Goal: Task Accomplishment & Management: Use online tool/utility

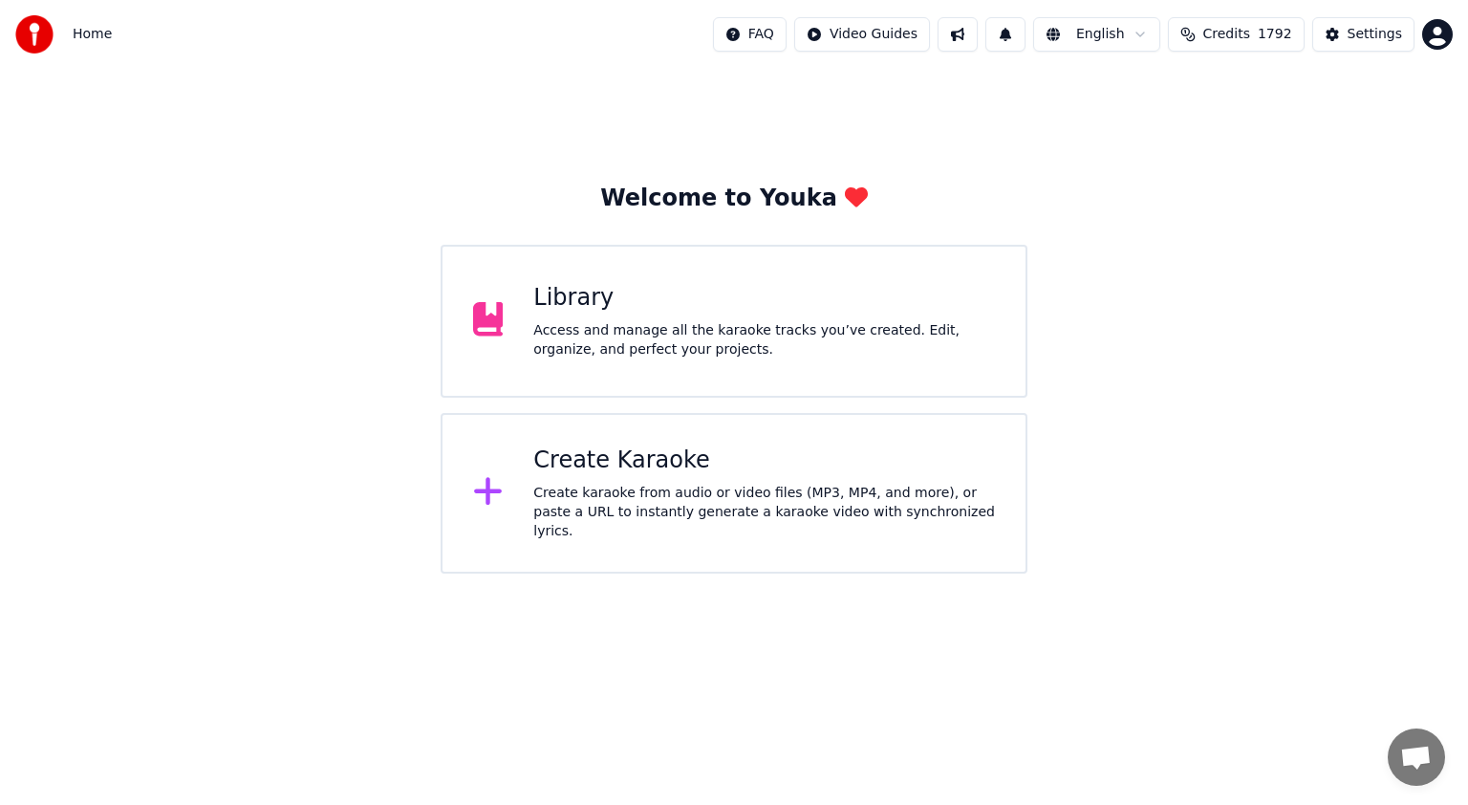
click at [729, 310] on div "Library" at bounding box center [764, 298] width 462 height 31
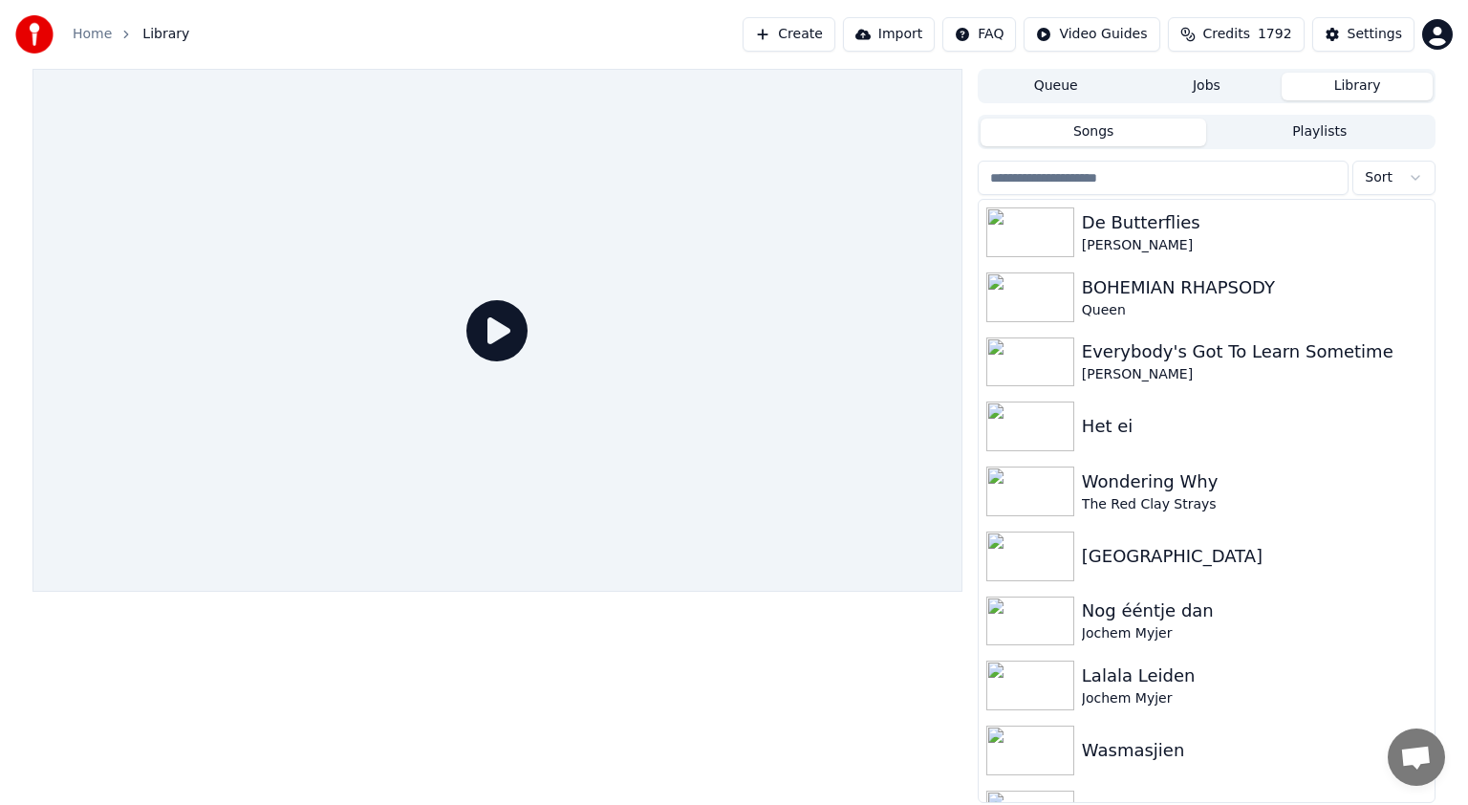
click at [1109, 166] on input "search" at bounding box center [1163, 178] width 371 height 34
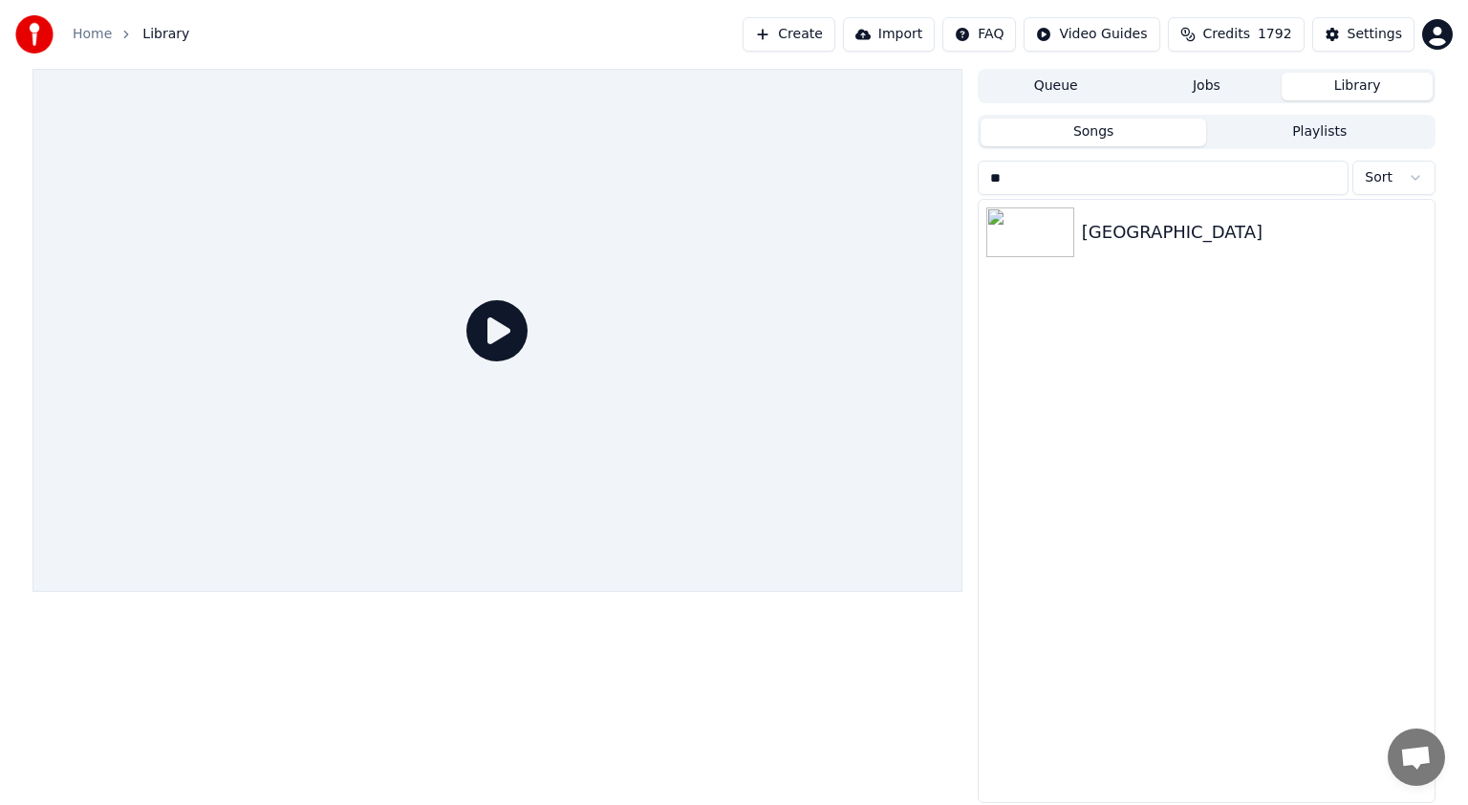
type input "*"
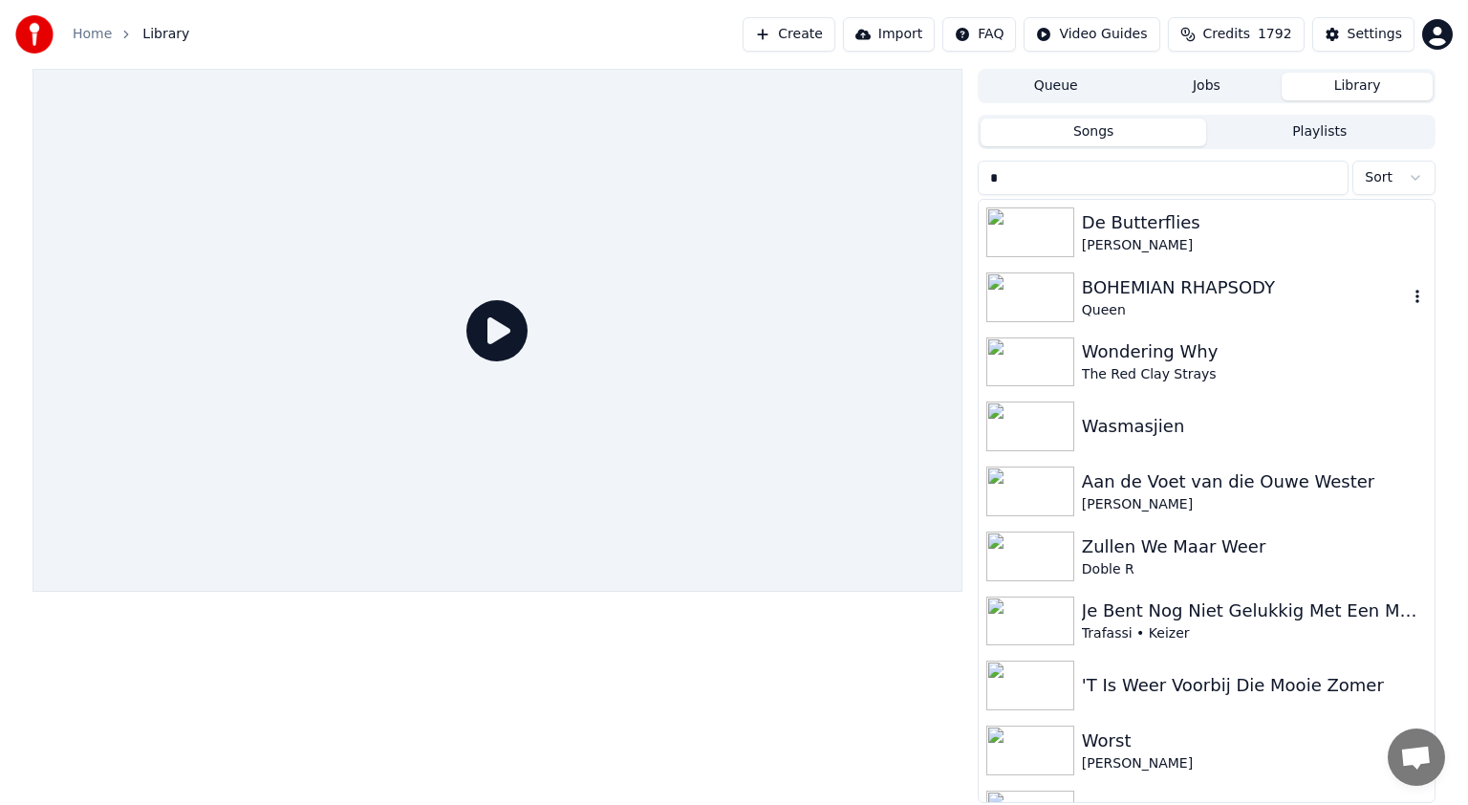
type input "*"
click at [1033, 285] on img at bounding box center [1031, 297] width 88 height 50
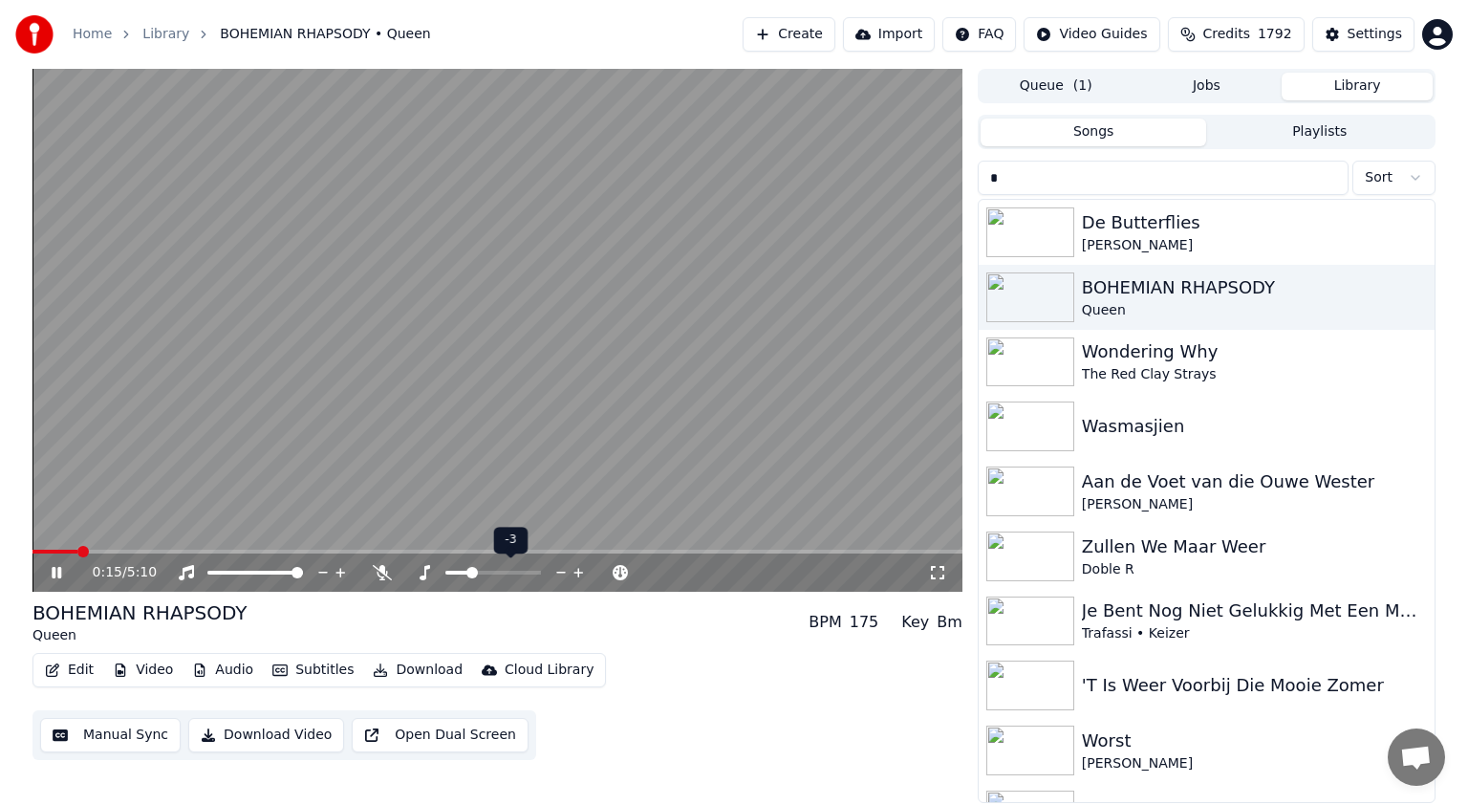
click at [467, 578] on span at bounding box center [472, 572] width 11 height 11
click at [58, 570] on icon at bounding box center [57, 572] width 10 height 11
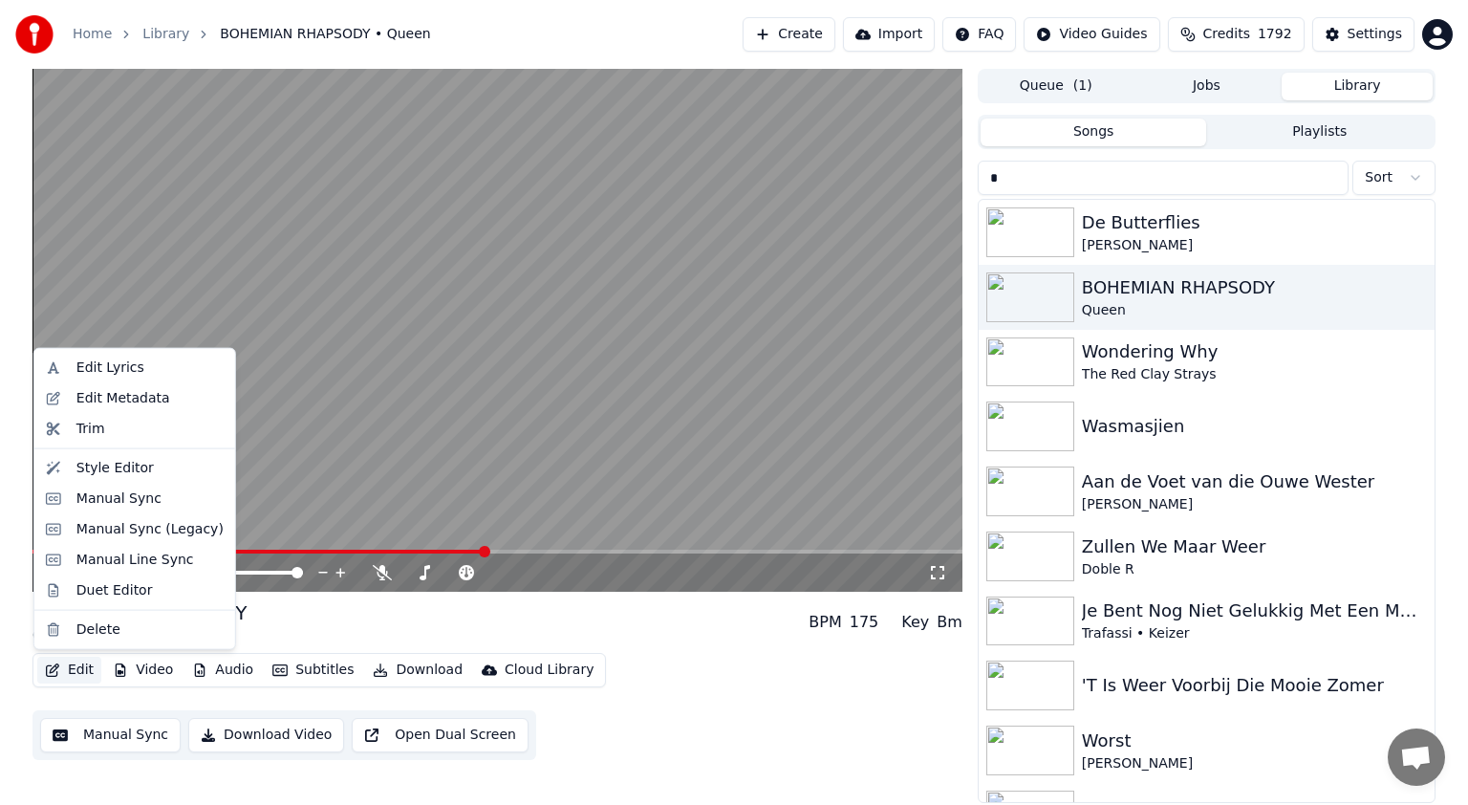
click at [80, 667] on button "Edit" at bounding box center [69, 670] width 64 height 27
click at [107, 530] on div "Manual Sync (Legacy)" at bounding box center [149, 529] width 147 height 19
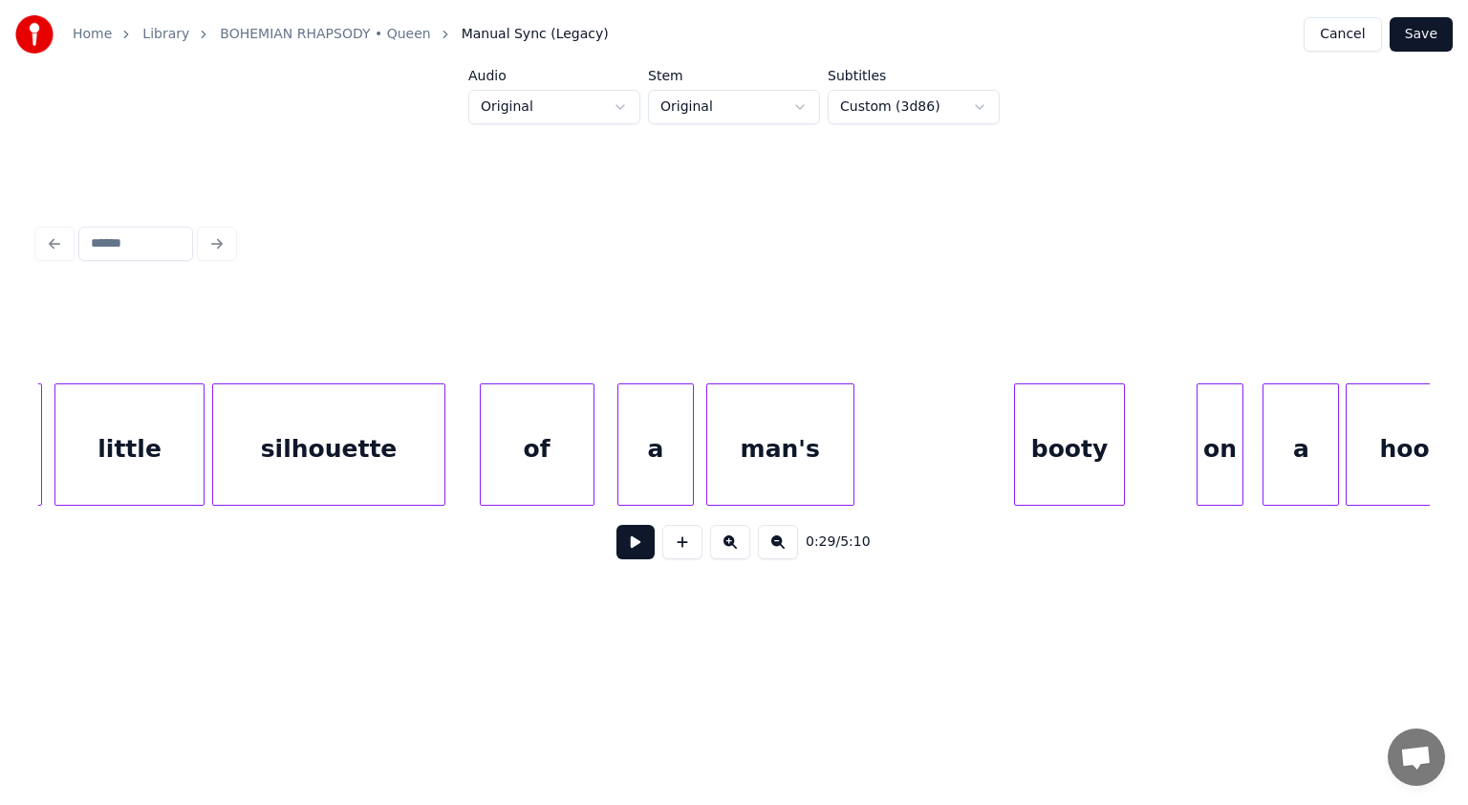
scroll to position [0, 69072]
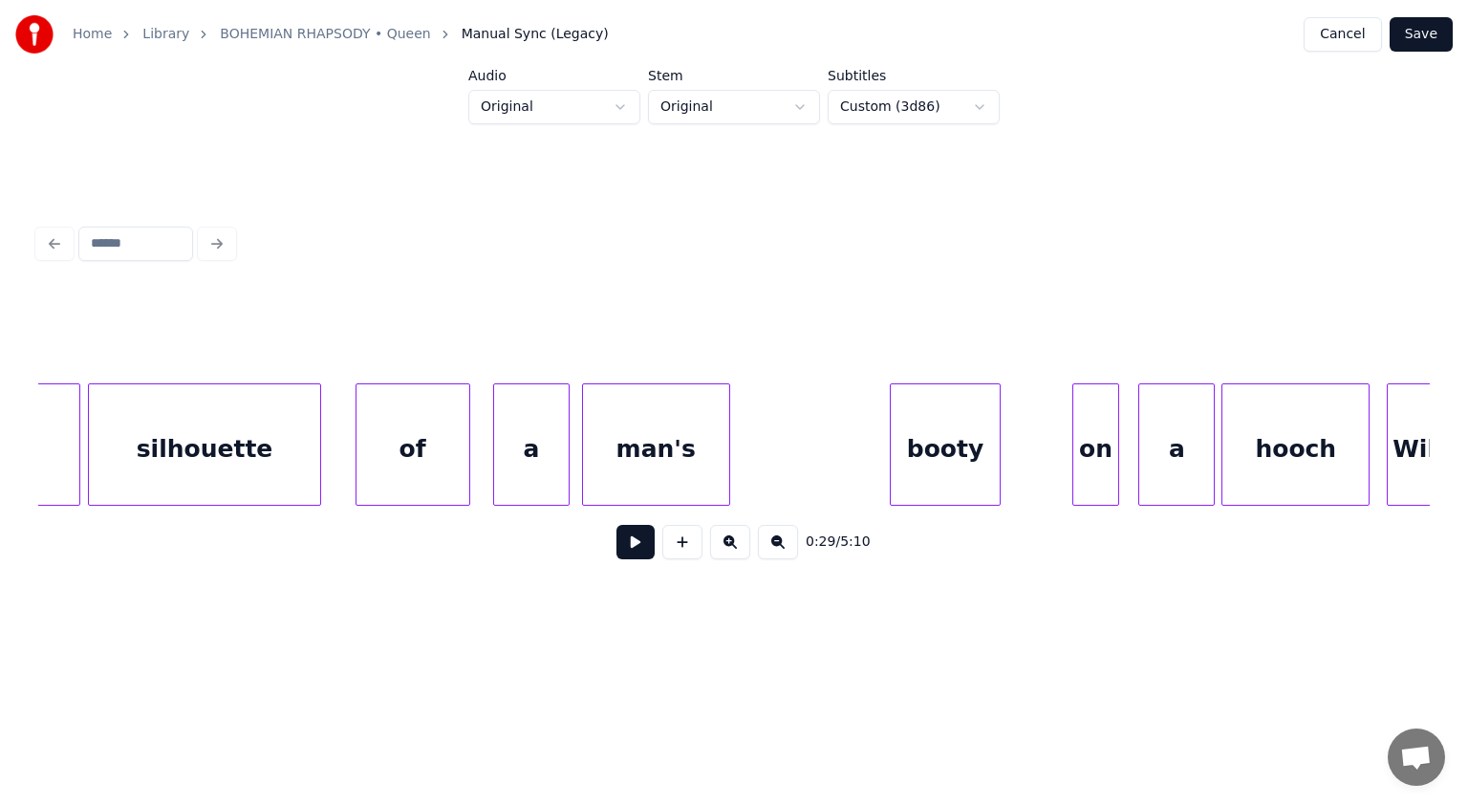
click at [911, 467] on div "booty" at bounding box center [945, 449] width 108 height 130
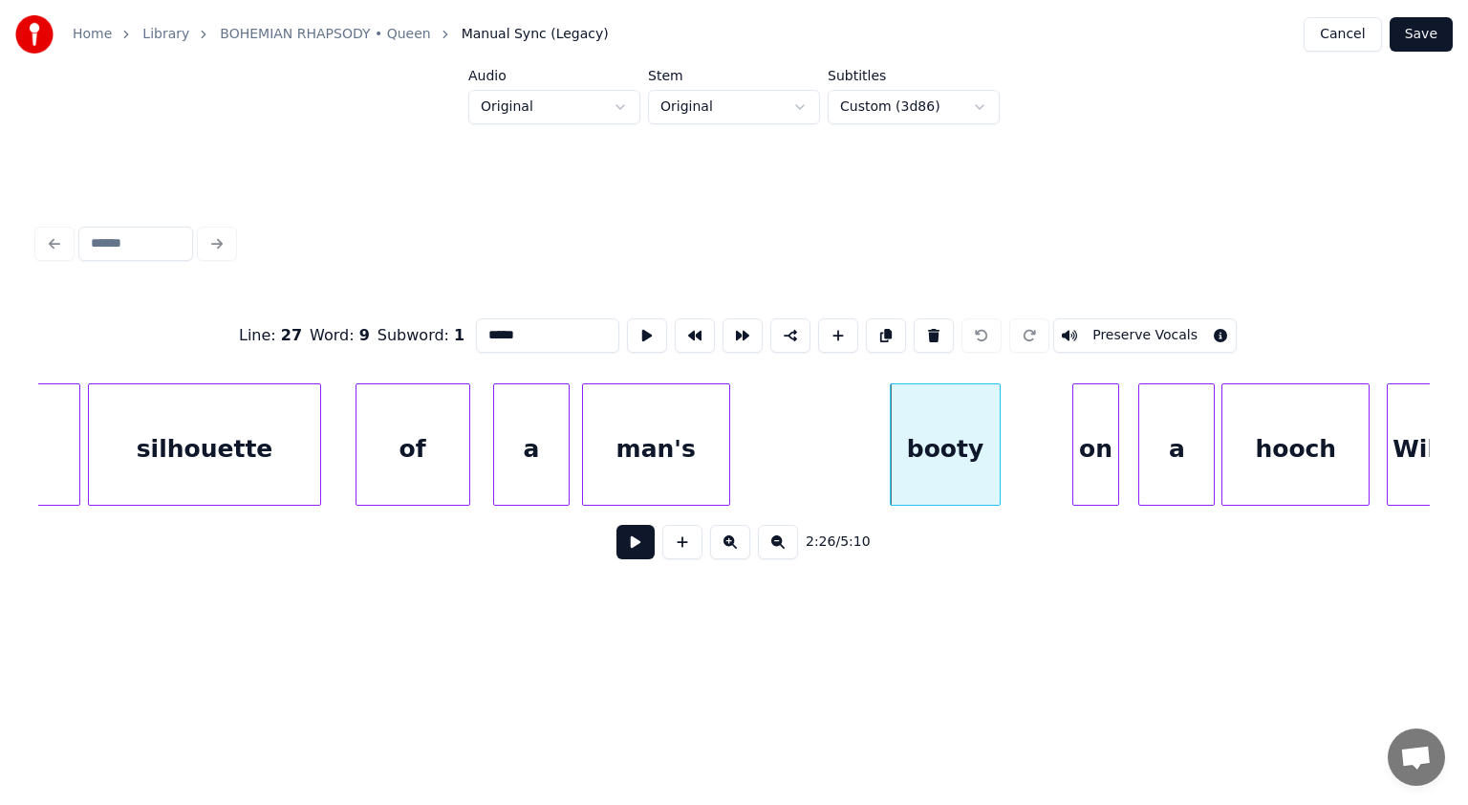
drag, startPoint x: 577, startPoint y: 313, endPoint x: 424, endPoint y: 308, distance: 153.0
click at [424, 308] on div "Line : 27 Word : 9 Subword : 1 ***** Preserve Vocals" at bounding box center [734, 336] width 1392 height 96
paste input "**********"
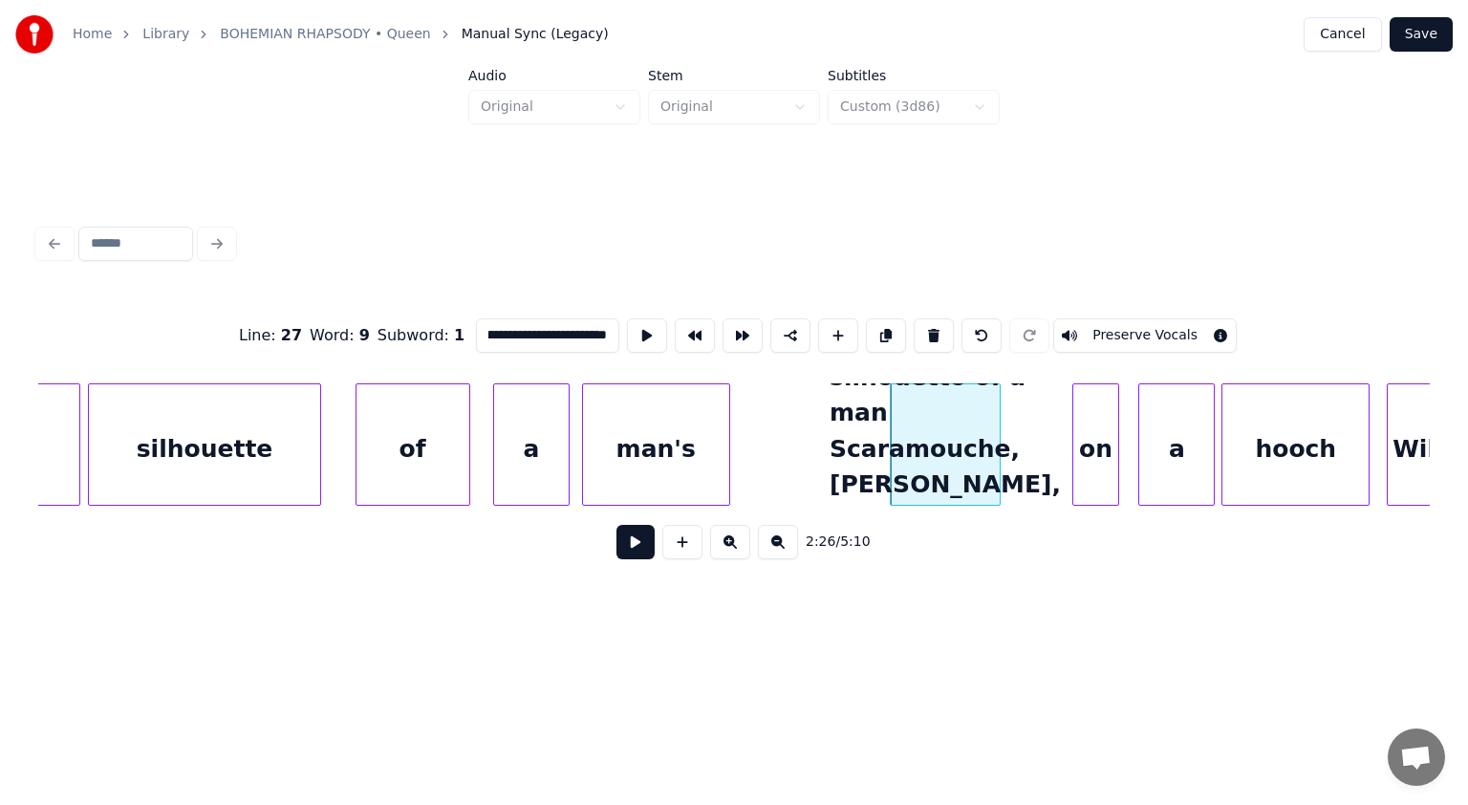
click at [953, 414] on div "I see a little silhouetto of a man Scaramouche, [PERSON_NAME], will you do the …" at bounding box center [945, 449] width 108 height 130
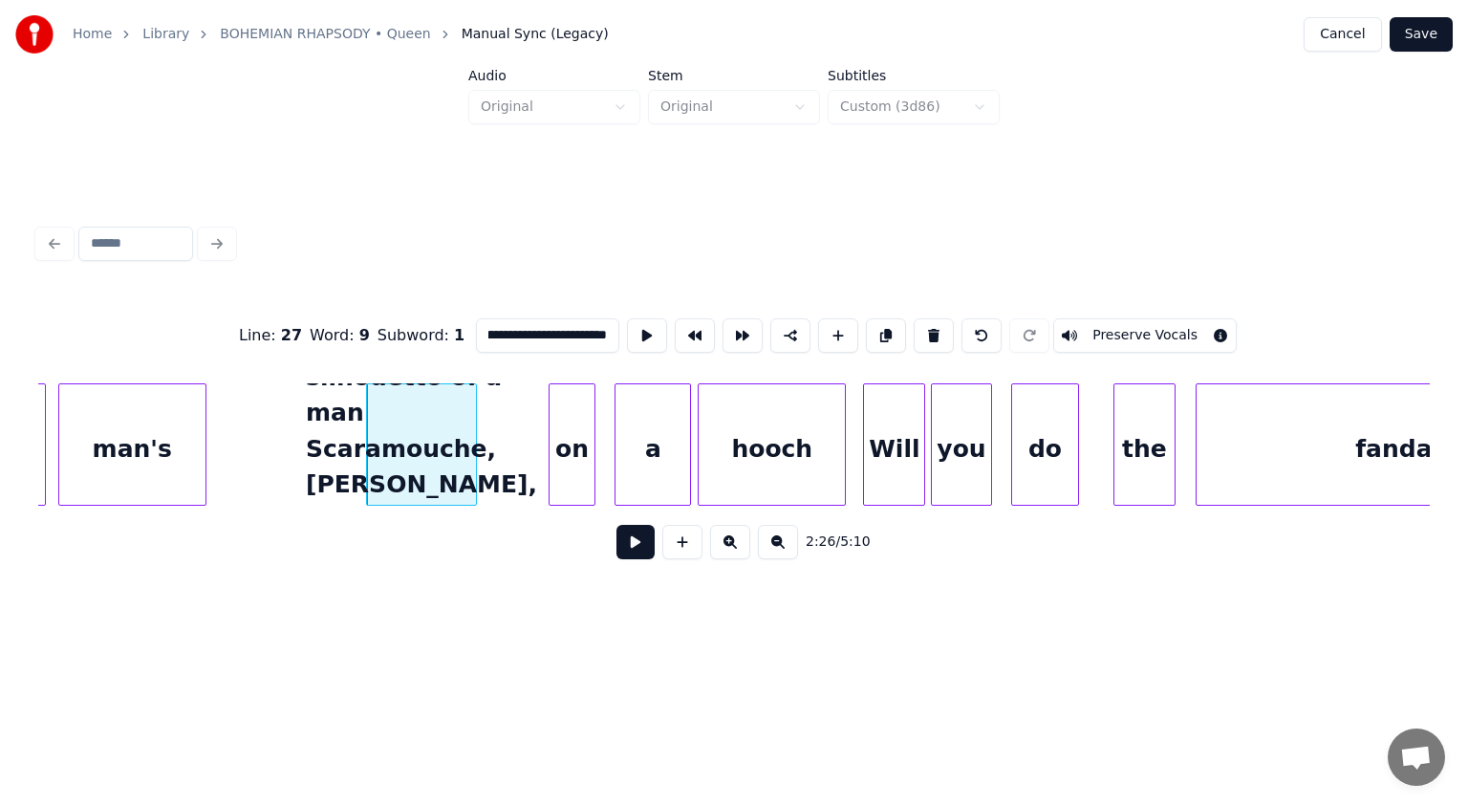
scroll to position [0, 69633]
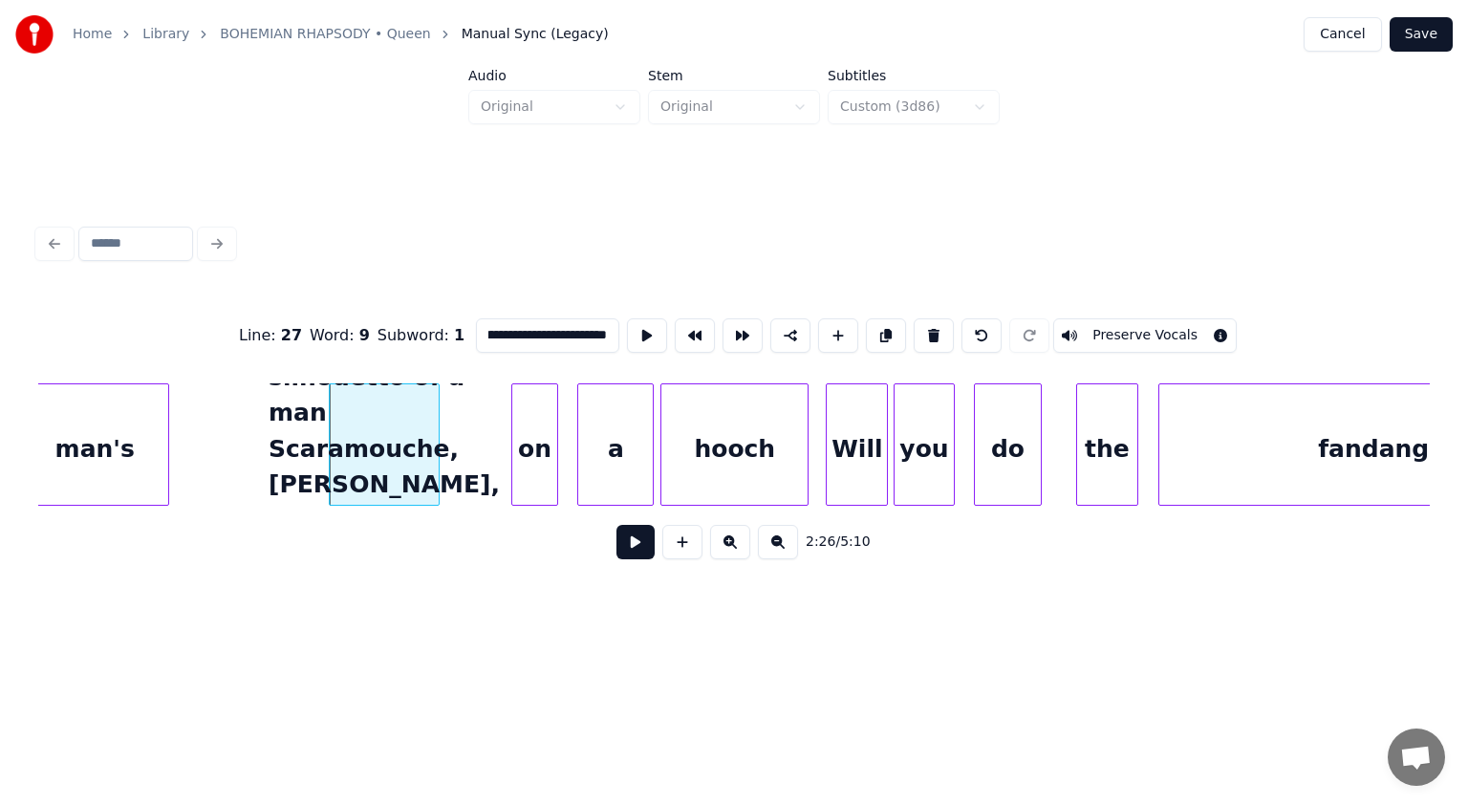
click at [608, 325] on input "**********" at bounding box center [547, 335] width 143 height 34
drag, startPoint x: 521, startPoint y: 329, endPoint x: 605, endPoint y: 324, distance: 84.3
click at [605, 324] on input "**********" at bounding box center [547, 335] width 143 height 34
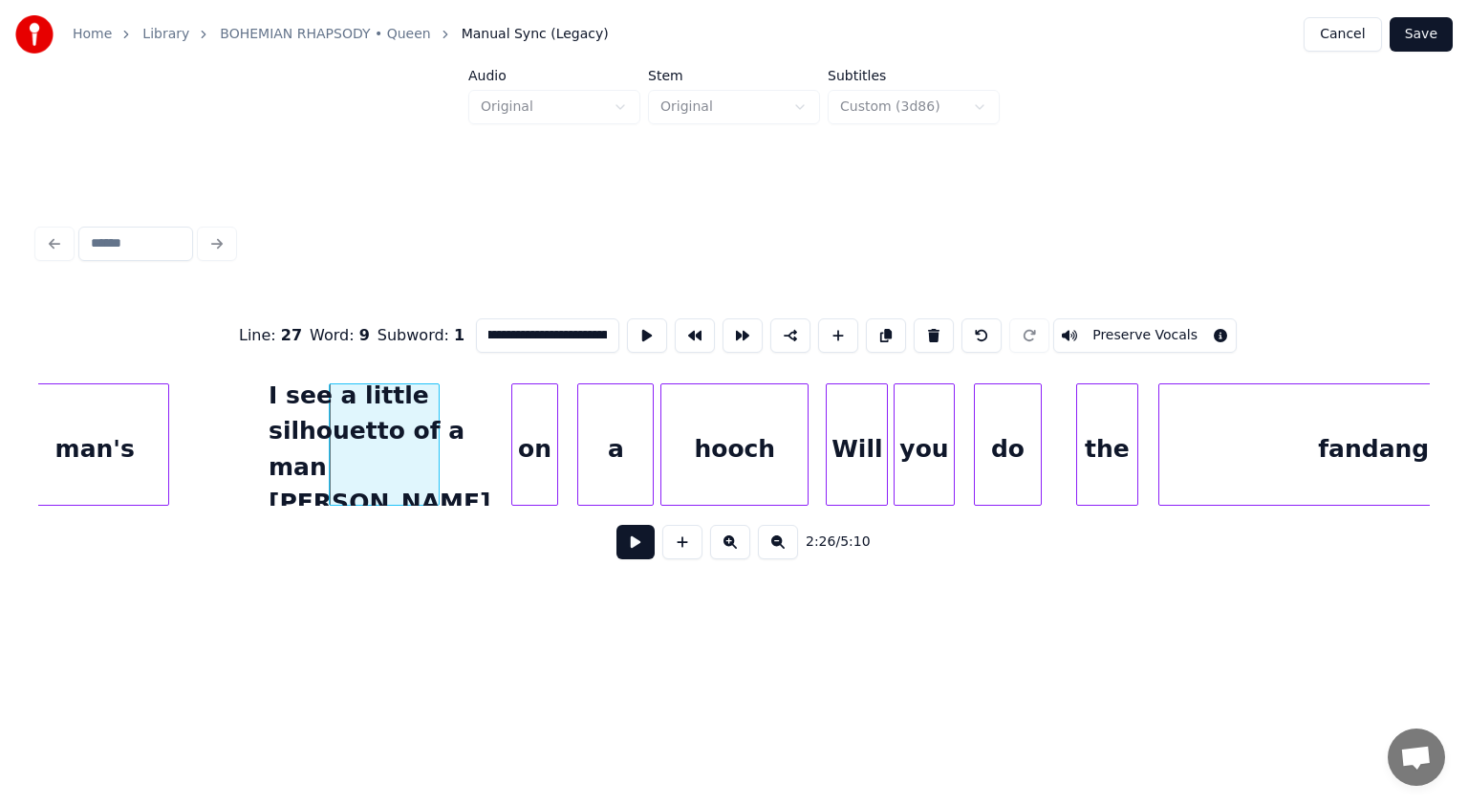
scroll to position [0, 0]
drag, startPoint x: 512, startPoint y: 328, endPoint x: 482, endPoint y: 327, distance: 30.6
click at [482, 327] on input "**********" at bounding box center [547, 335] width 143 height 34
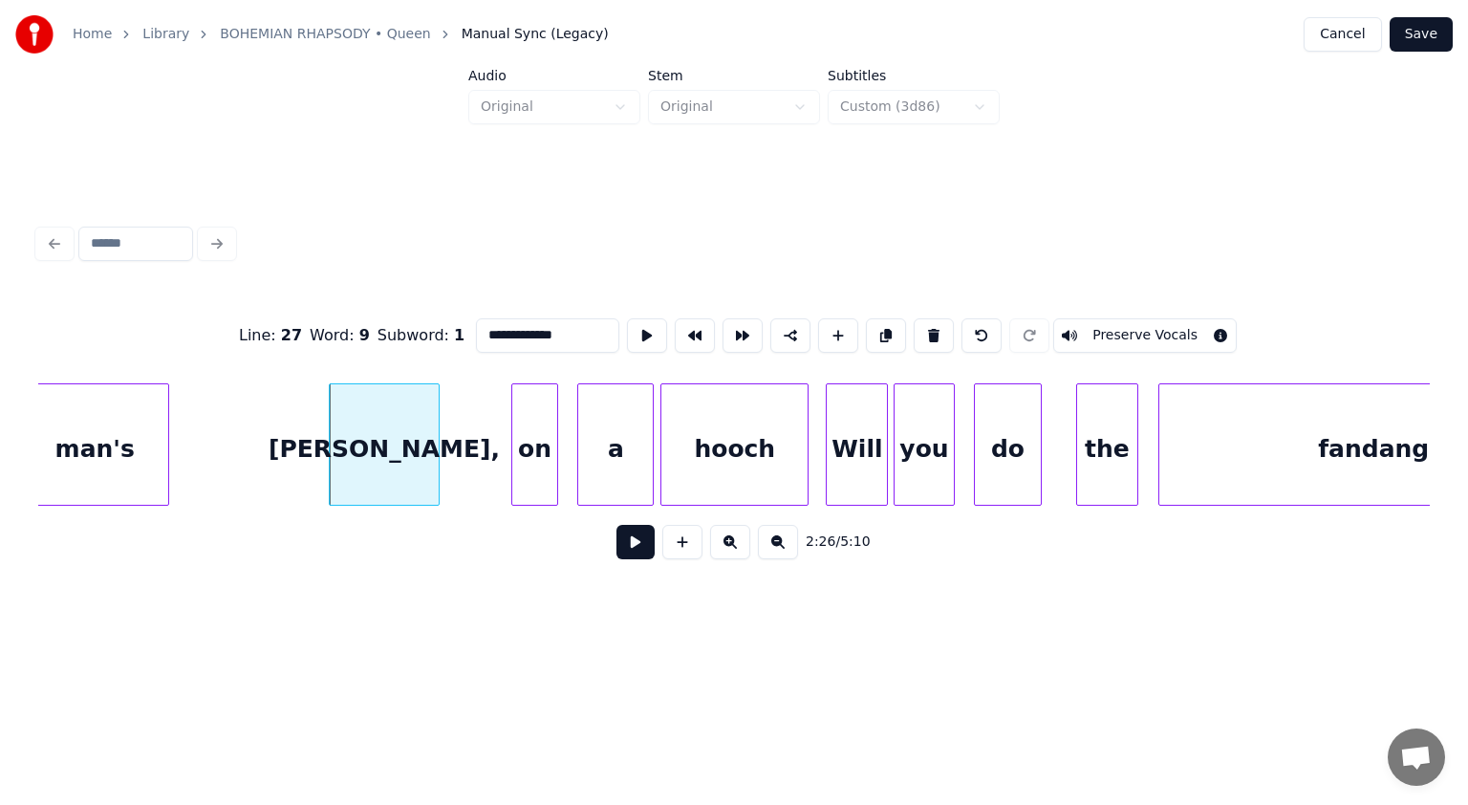
click at [725, 450] on div "hooch" at bounding box center [735, 449] width 146 height 130
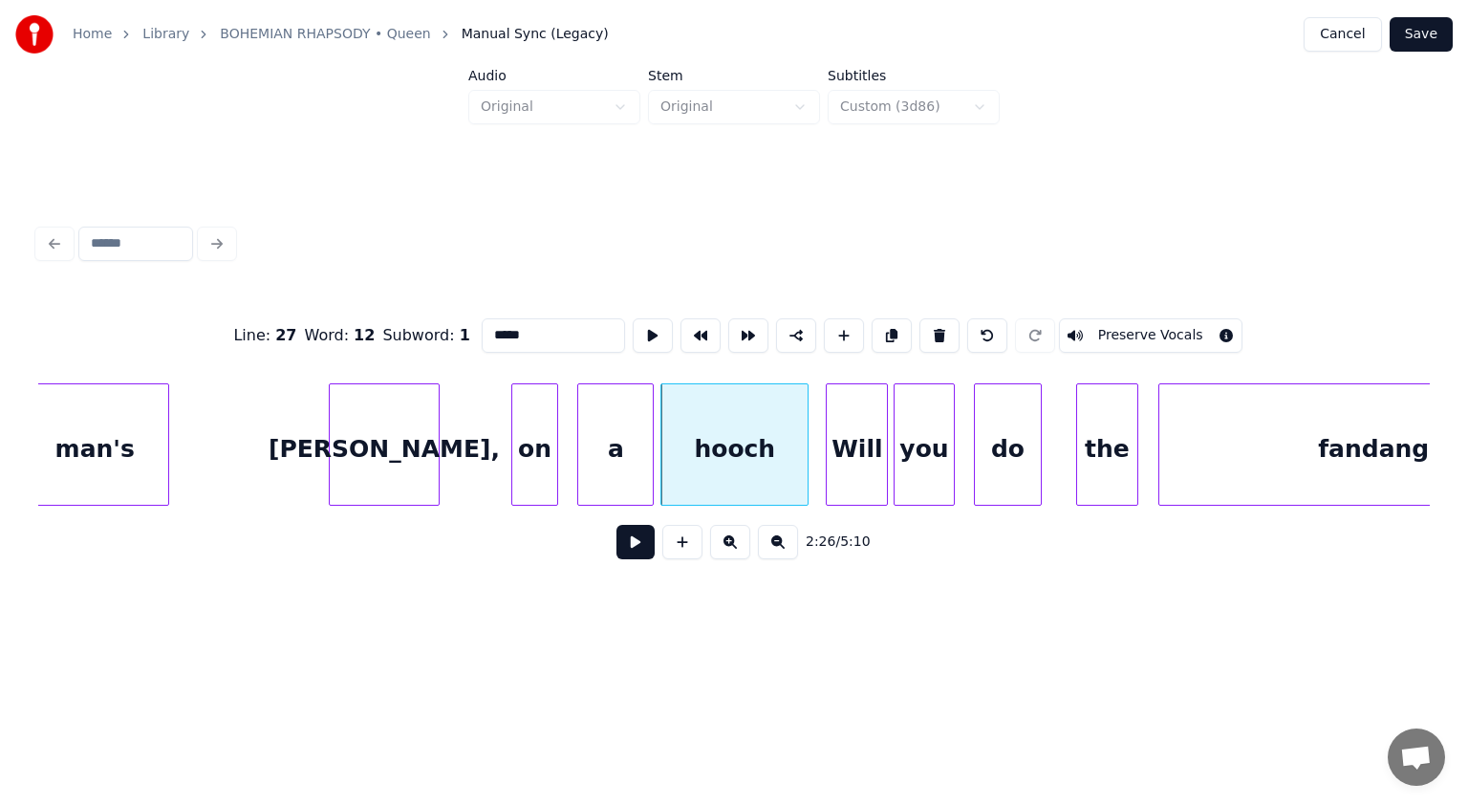
drag, startPoint x: 573, startPoint y: 329, endPoint x: 388, endPoint y: 334, distance: 184.6
click at [388, 334] on div "Line : 27 Word : 12 Subword : 1 ***** Preserve Vocals" at bounding box center [734, 336] width 1392 height 96
paste input "*******"
click at [121, 446] on div "man's" at bounding box center [95, 449] width 146 height 130
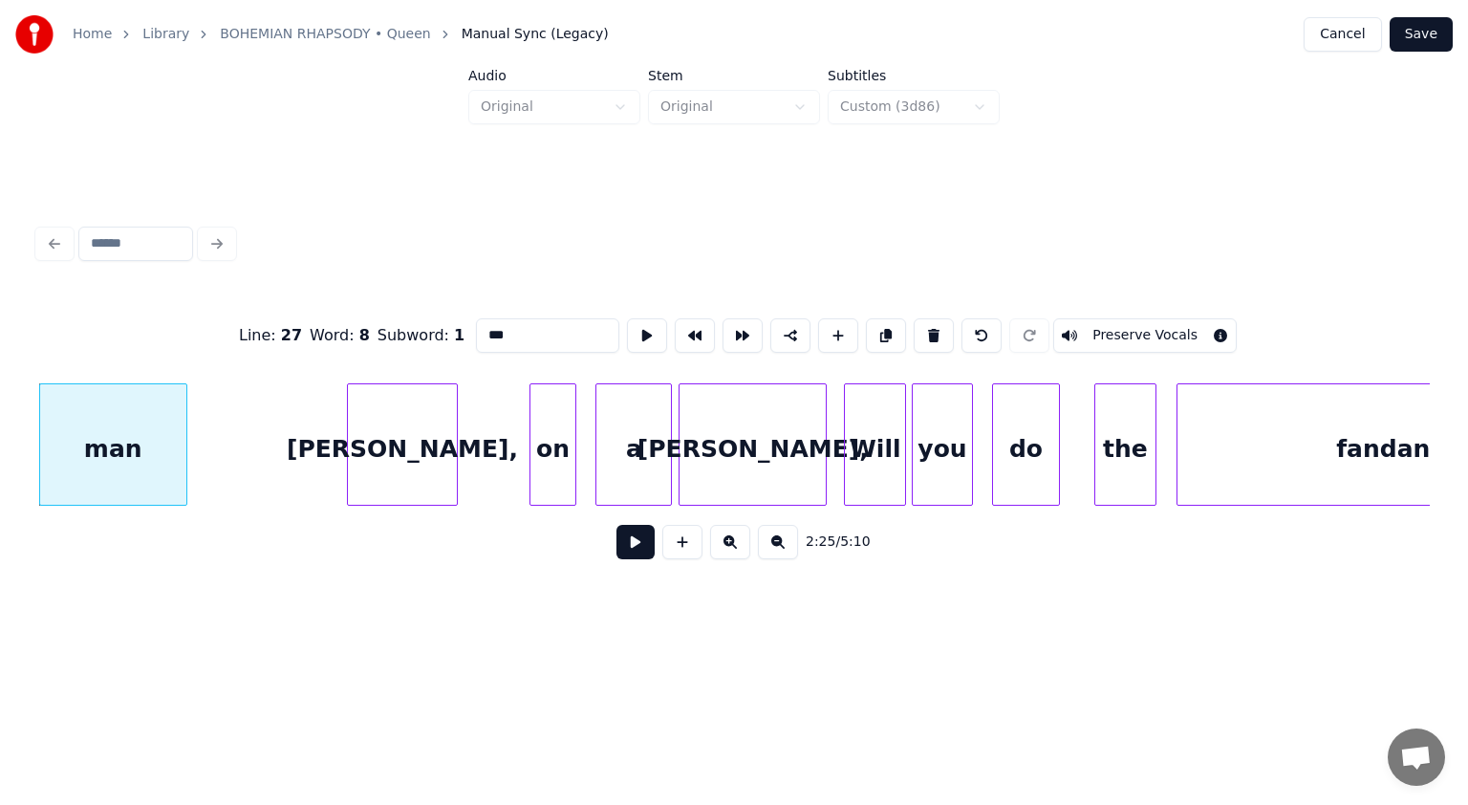
click at [641, 455] on div "a" at bounding box center [634, 449] width 75 height 130
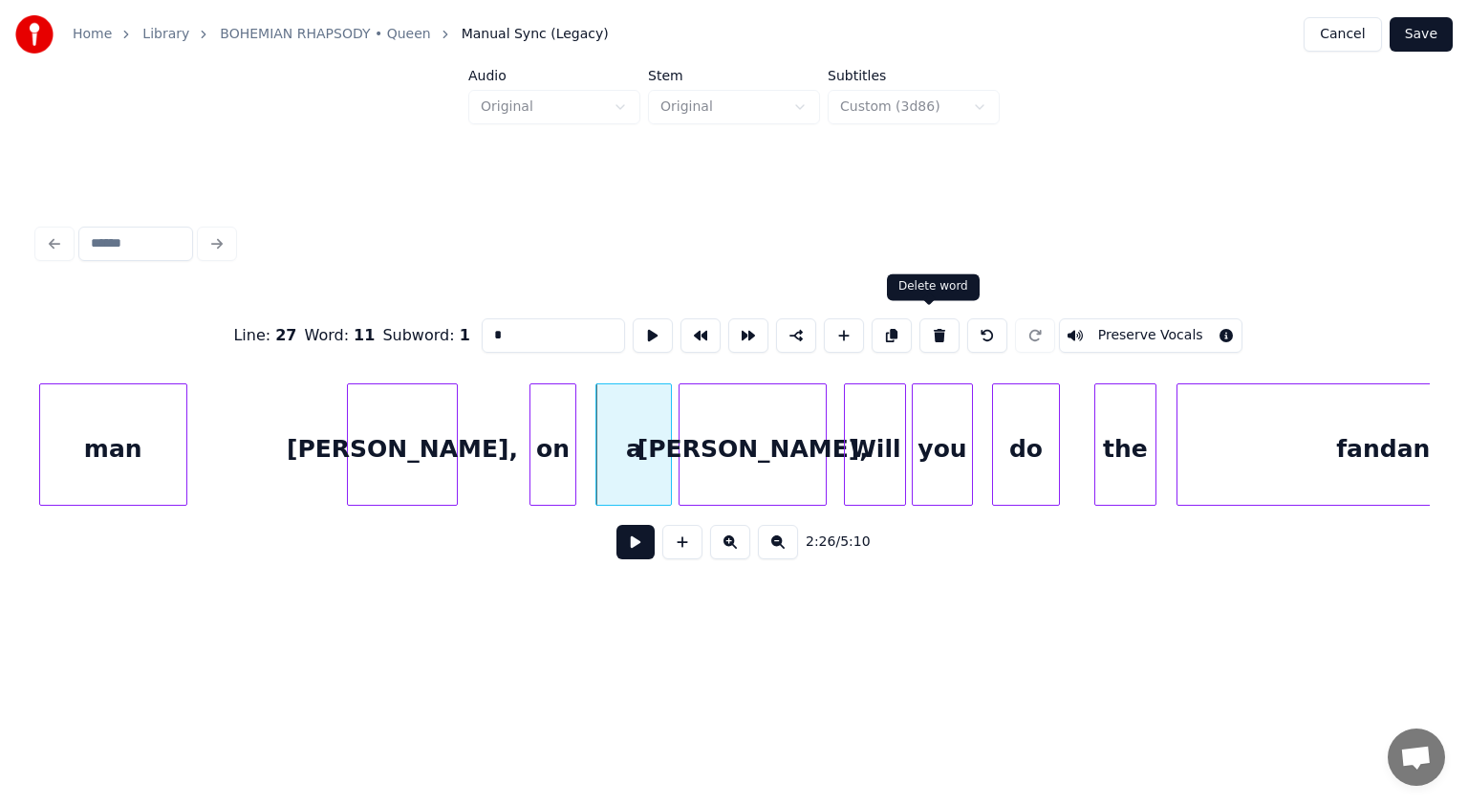
click at [930, 323] on button at bounding box center [940, 335] width 40 height 34
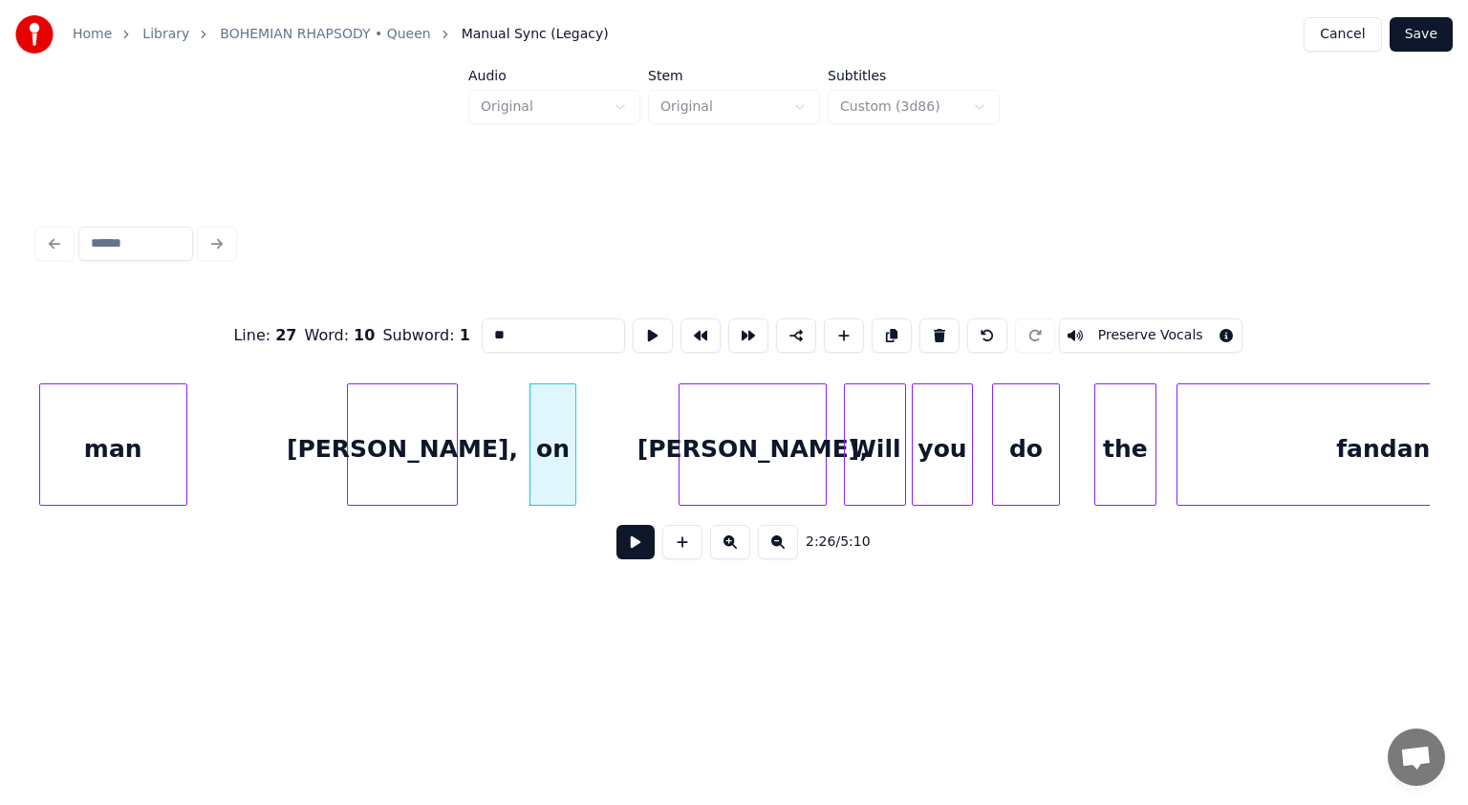
click at [549, 423] on div "on" at bounding box center [554, 449] width 46 height 130
click at [925, 323] on button at bounding box center [940, 335] width 40 height 34
type input "**********"
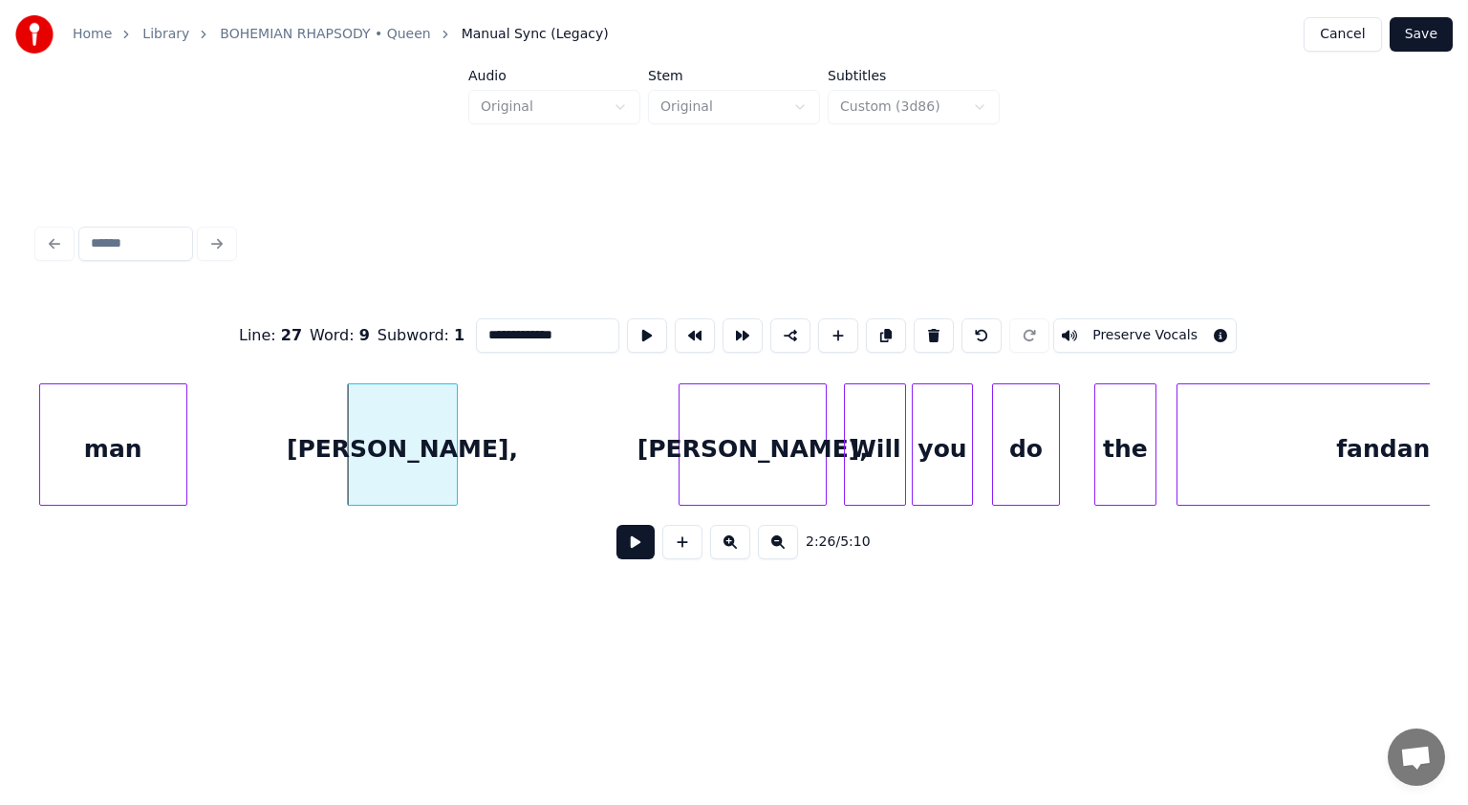
click at [642, 542] on button at bounding box center [636, 542] width 38 height 34
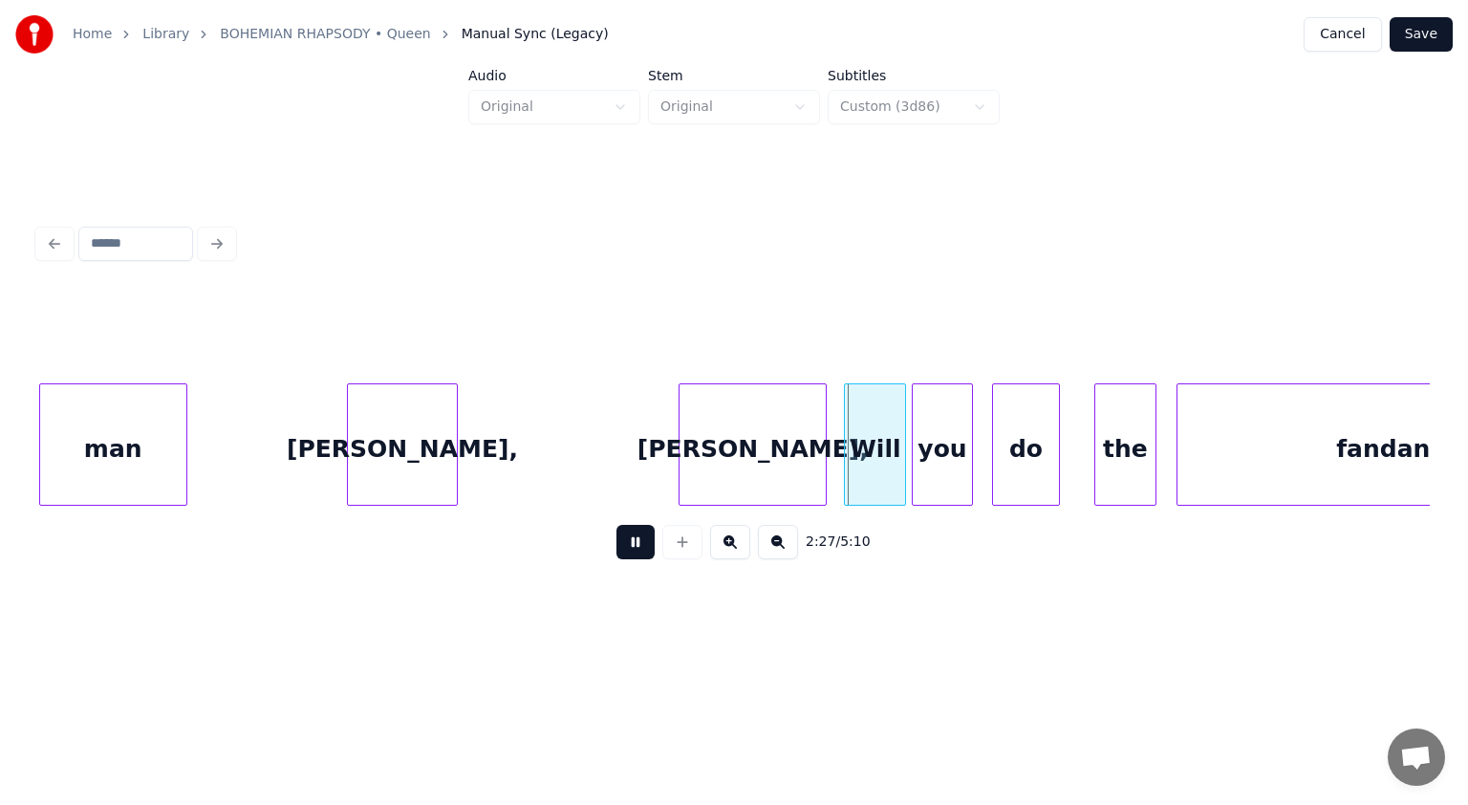
click at [642, 542] on button at bounding box center [636, 542] width 38 height 34
click at [713, 457] on div "[PERSON_NAME]," at bounding box center [735, 449] width 146 height 130
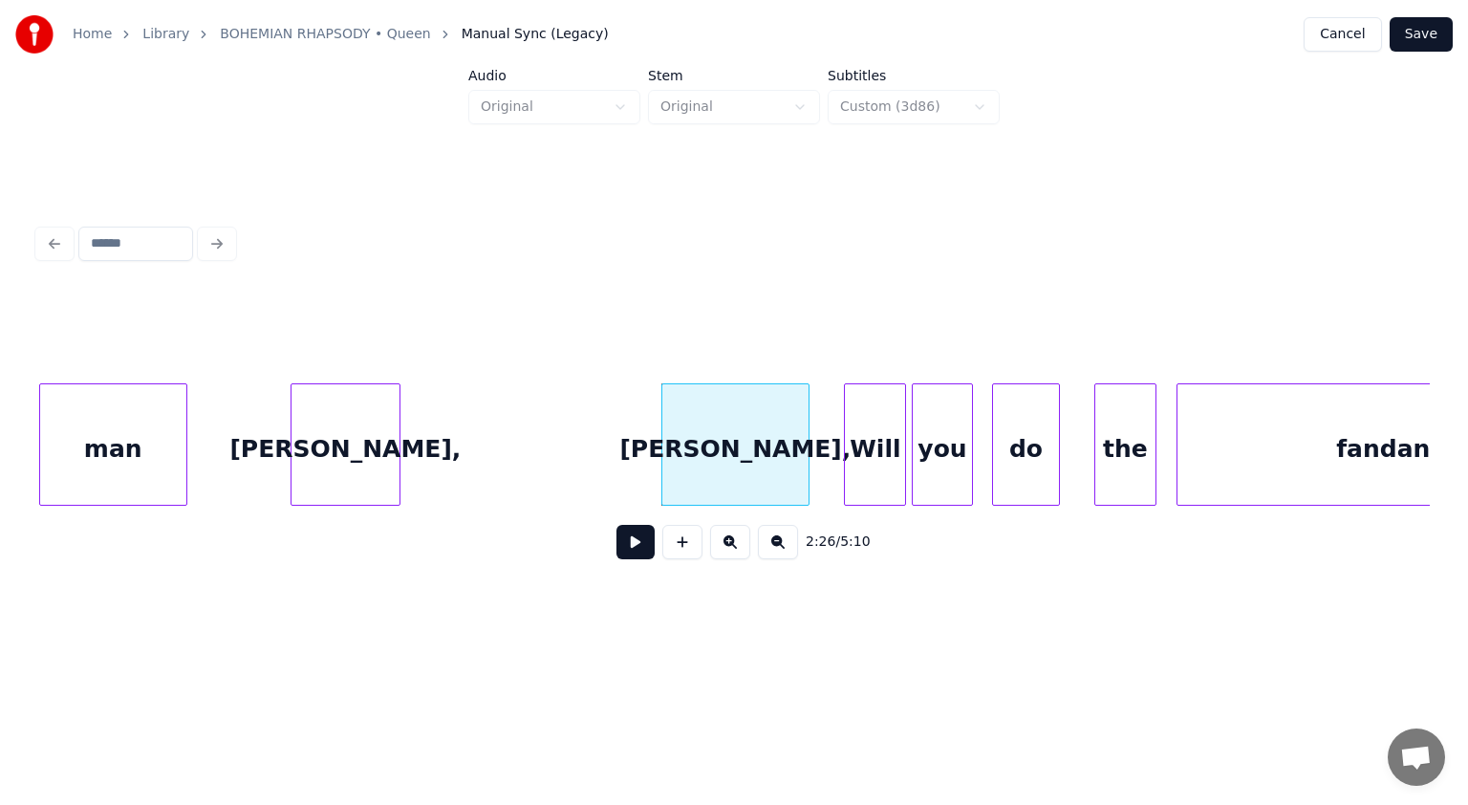
click at [364, 453] on div "[PERSON_NAME]," at bounding box center [346, 449] width 108 height 130
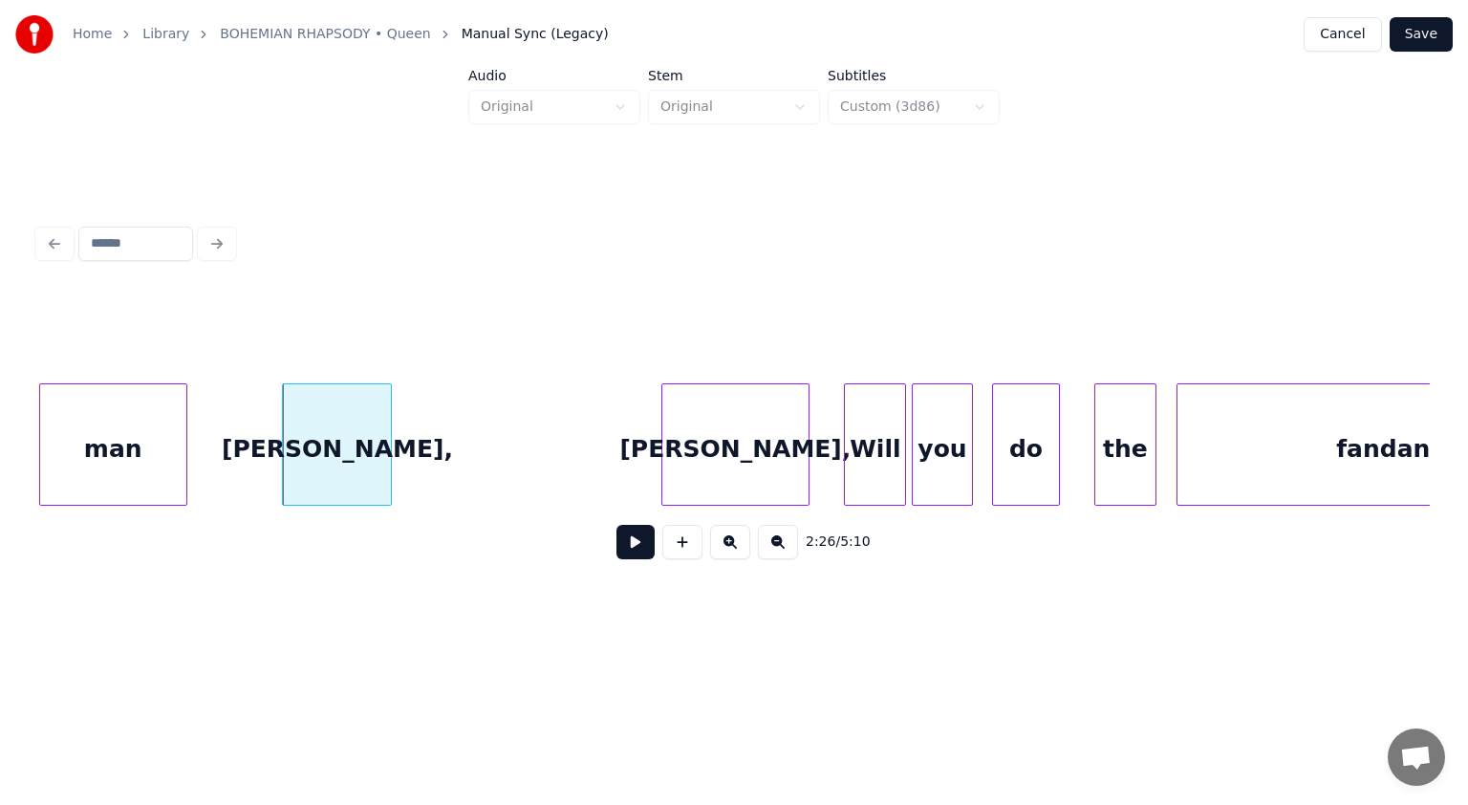
click at [627, 542] on button at bounding box center [636, 542] width 38 height 34
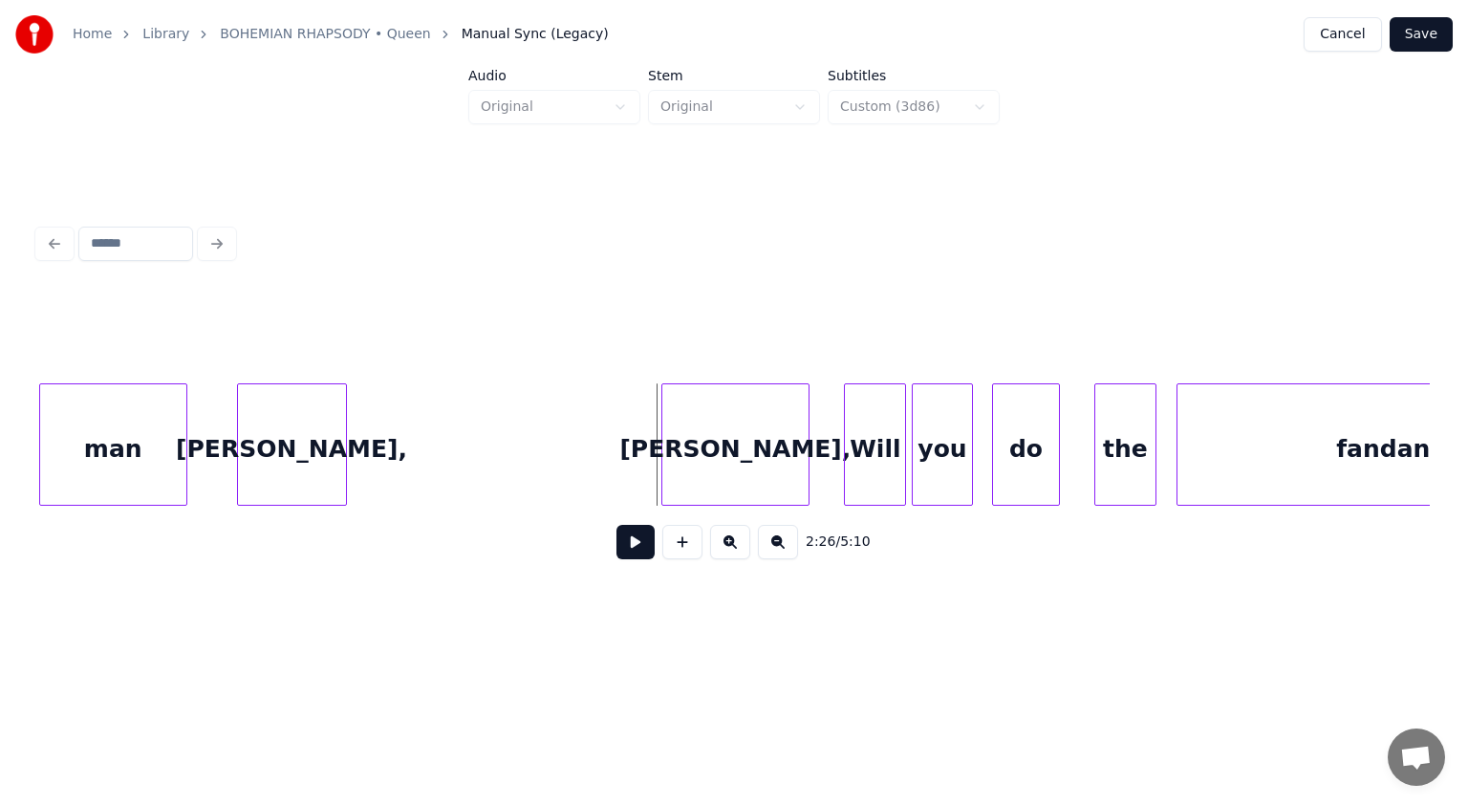
click at [310, 425] on div "[PERSON_NAME]," at bounding box center [292, 449] width 108 height 130
click at [633, 546] on button at bounding box center [636, 542] width 38 height 34
click at [490, 434] on div at bounding box center [488, 444] width 6 height 120
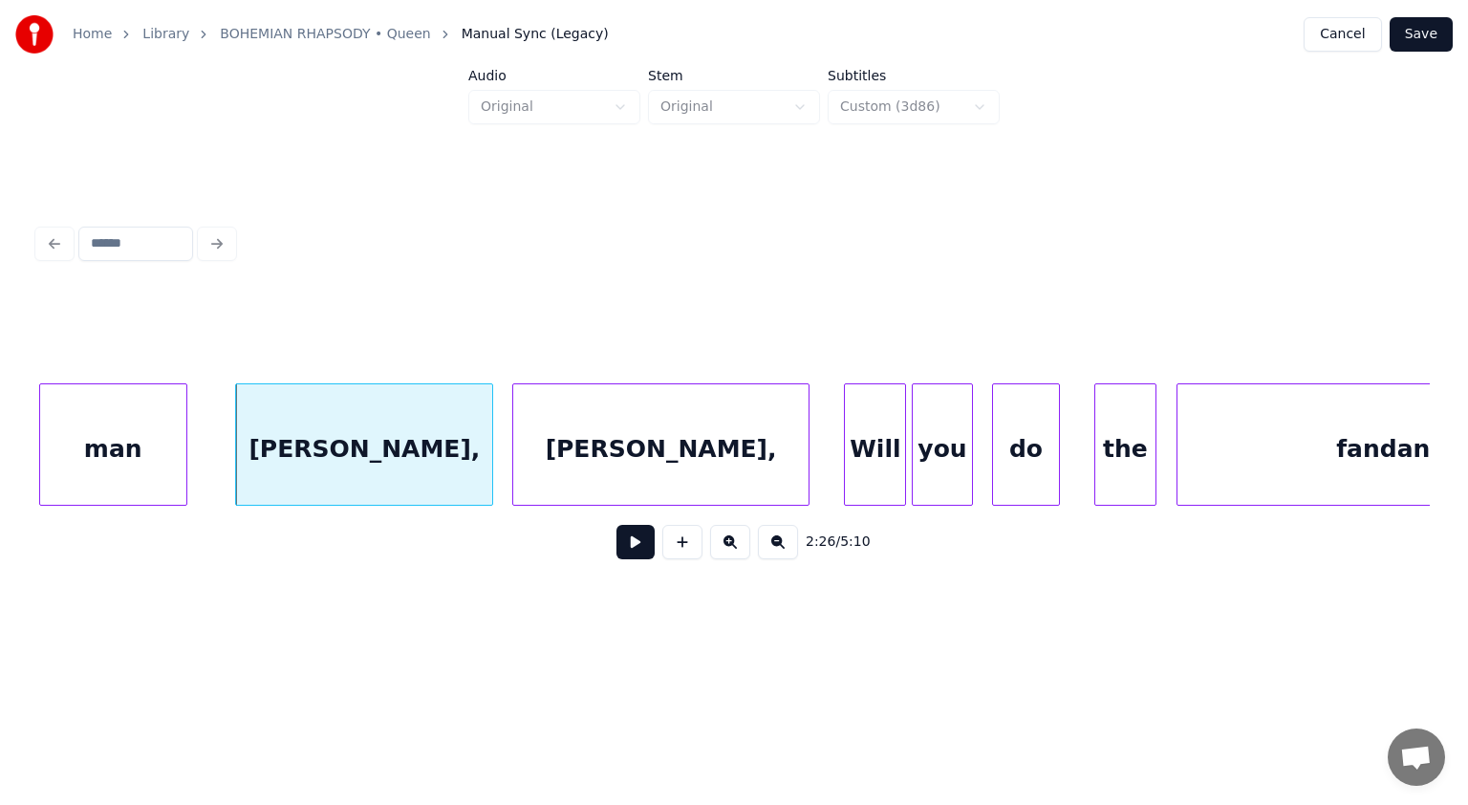
click at [517, 406] on div at bounding box center [516, 444] width 6 height 120
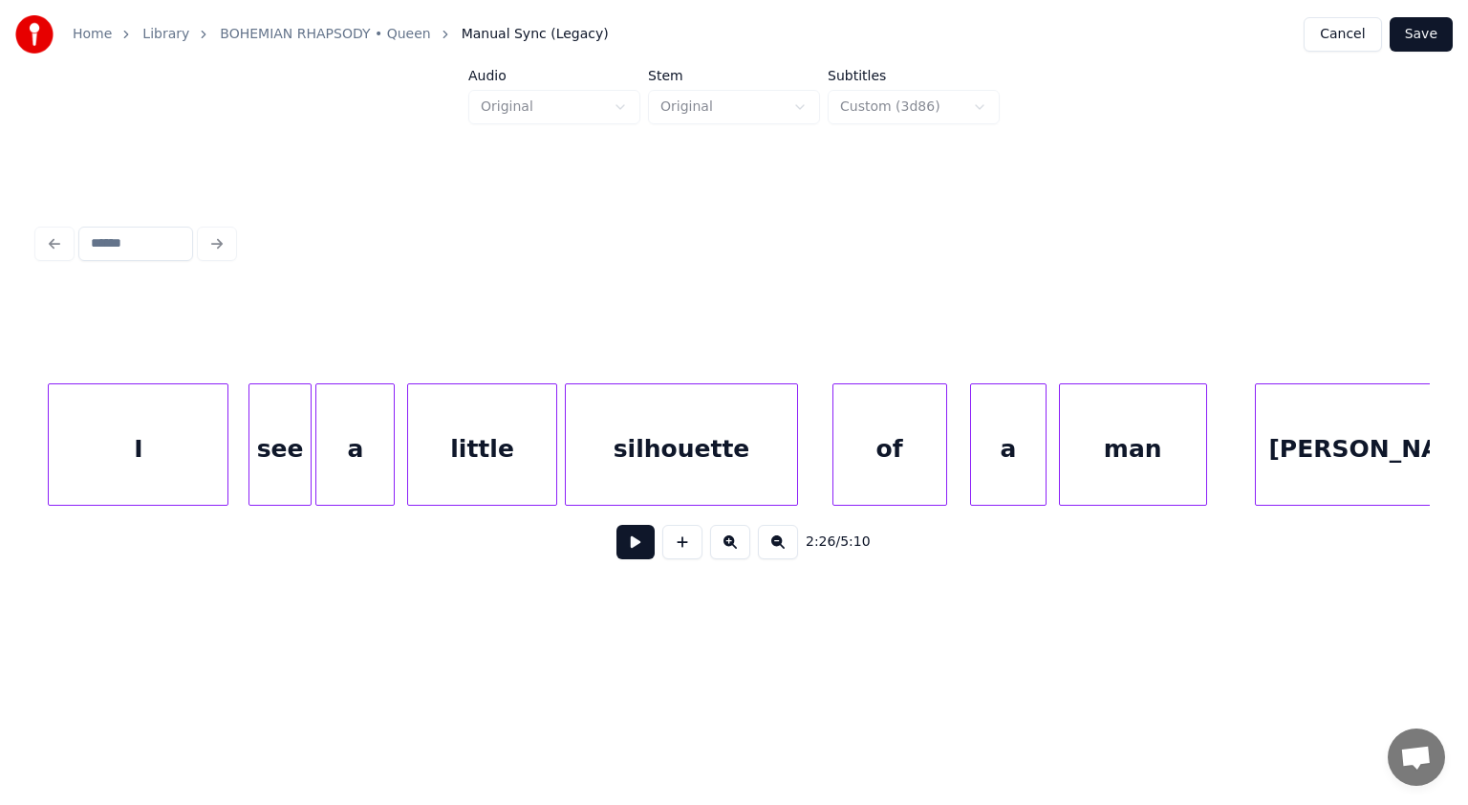
scroll to position [0, 68583]
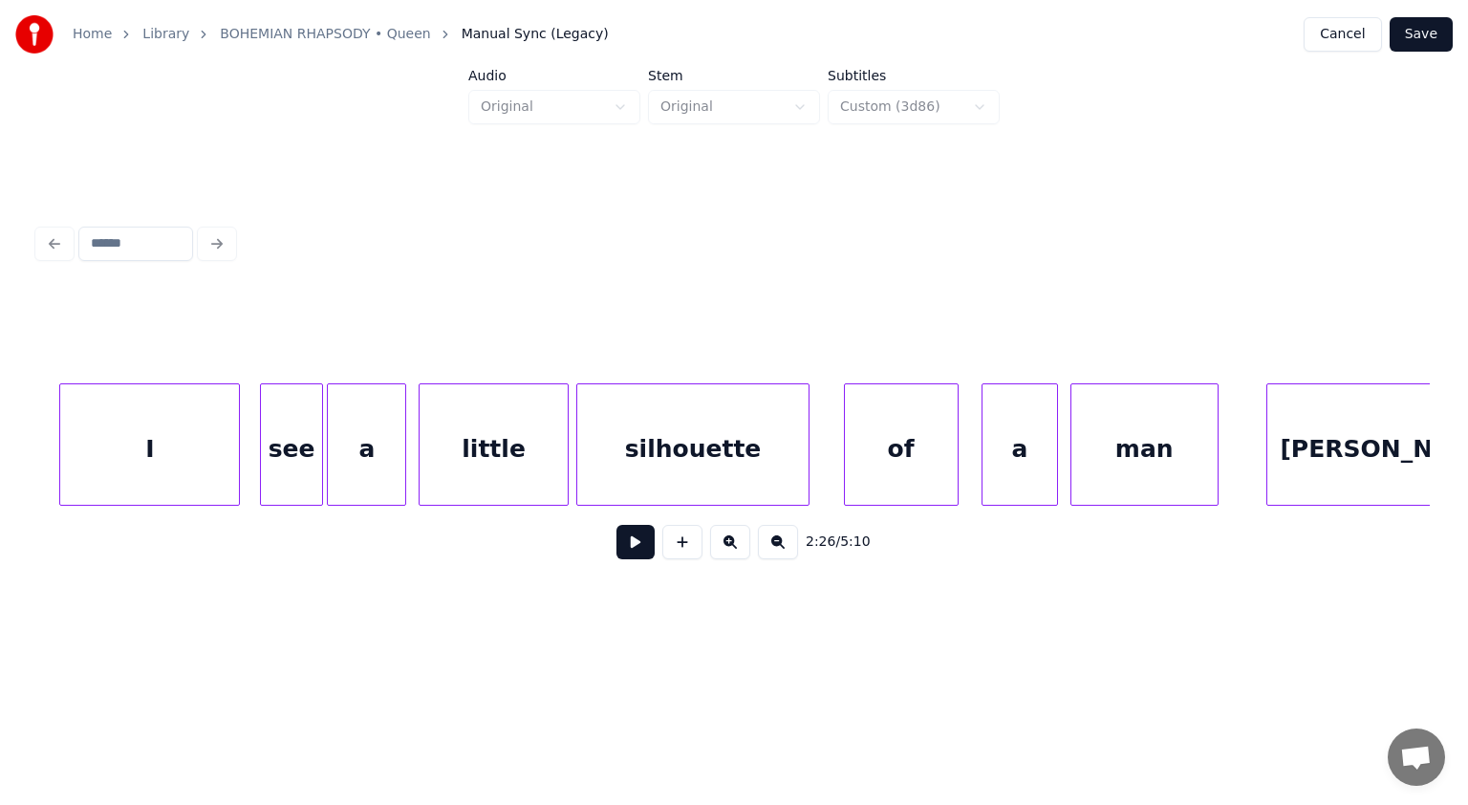
click at [141, 457] on div "I" at bounding box center [149, 449] width 179 height 130
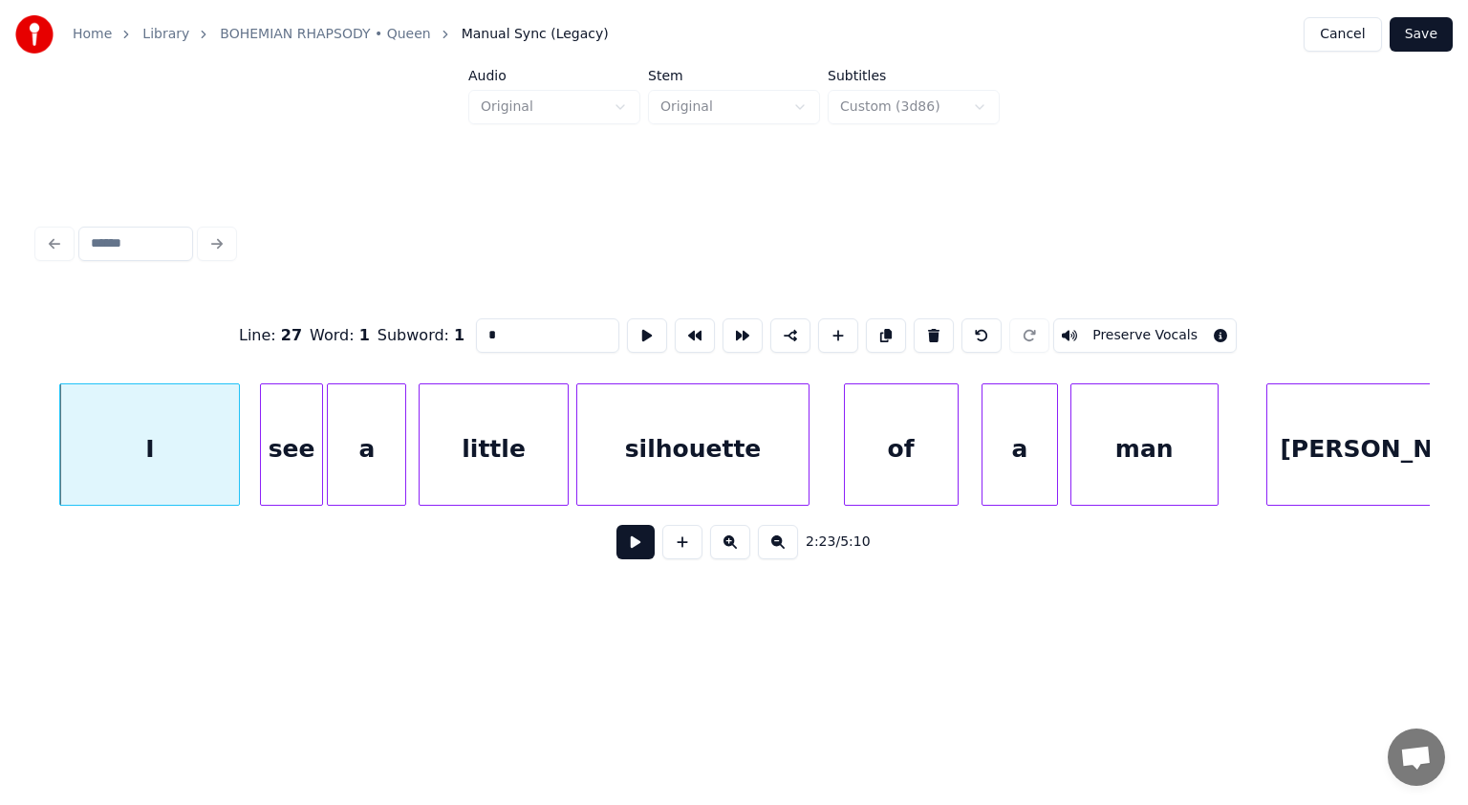
click at [632, 541] on button at bounding box center [636, 542] width 38 height 34
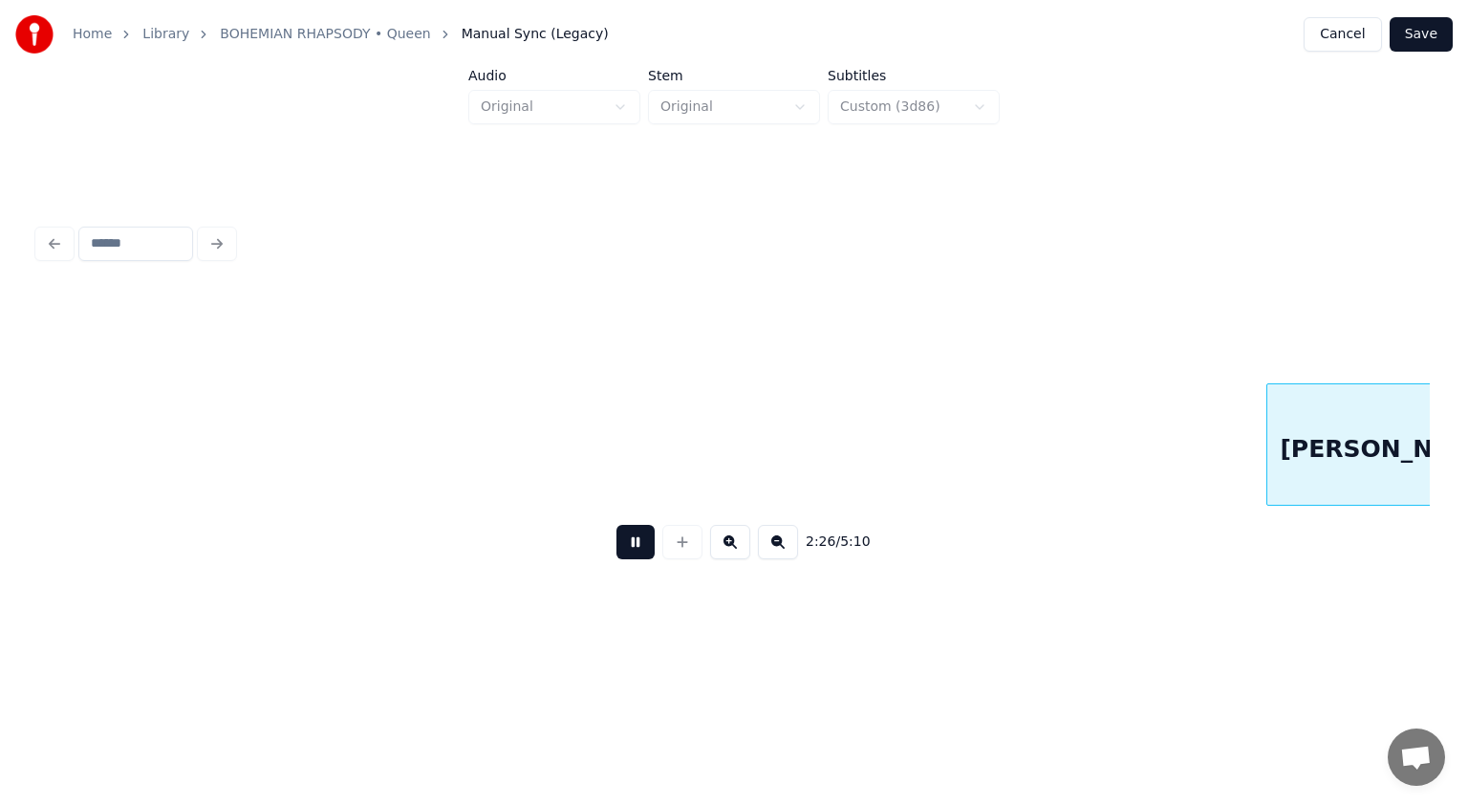
scroll to position [0, 69979]
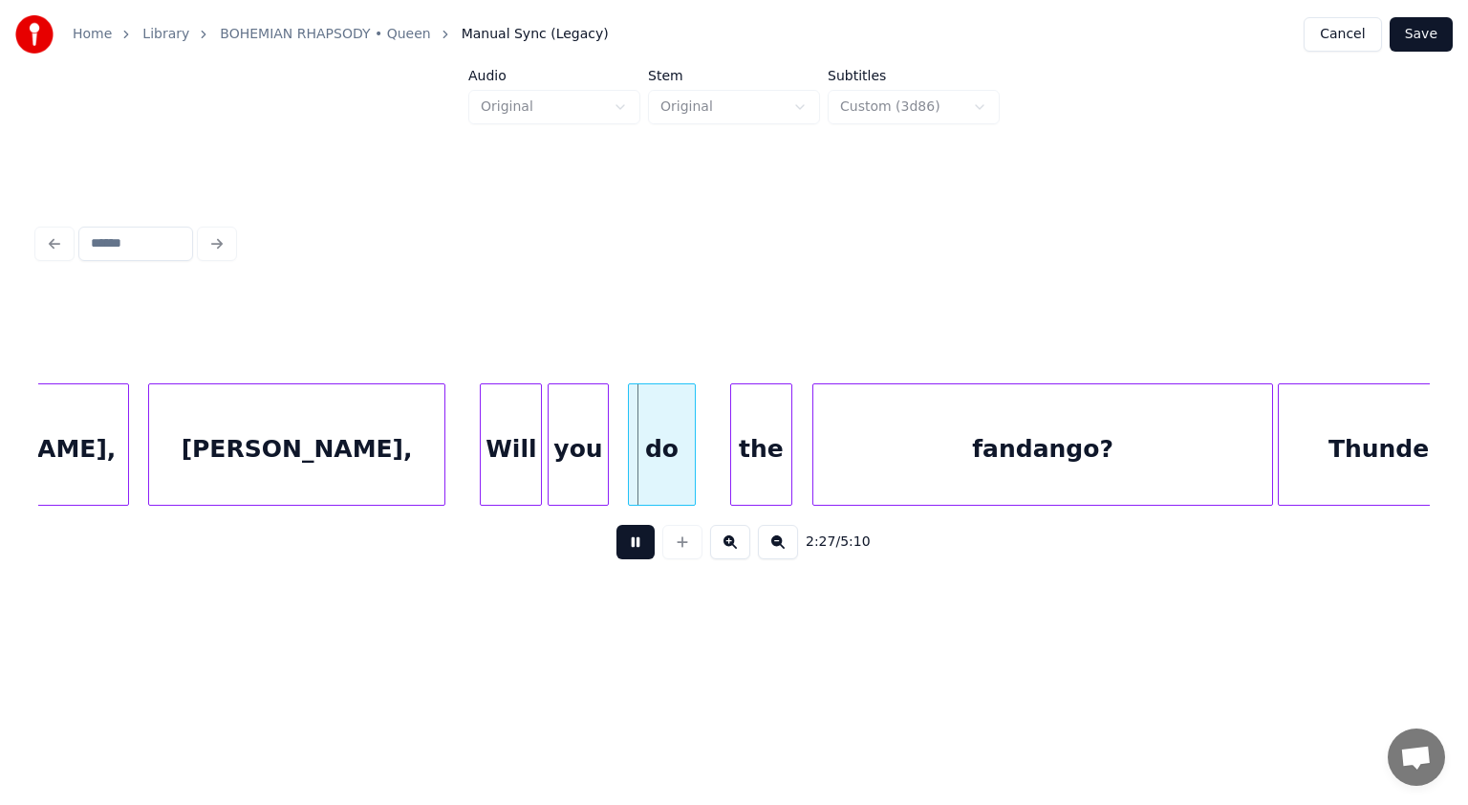
click at [632, 541] on button at bounding box center [636, 542] width 38 height 34
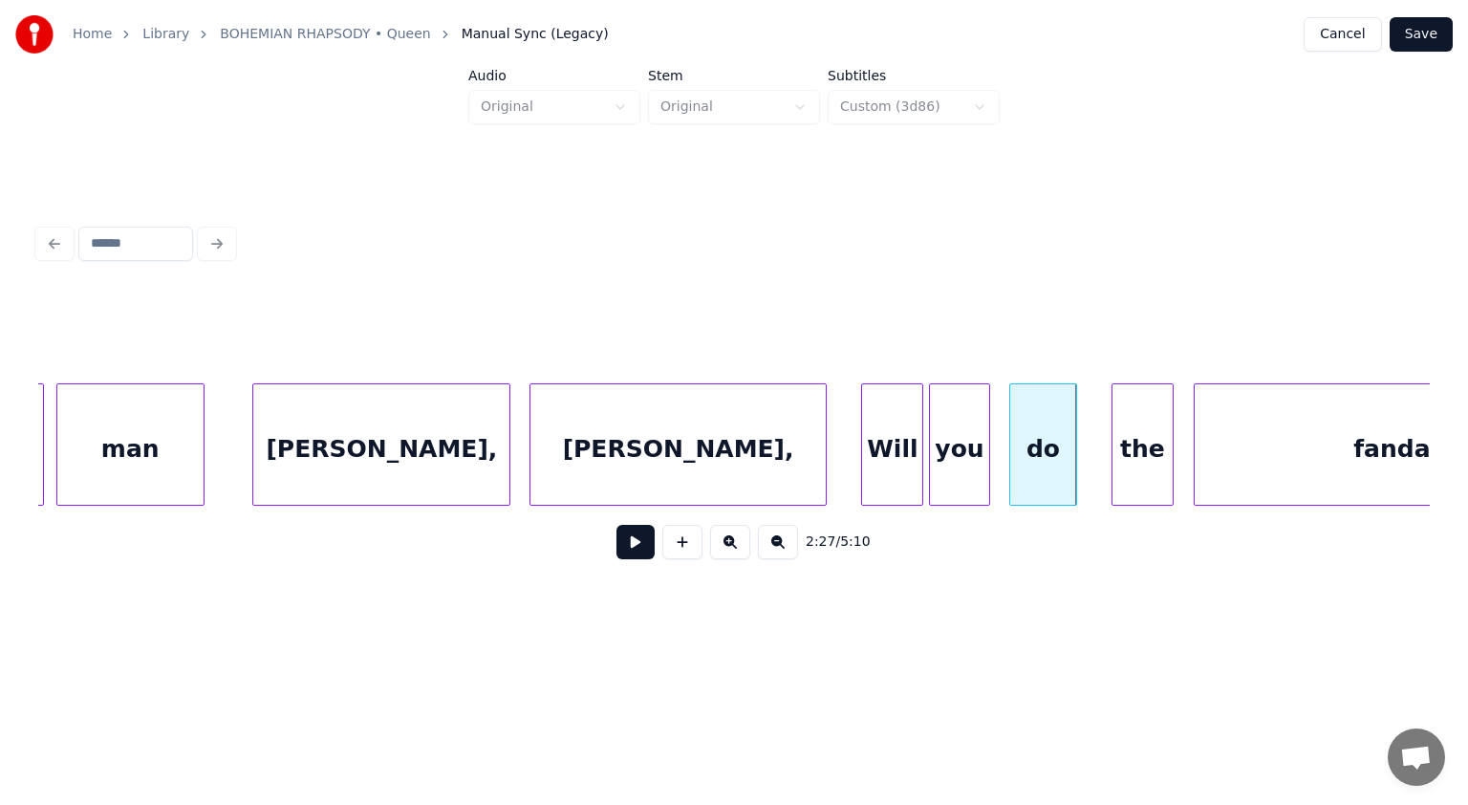
scroll to position [0, 69521]
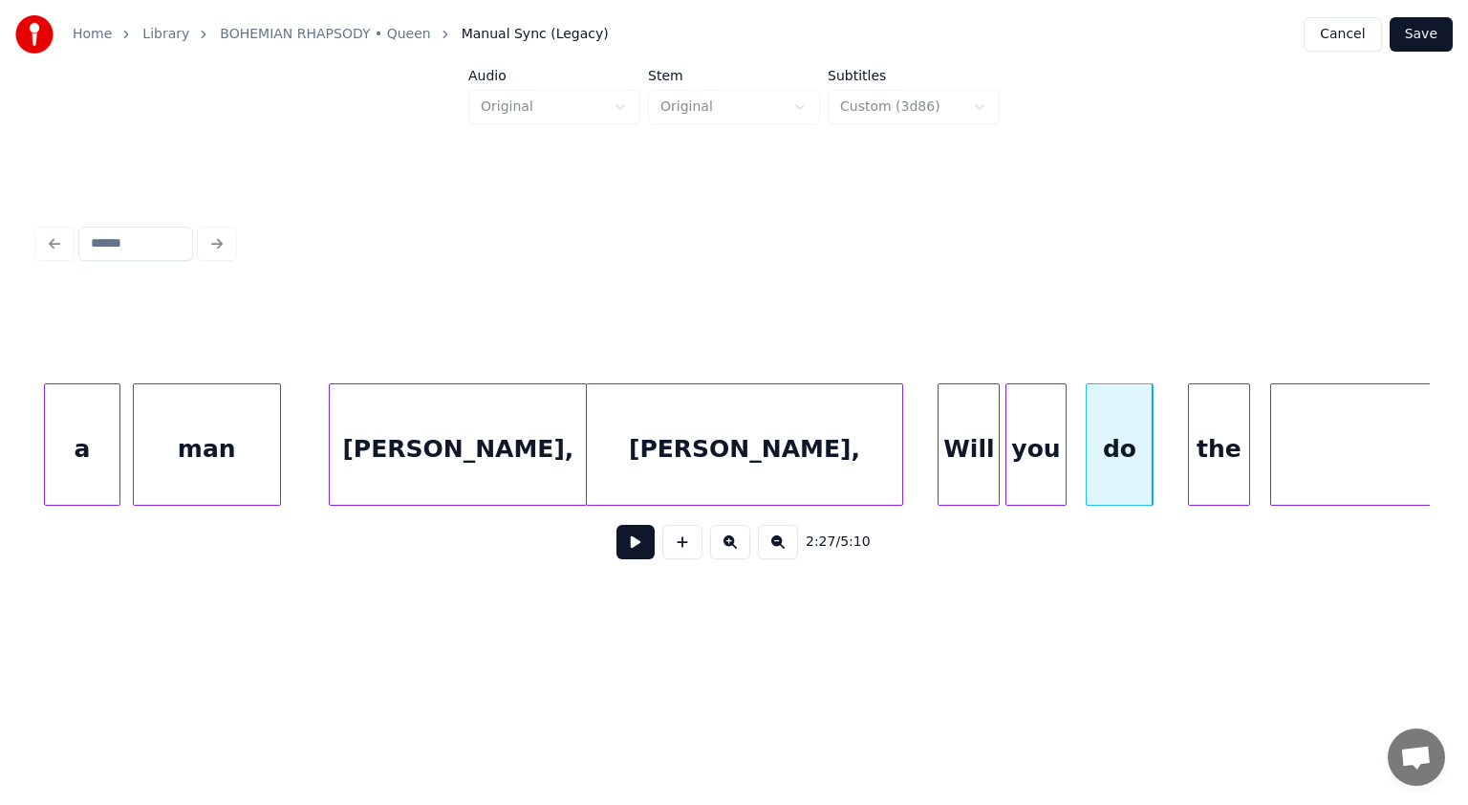
click at [592, 411] on div at bounding box center [590, 444] width 6 height 120
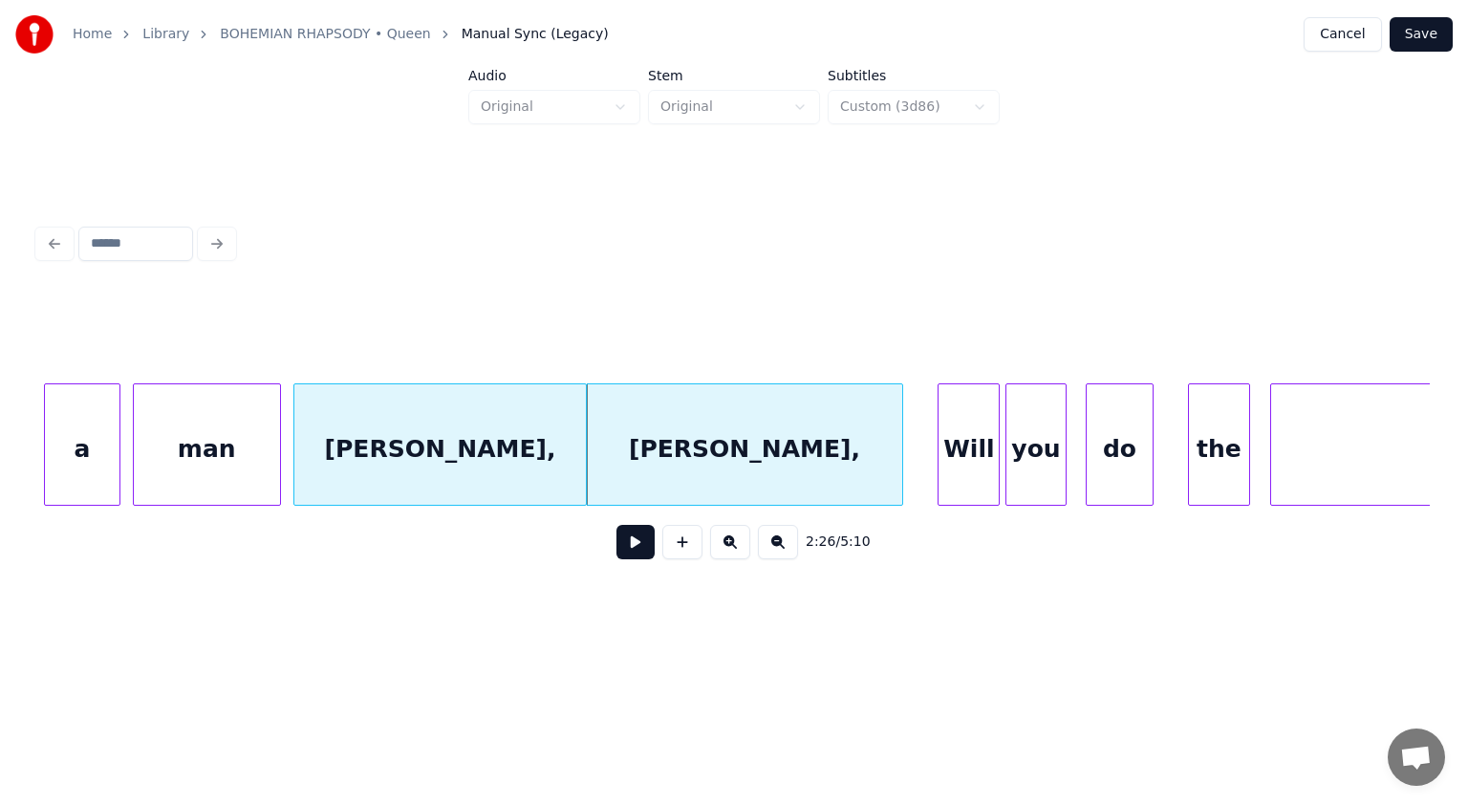
click at [299, 424] on div at bounding box center [297, 444] width 6 height 120
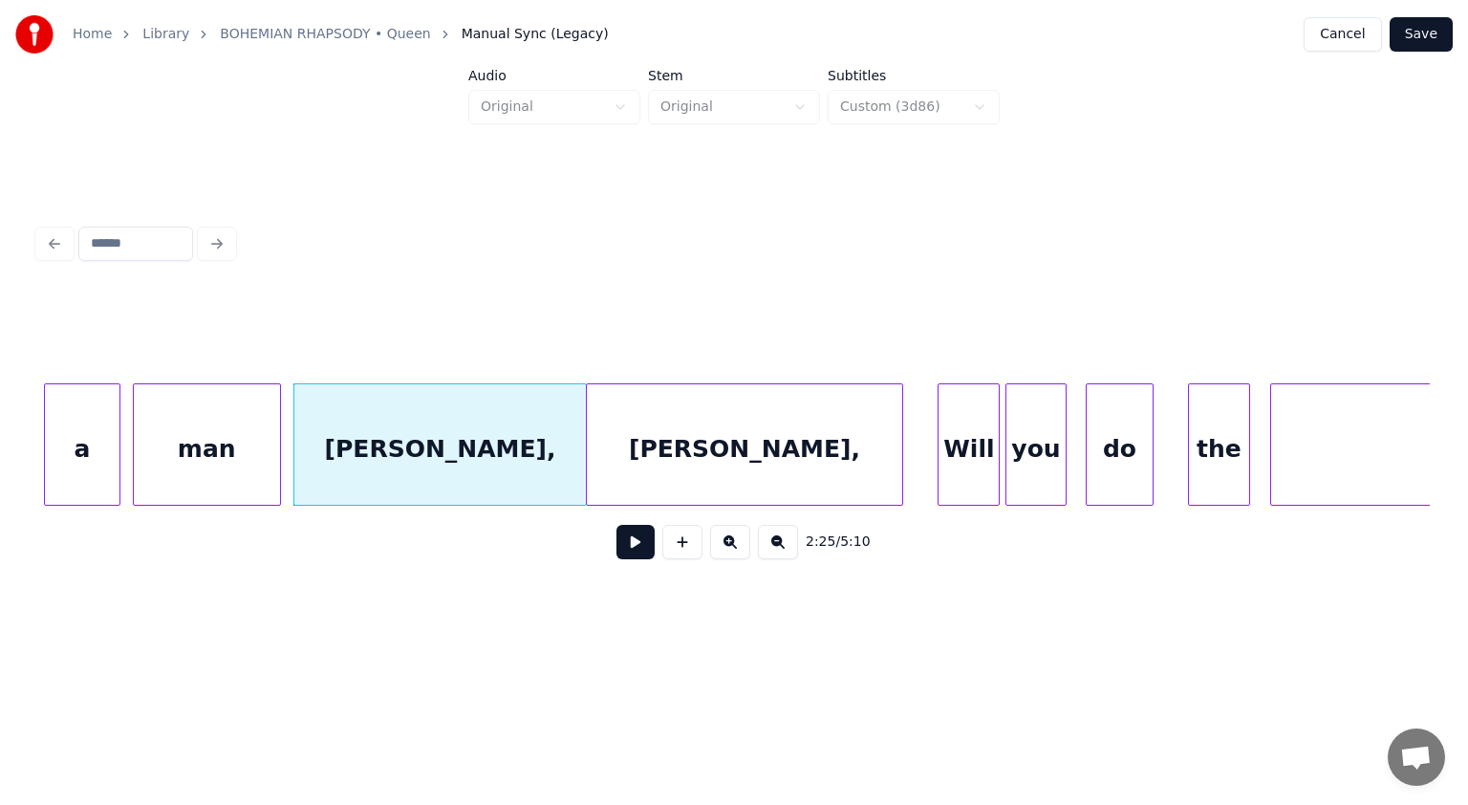
click at [633, 549] on button at bounding box center [636, 542] width 38 height 34
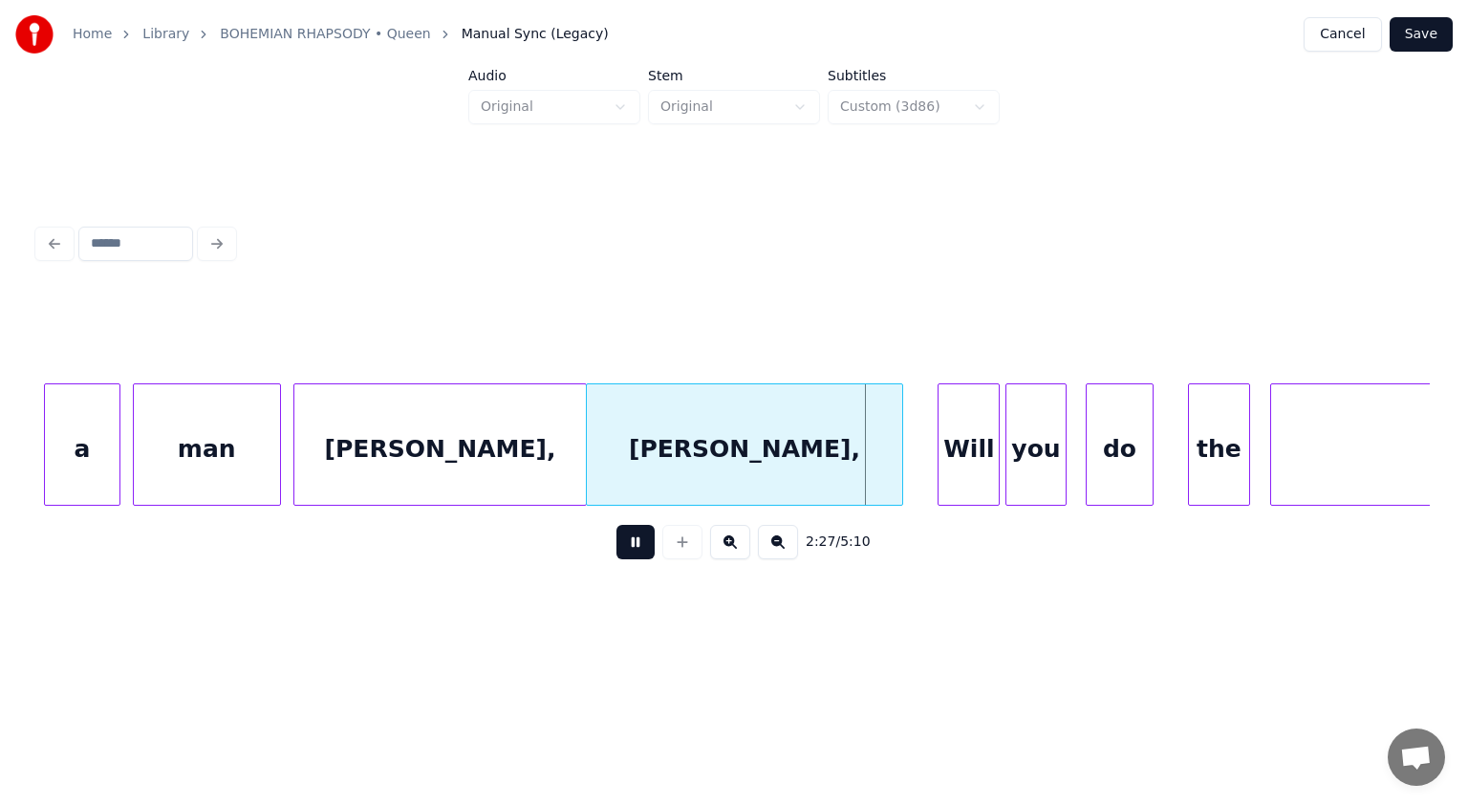
click at [633, 549] on button at bounding box center [636, 542] width 38 height 34
click at [220, 457] on div at bounding box center [220, 444] width 6 height 120
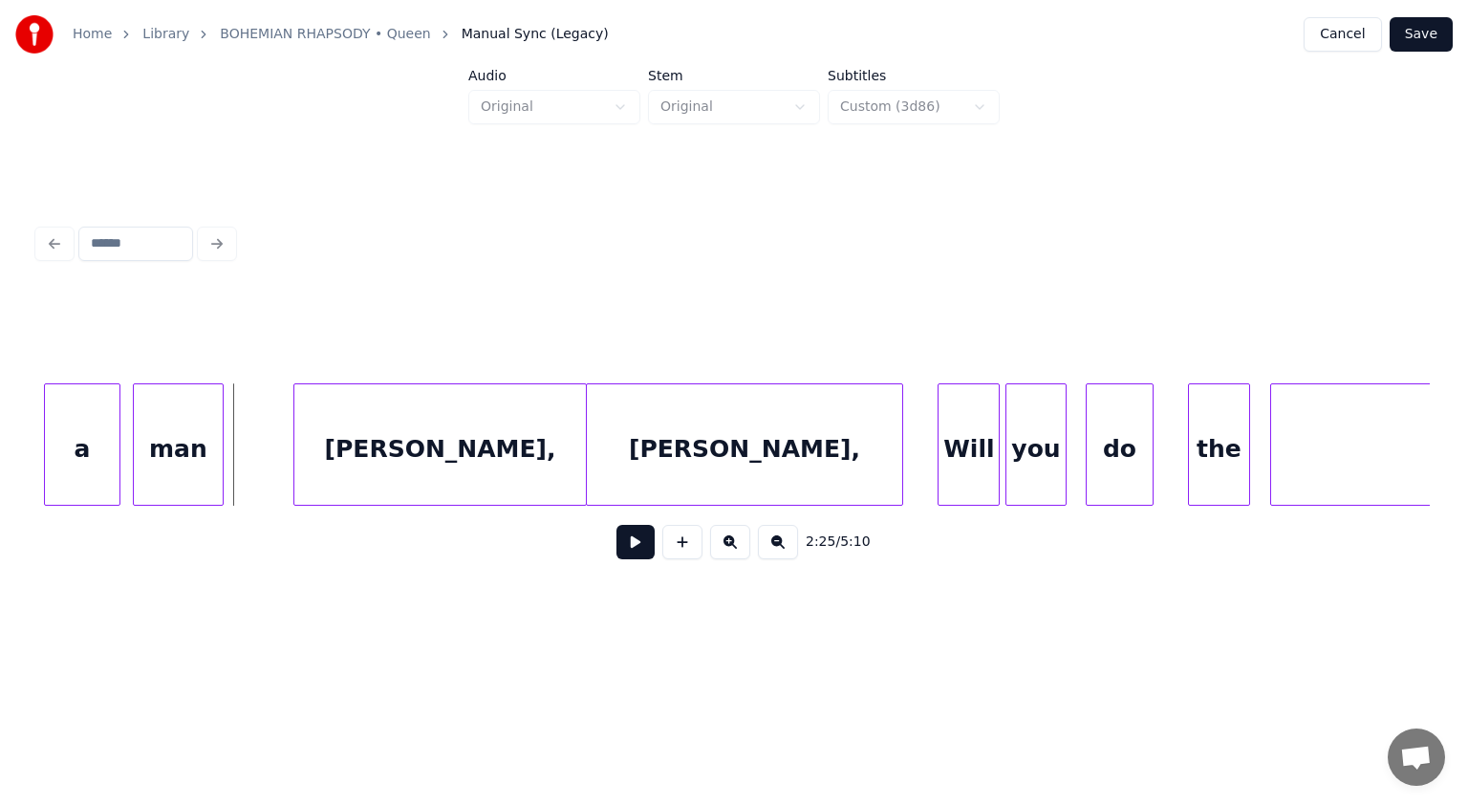
click at [646, 541] on button at bounding box center [636, 542] width 38 height 34
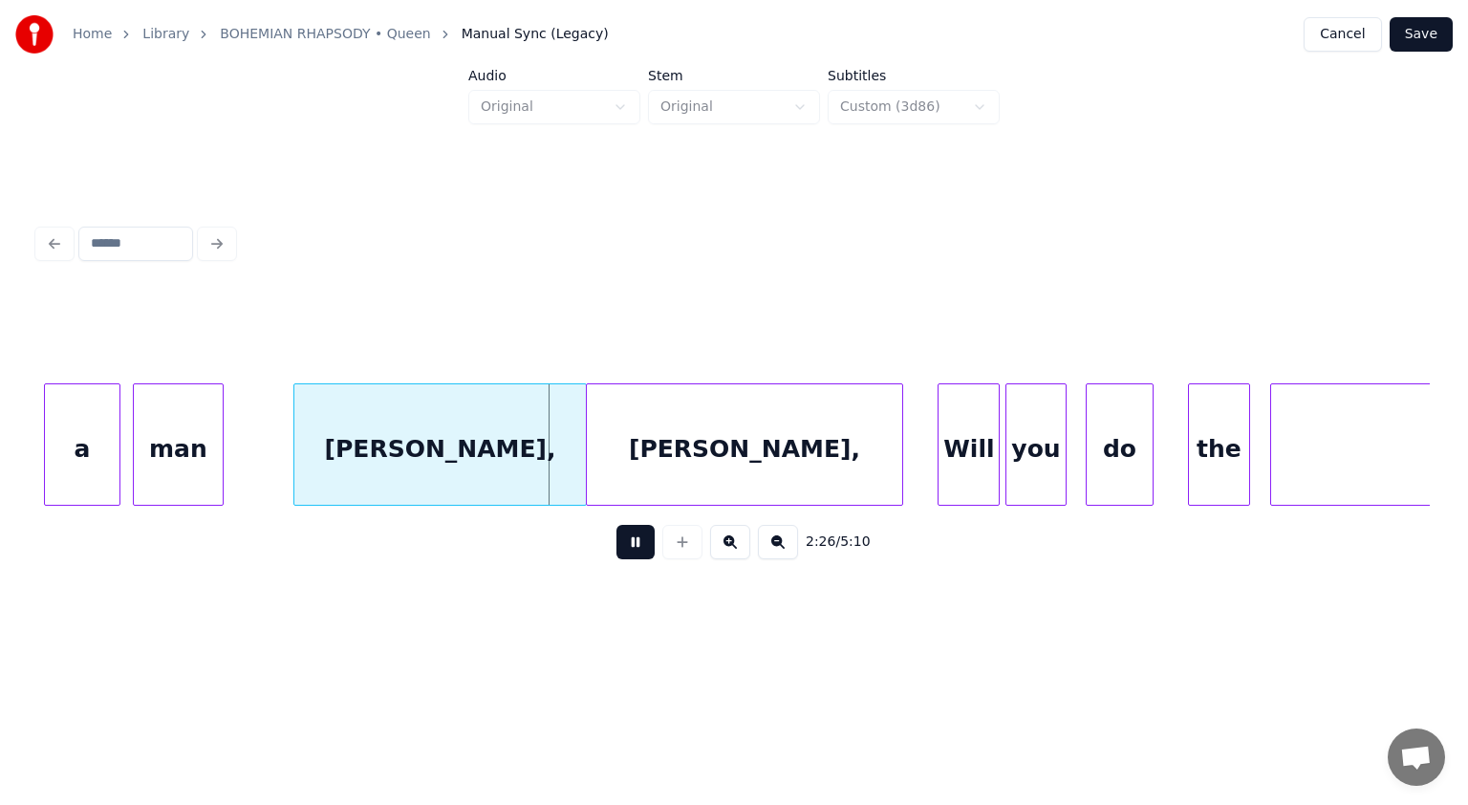
click at [646, 541] on button at bounding box center [636, 542] width 38 height 34
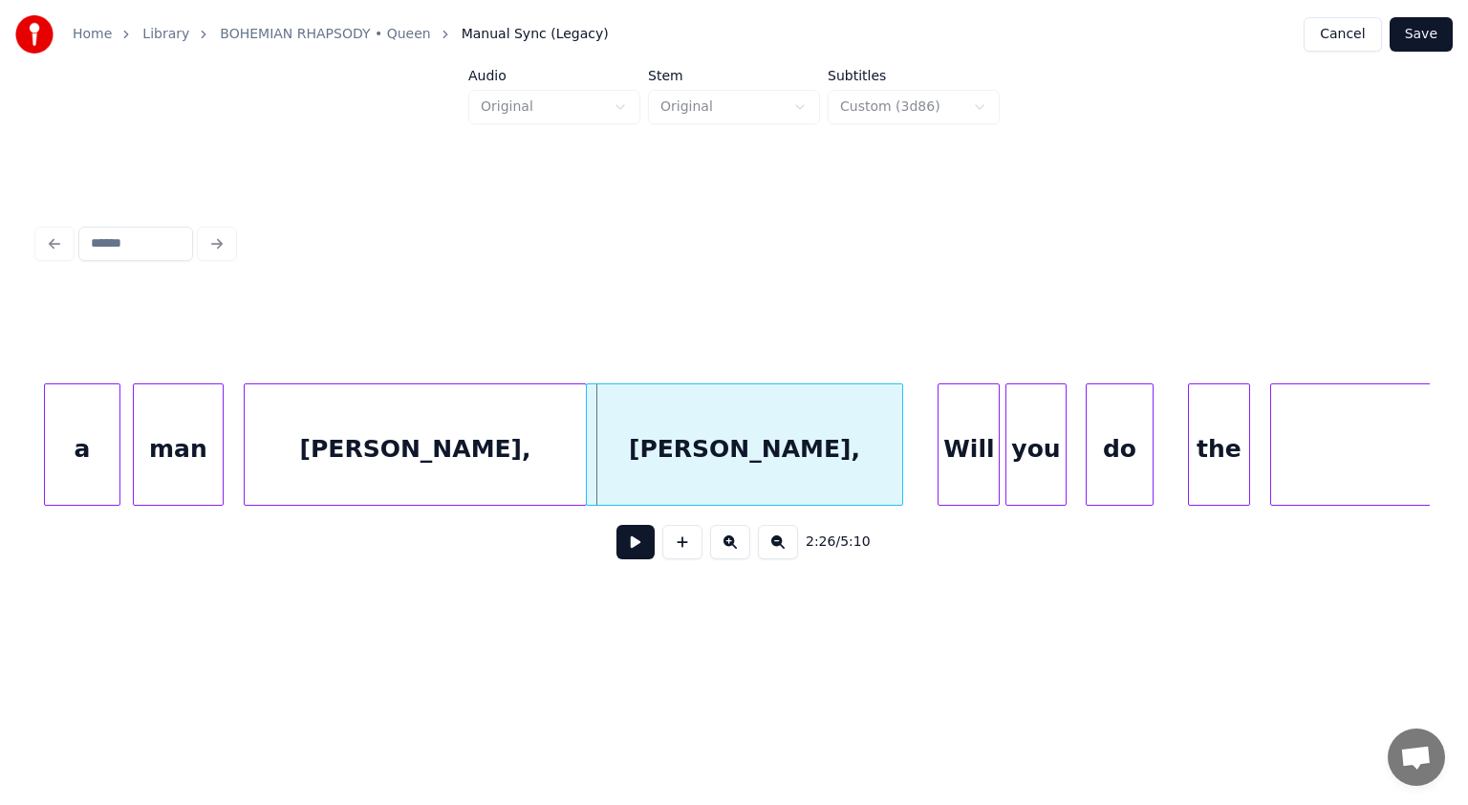
click at [248, 455] on div at bounding box center [248, 444] width 6 height 120
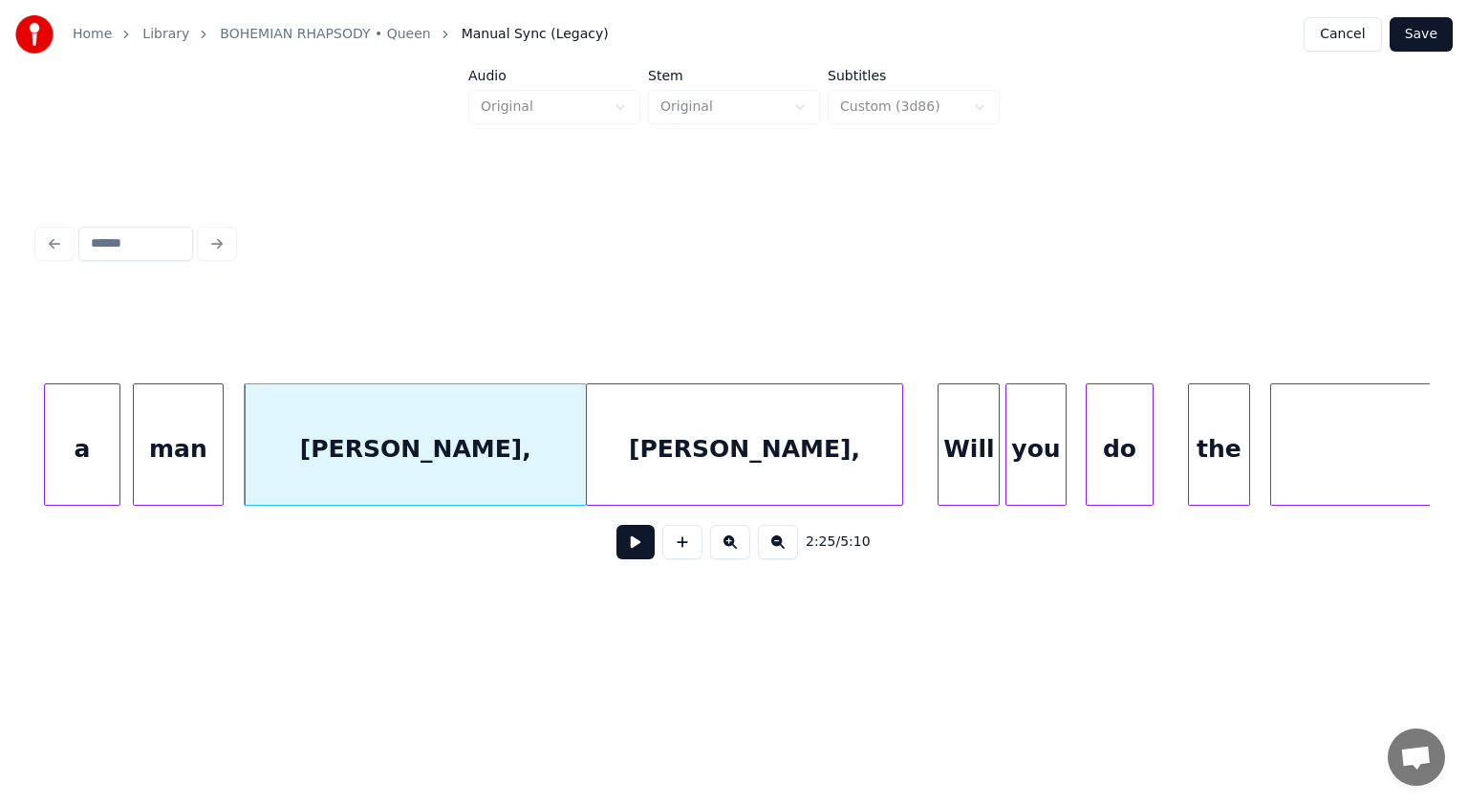
click at [635, 543] on button at bounding box center [636, 542] width 38 height 34
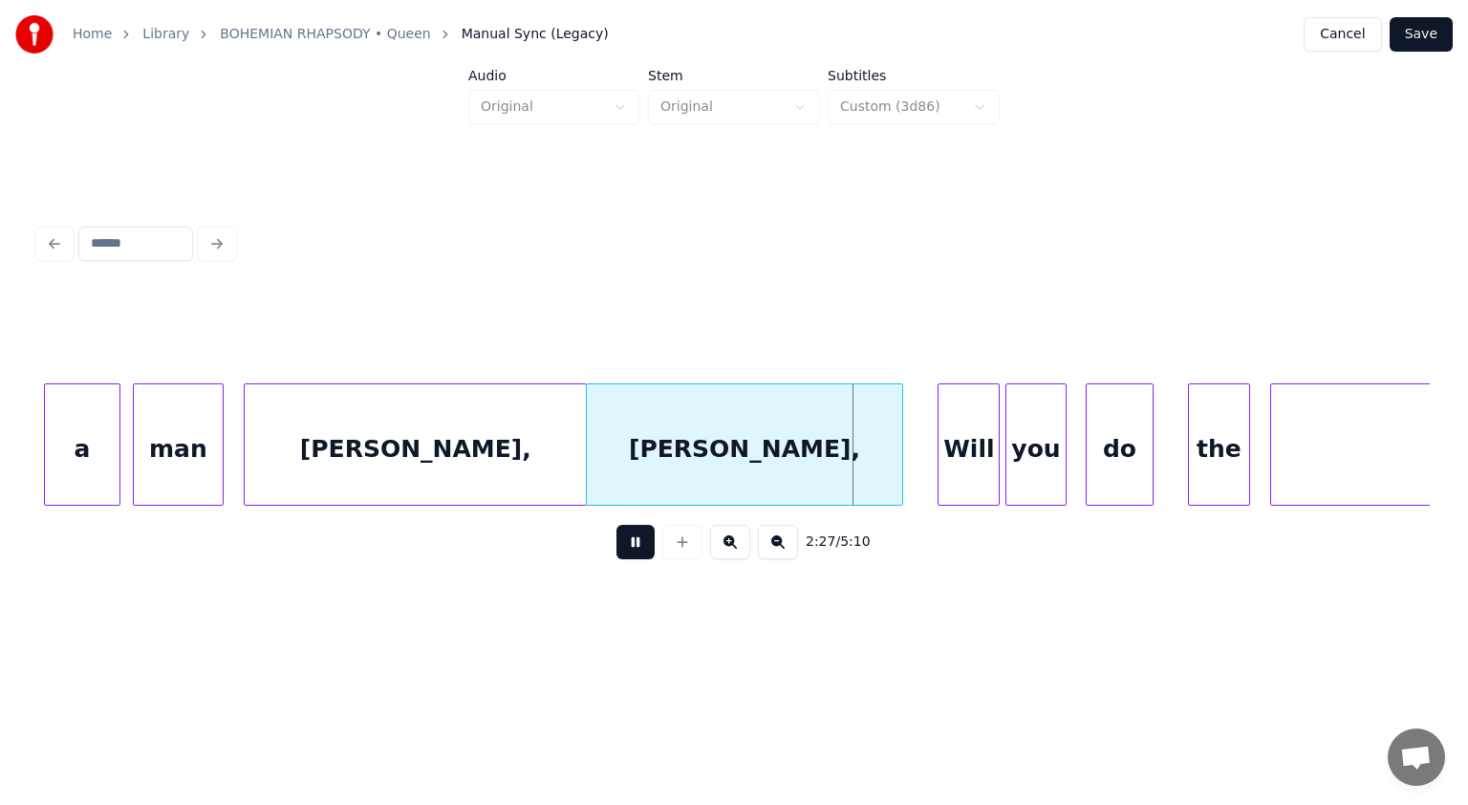
click at [635, 543] on button at bounding box center [636, 542] width 38 height 34
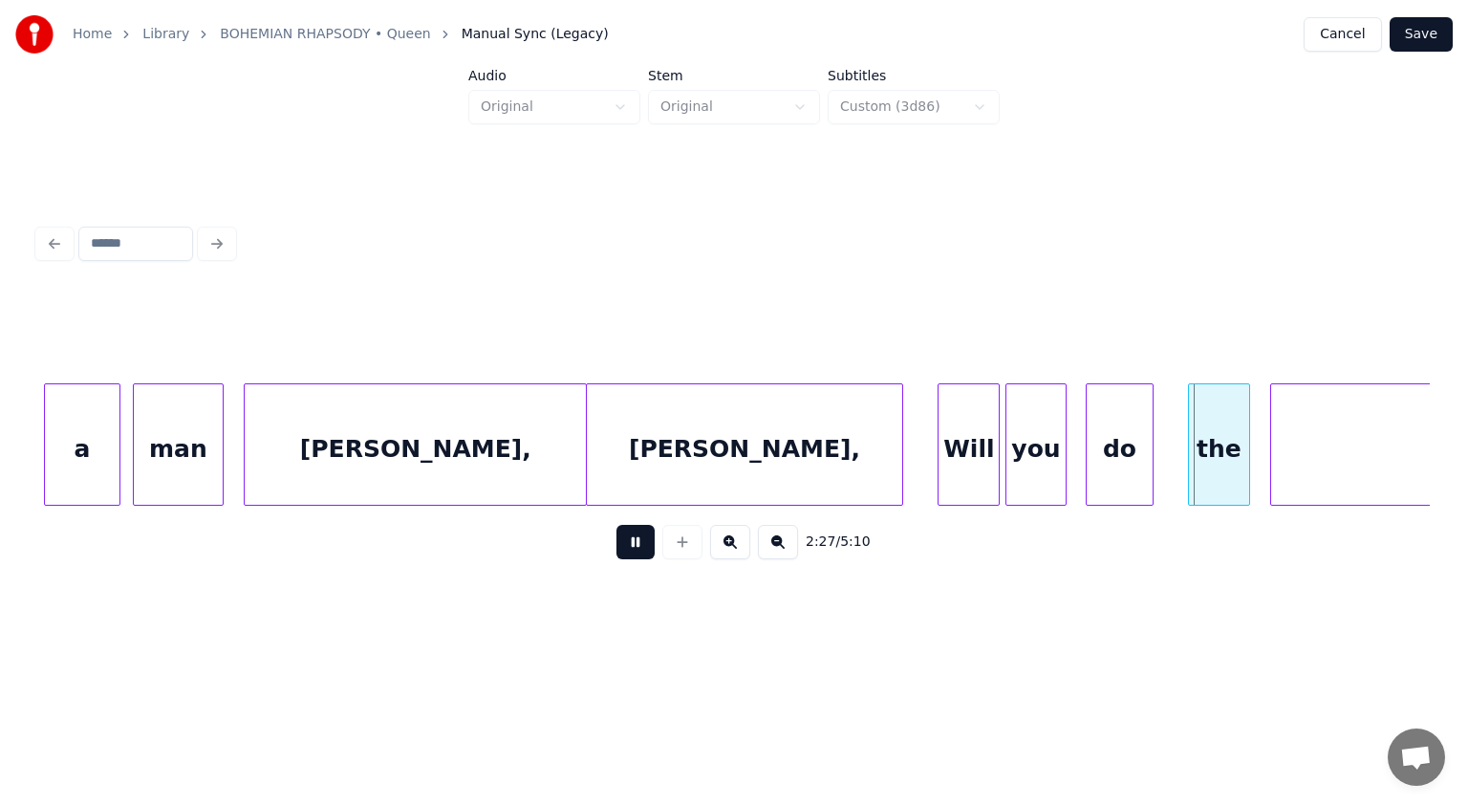
click at [635, 543] on button at bounding box center [636, 542] width 38 height 34
click at [933, 479] on div at bounding box center [931, 444] width 6 height 120
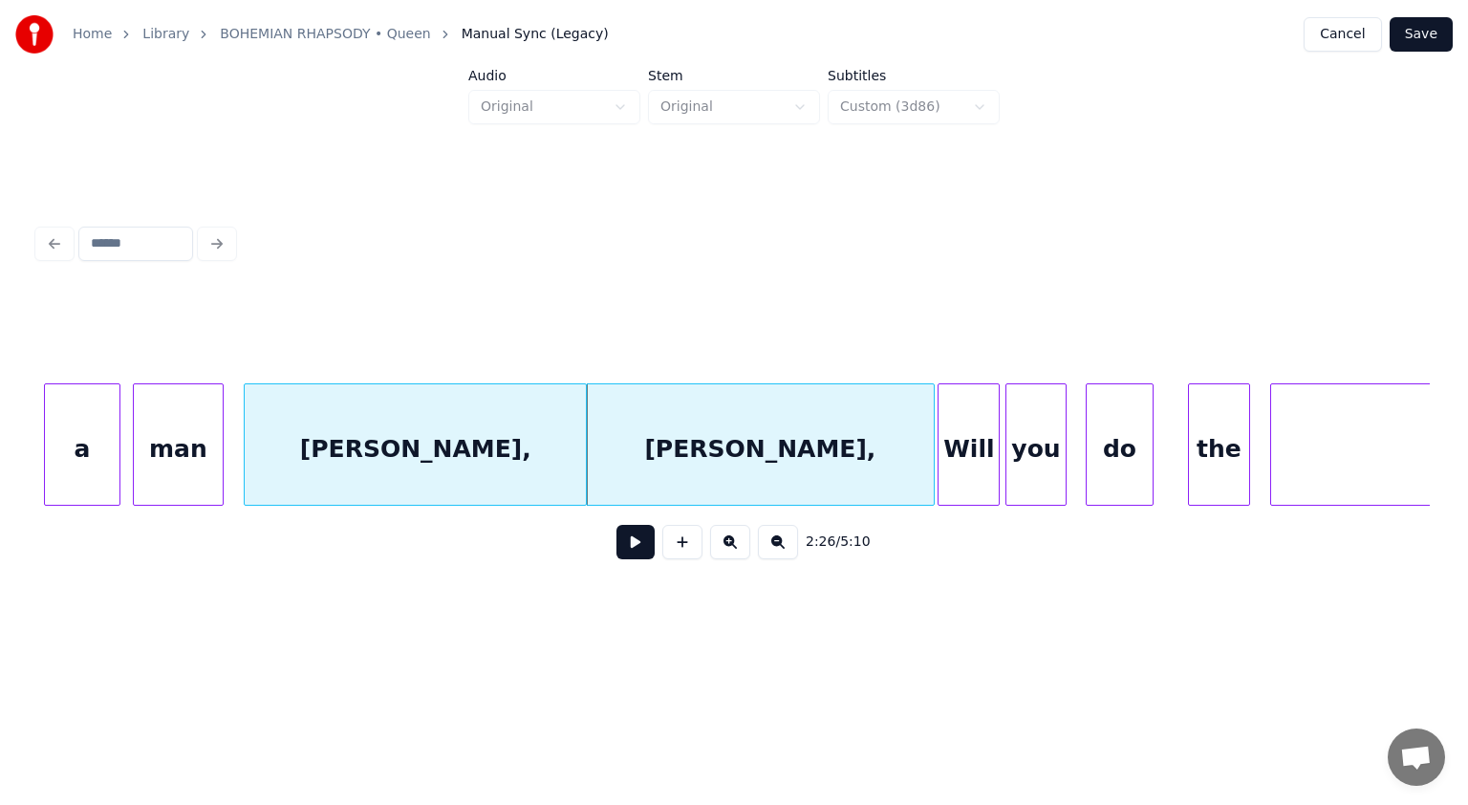
click at [512, 462] on div "[PERSON_NAME]," at bounding box center [415, 449] width 341 height 130
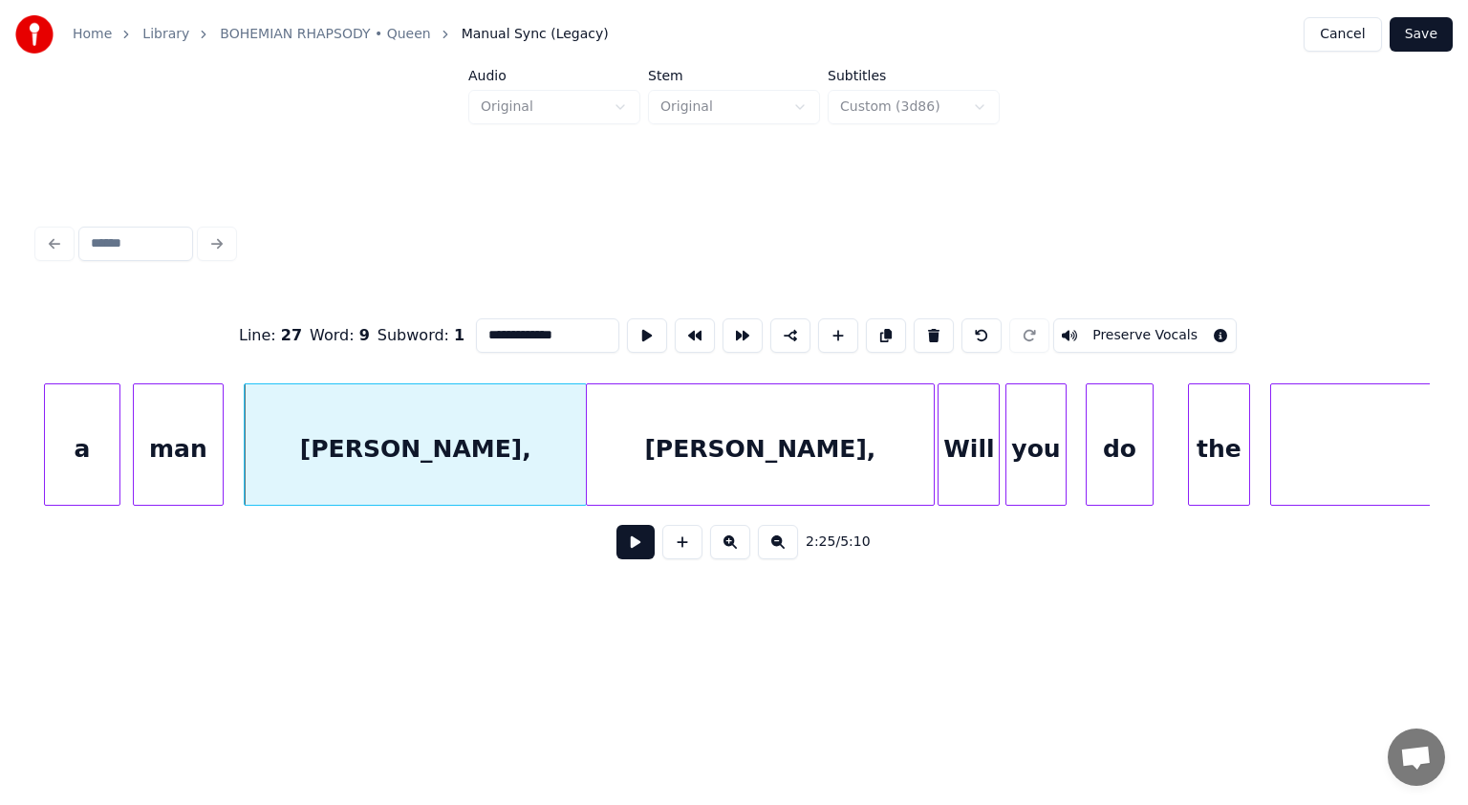
click at [1103, 318] on button "Preserve Vocals" at bounding box center [1145, 335] width 184 height 34
click at [857, 421] on div "[PERSON_NAME]," at bounding box center [760, 449] width 347 height 130
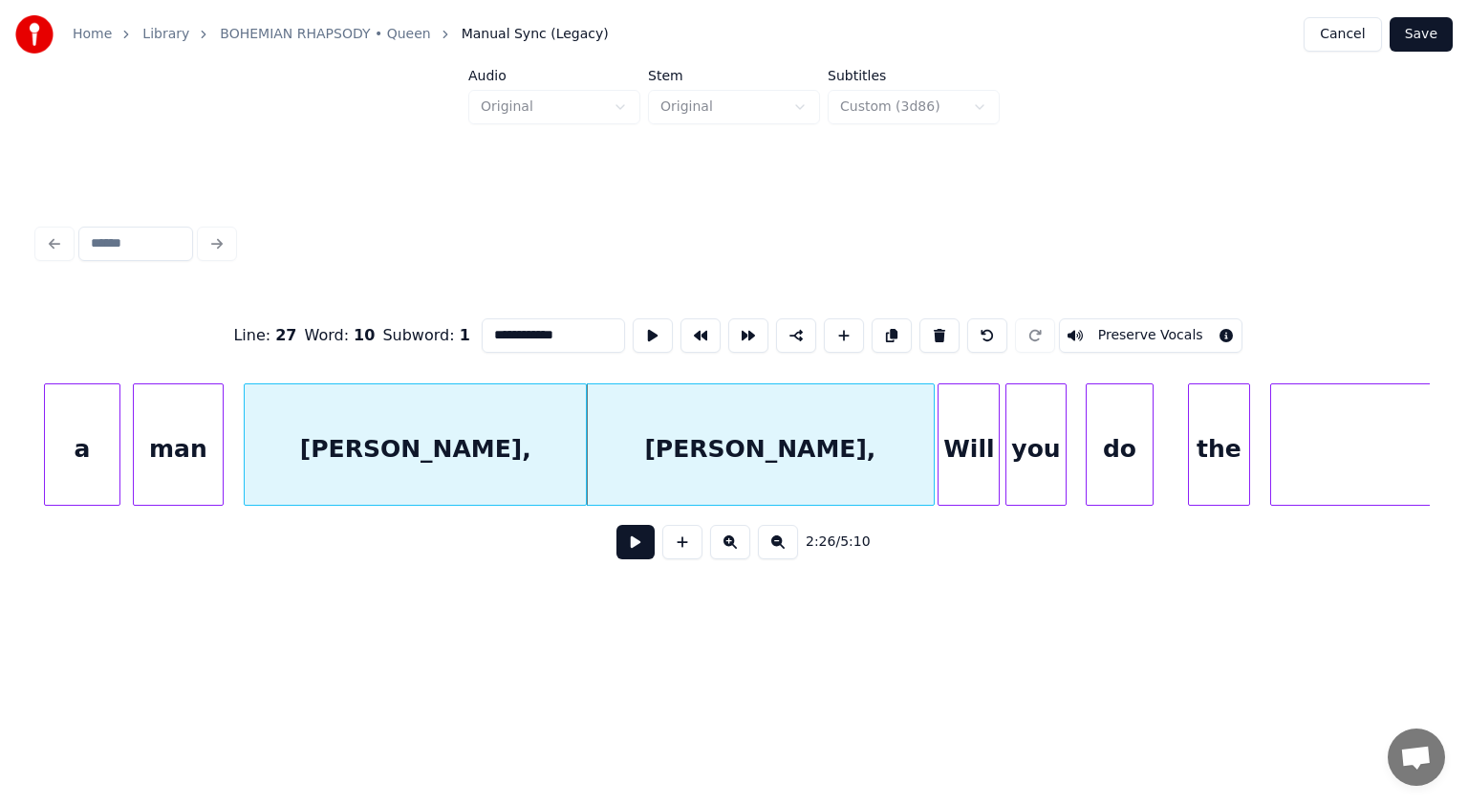
click at [1124, 325] on button "Preserve Vocals" at bounding box center [1151, 335] width 184 height 34
click at [1175, 448] on div at bounding box center [1175, 444] width 6 height 120
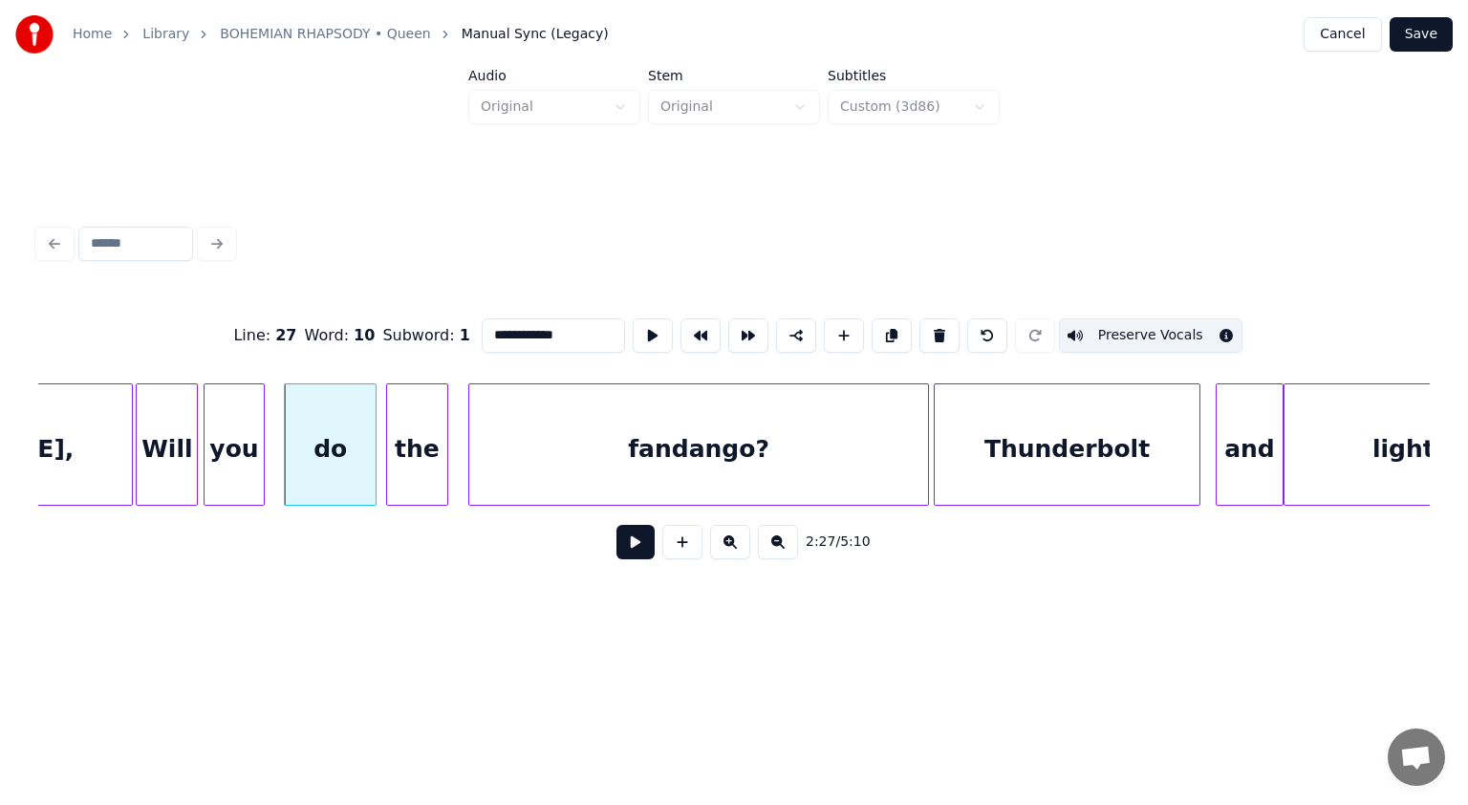
scroll to position [0, 70361]
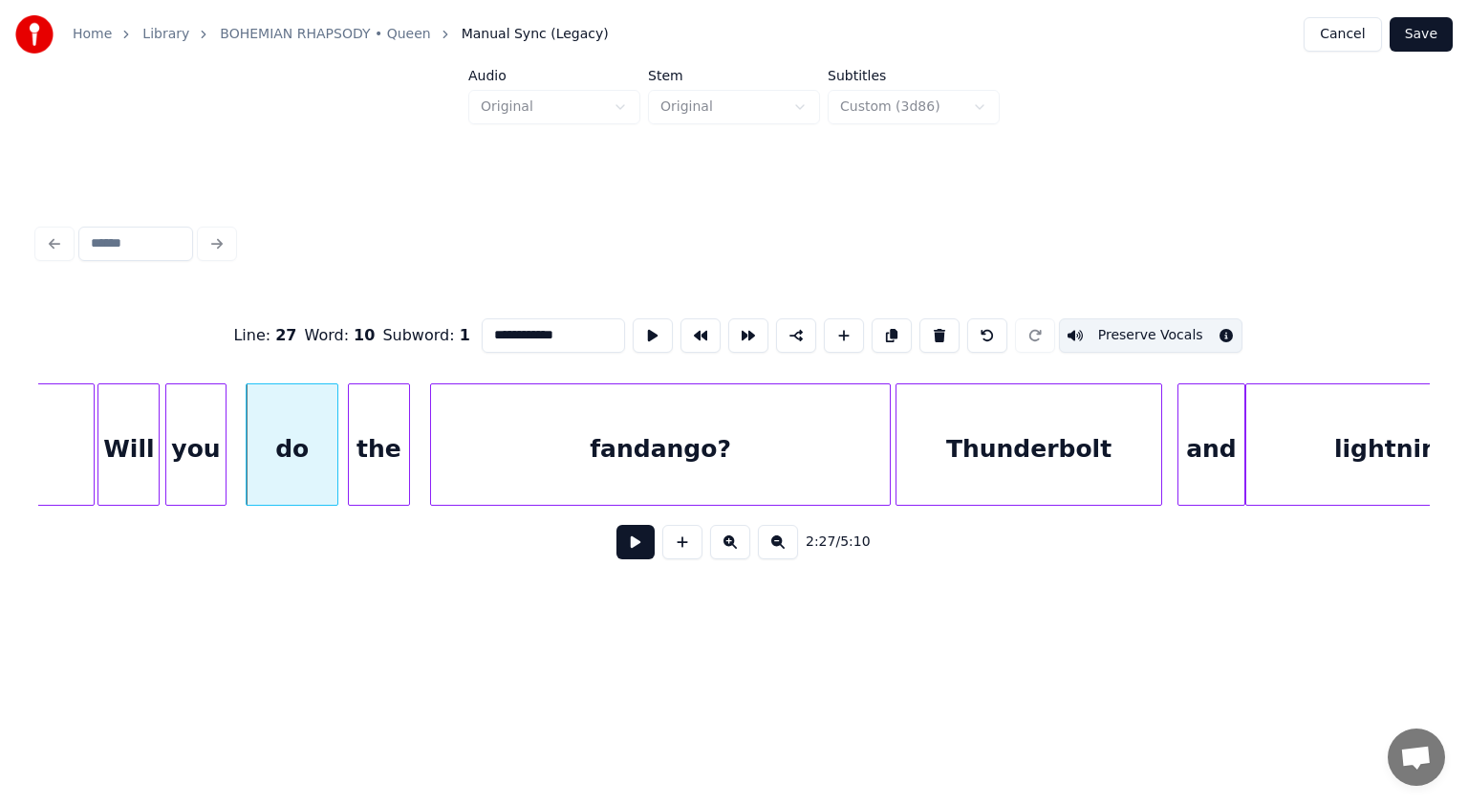
click at [639, 433] on div "fandango?" at bounding box center [660, 449] width 459 height 130
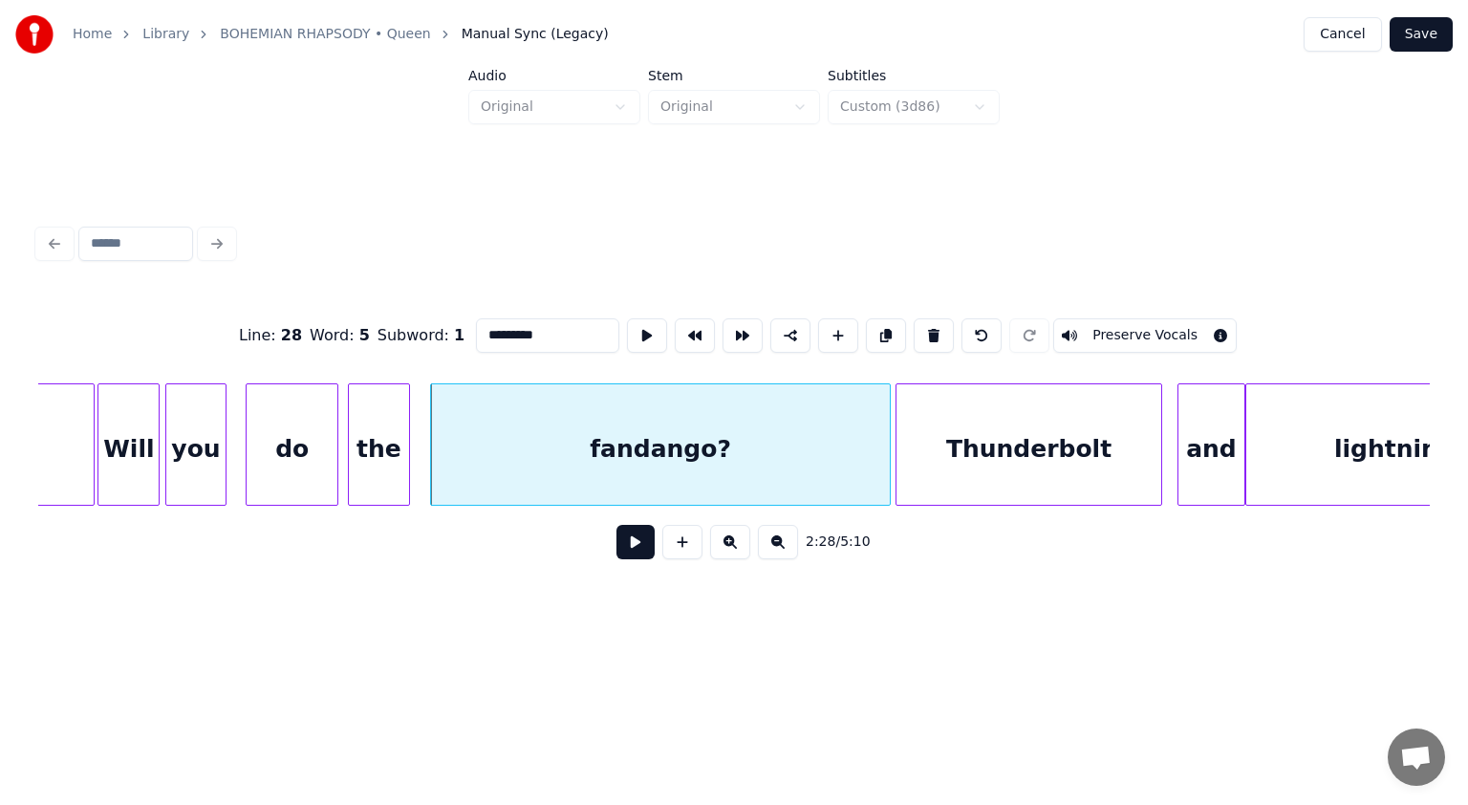
drag, startPoint x: 489, startPoint y: 326, endPoint x: 385, endPoint y: 351, distance: 107.1
click at [385, 351] on div "Line : 28 Word : 5 Subword : 1 ********* Preserve Vocals" at bounding box center [734, 336] width 1392 height 96
type input "*********"
click at [645, 545] on button at bounding box center [636, 542] width 38 height 34
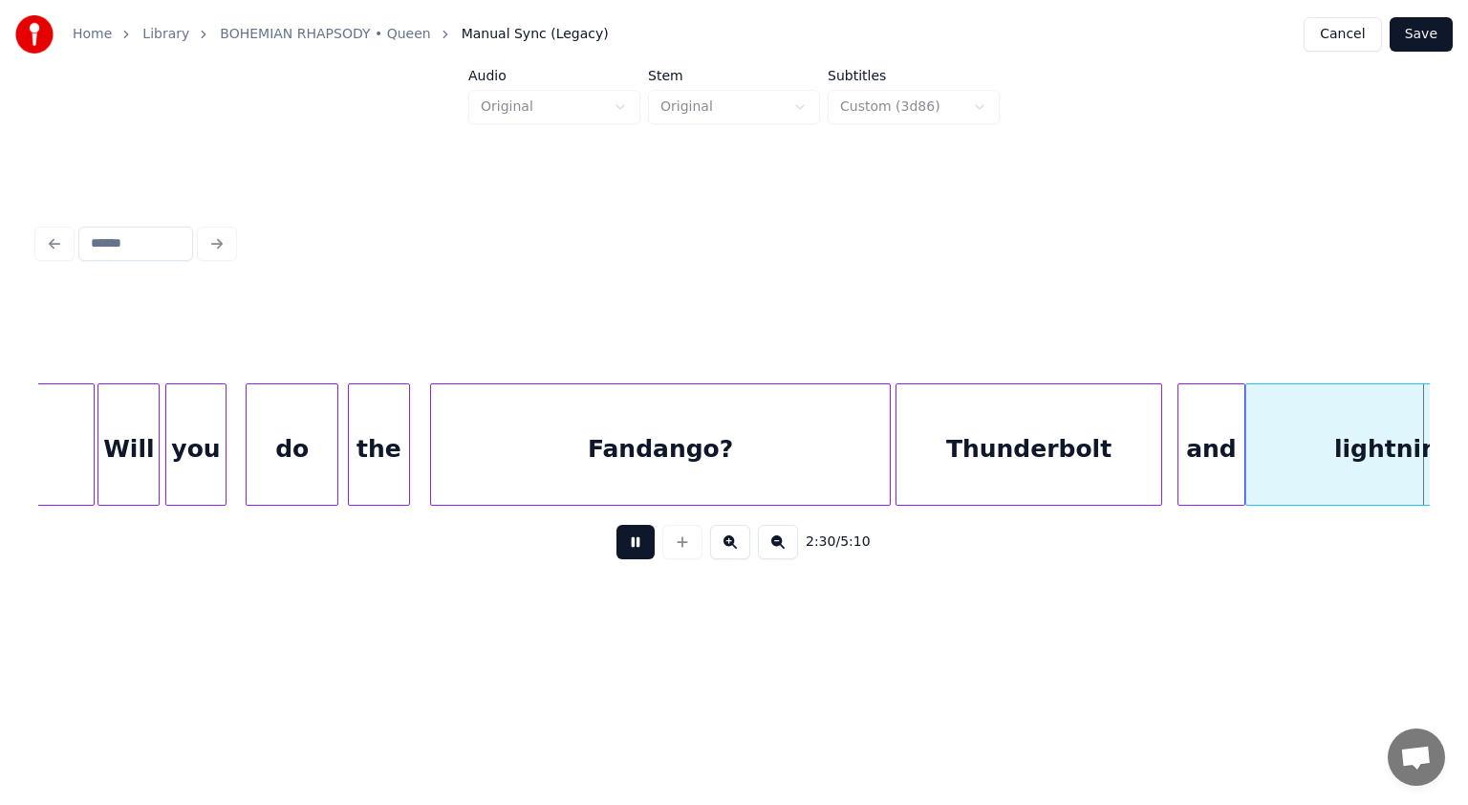
scroll to position [0, 71756]
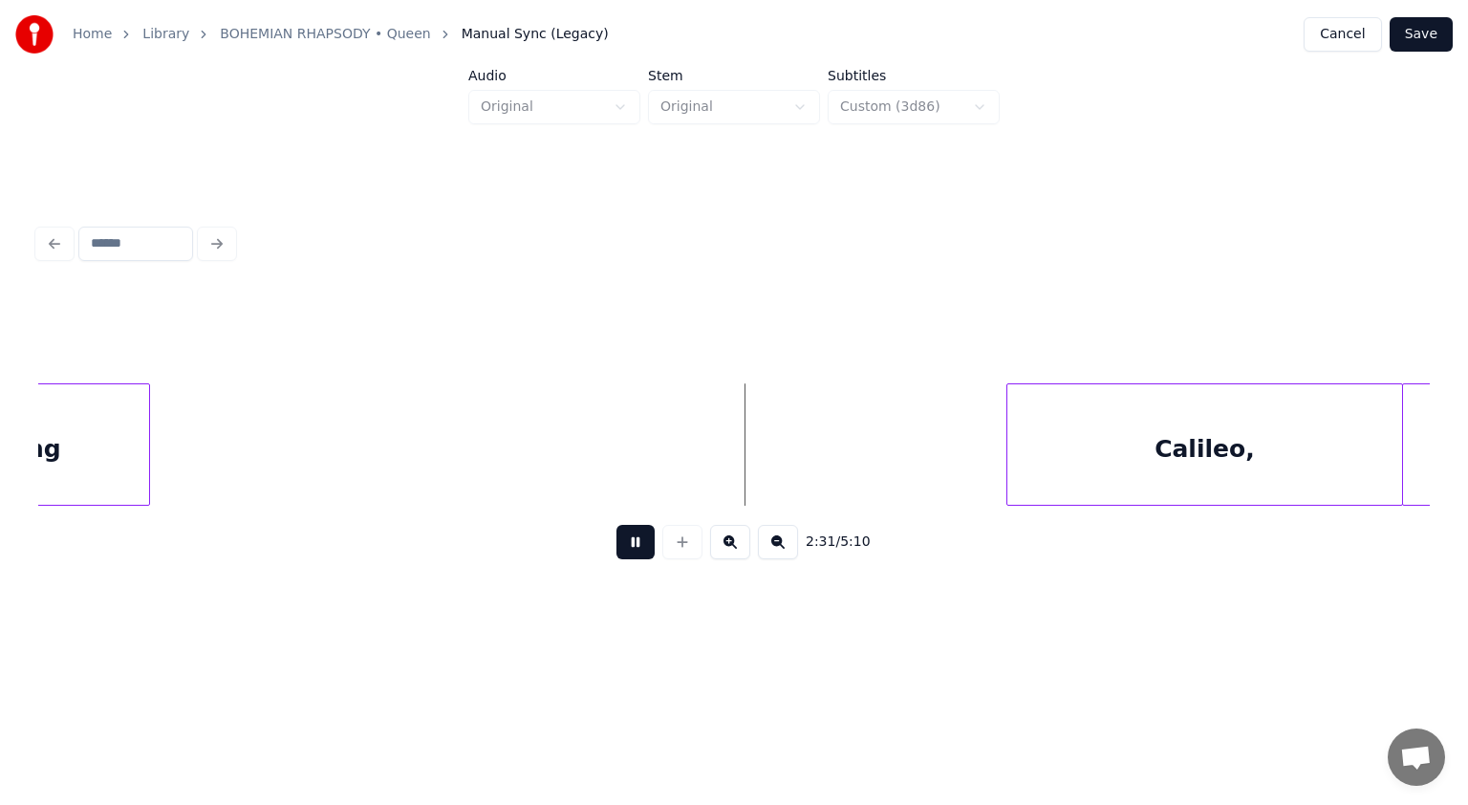
click at [645, 545] on button at bounding box center [636, 542] width 38 height 34
click at [683, 557] on button at bounding box center [682, 542] width 40 height 34
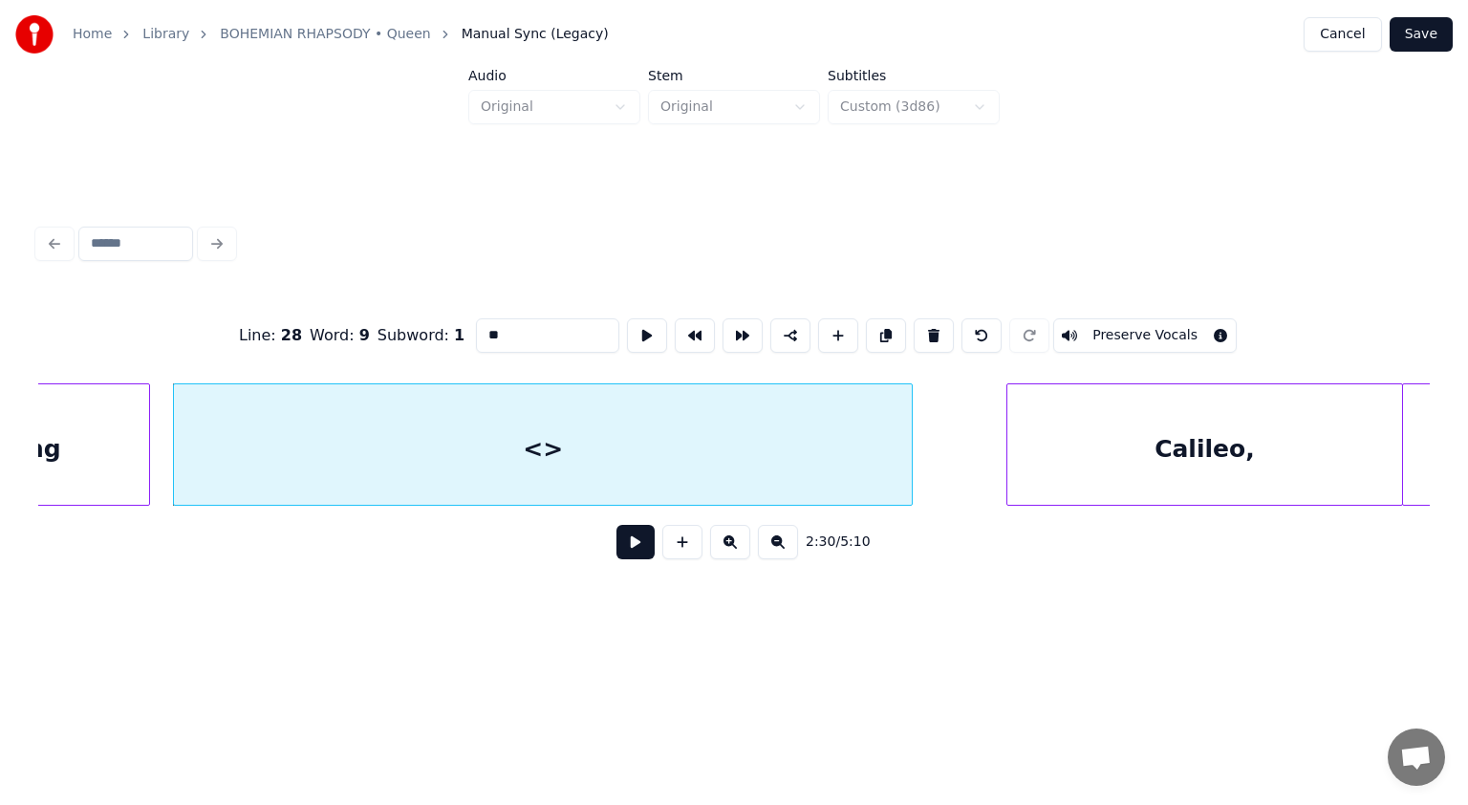
click at [910, 451] on div at bounding box center [909, 444] width 6 height 120
click at [310, 470] on div "<>" at bounding box center [543, 449] width 738 height 130
drag, startPoint x: 541, startPoint y: 317, endPoint x: 440, endPoint y: 315, distance: 101.3
click at [440, 315] on div "Line : 28 Word : 9 Subword : 1 ** Preserve Vocals" at bounding box center [734, 336] width 1392 height 96
click at [577, 434] on div "<>" at bounding box center [543, 449] width 738 height 130
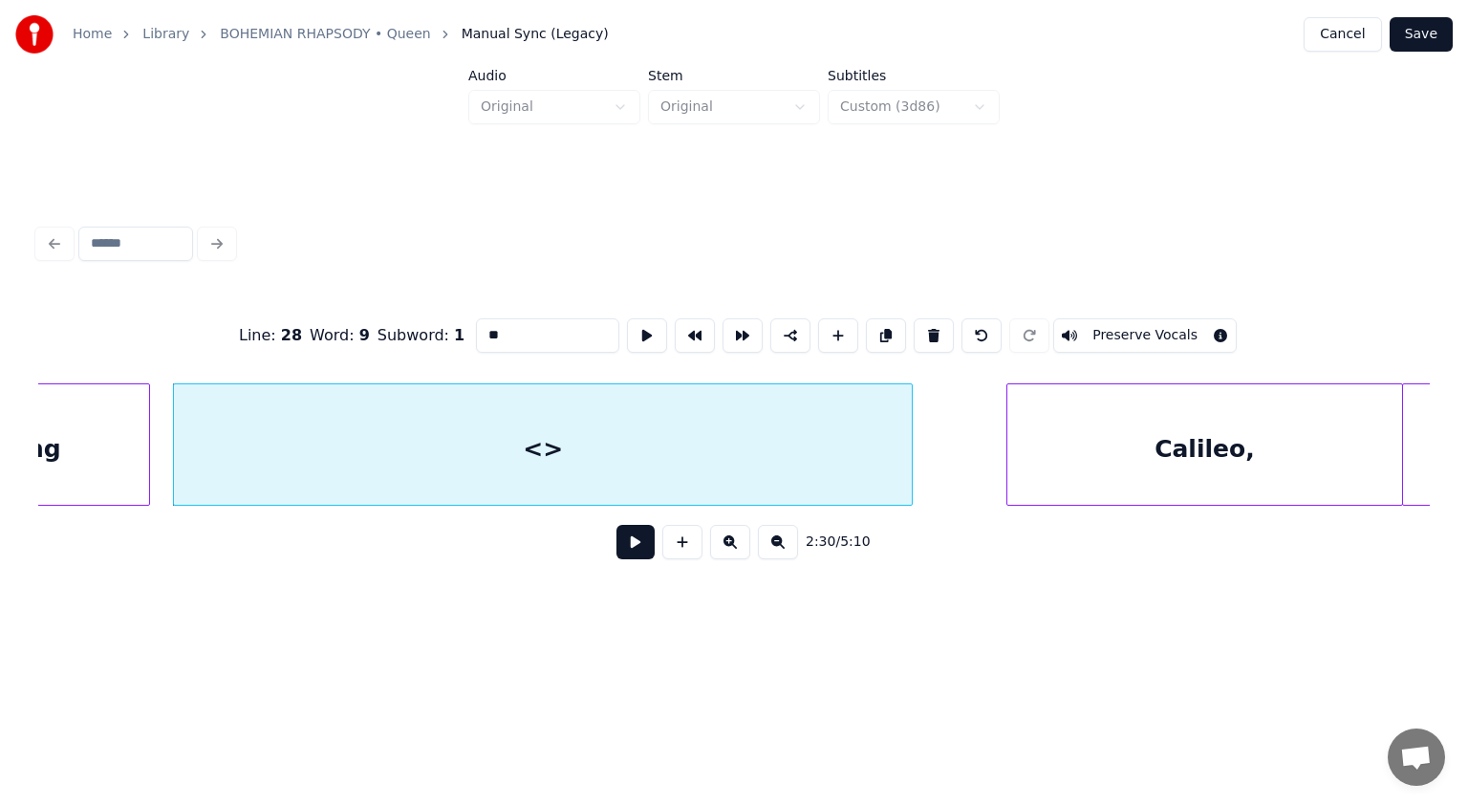
paste input "**********"
drag, startPoint x: 490, startPoint y: 329, endPoint x: 445, endPoint y: 323, distance: 46.2
click at [445, 323] on div "**********" at bounding box center [734, 336] width 1392 height 96
click at [489, 327] on input "**********" at bounding box center [547, 335] width 143 height 34
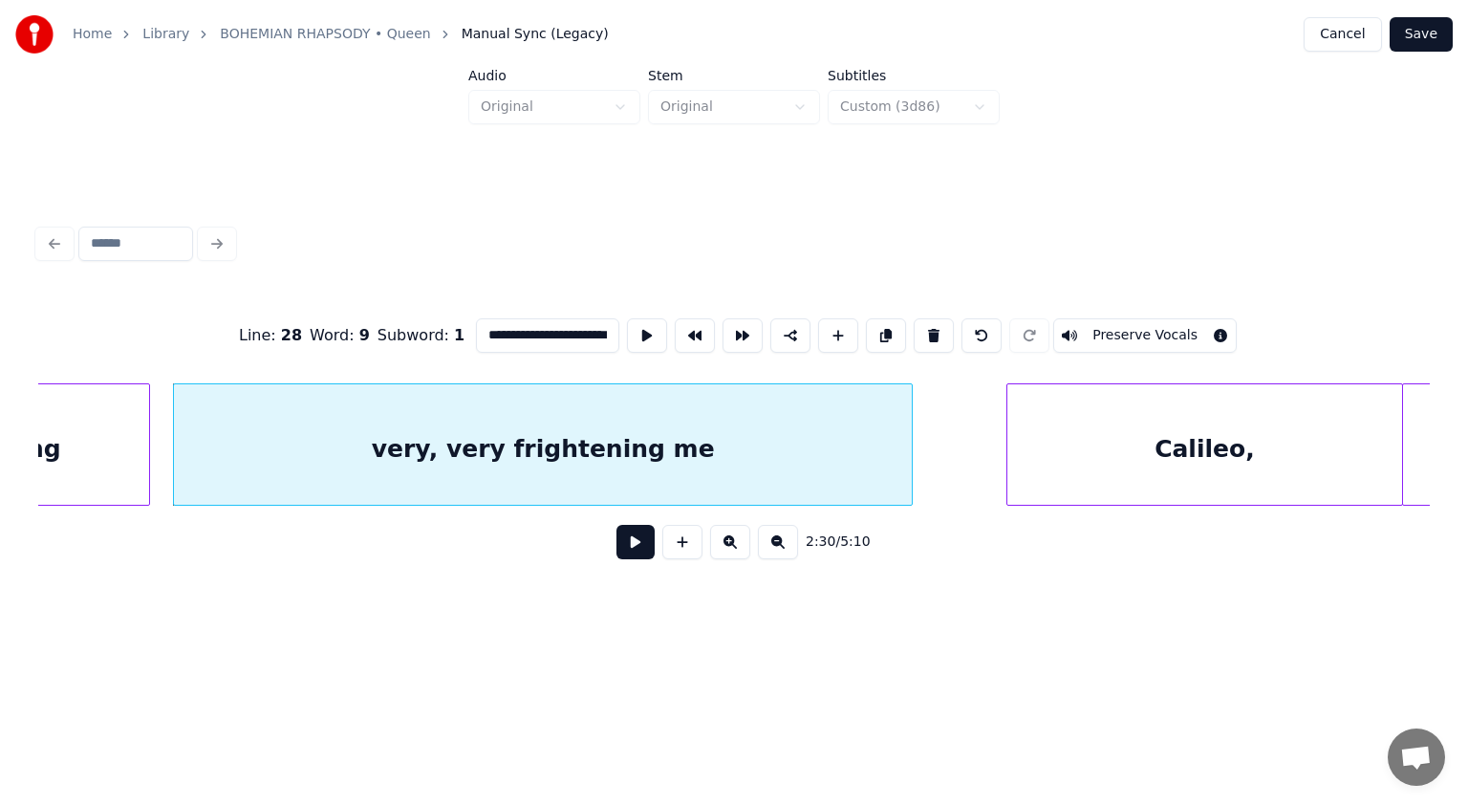
drag, startPoint x: 488, startPoint y: 327, endPoint x: 471, endPoint y: 330, distance: 16.5
click at [476, 330] on input "**********" at bounding box center [547, 335] width 143 height 34
type input "**********"
click at [636, 551] on button at bounding box center [636, 542] width 38 height 34
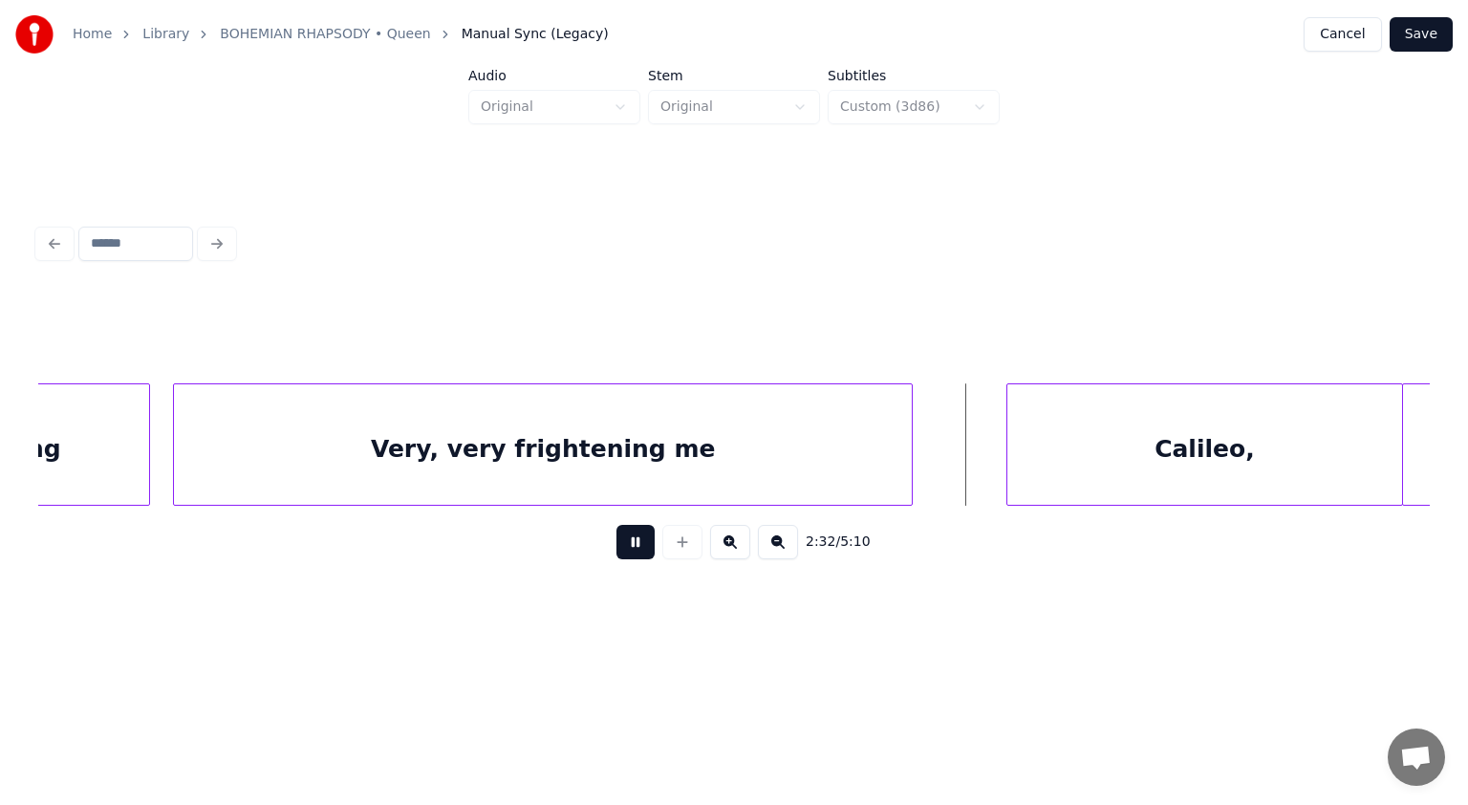
click at [636, 551] on button at bounding box center [636, 542] width 38 height 34
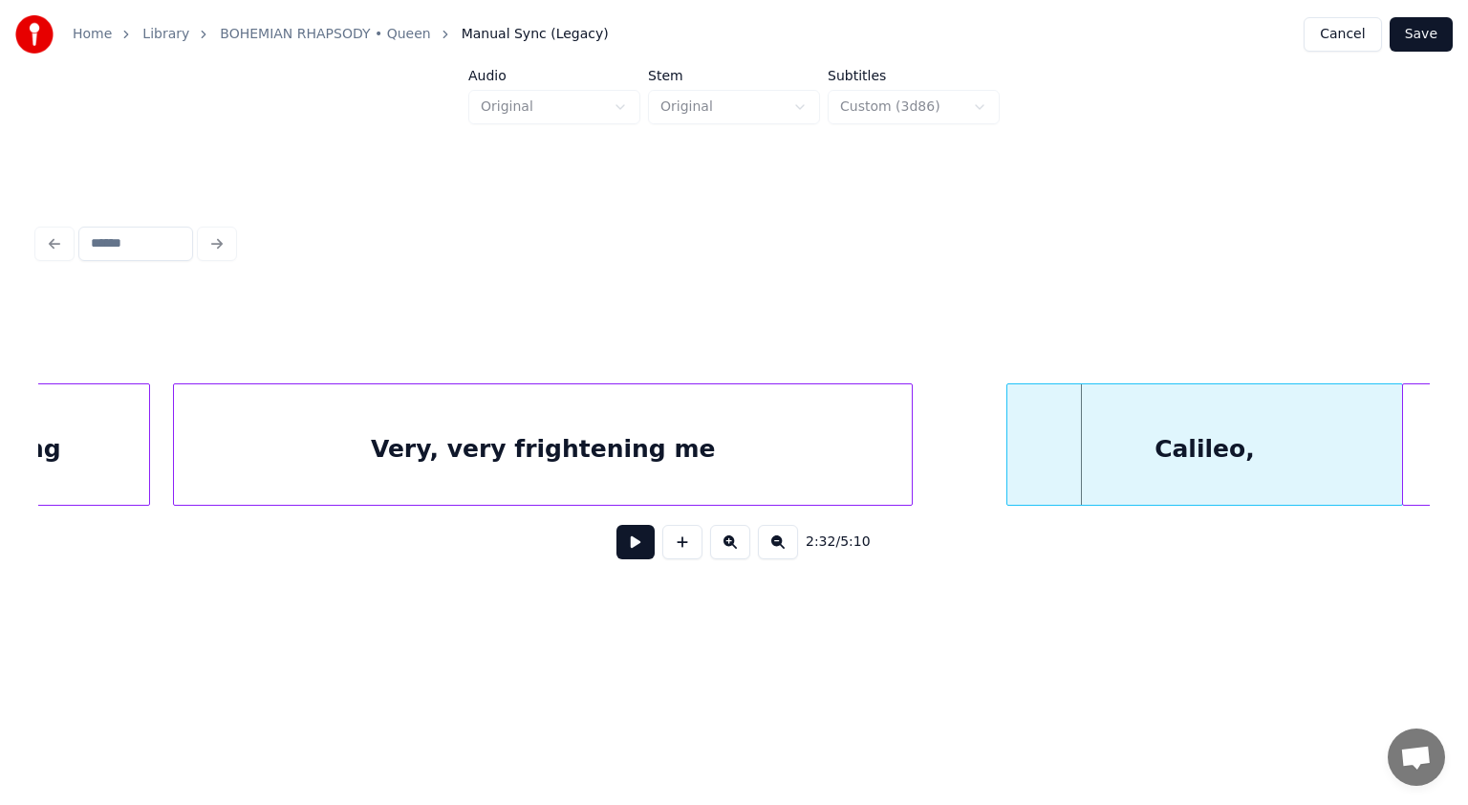
click at [709, 428] on div "Very, very frightening me" at bounding box center [543, 449] width 738 height 130
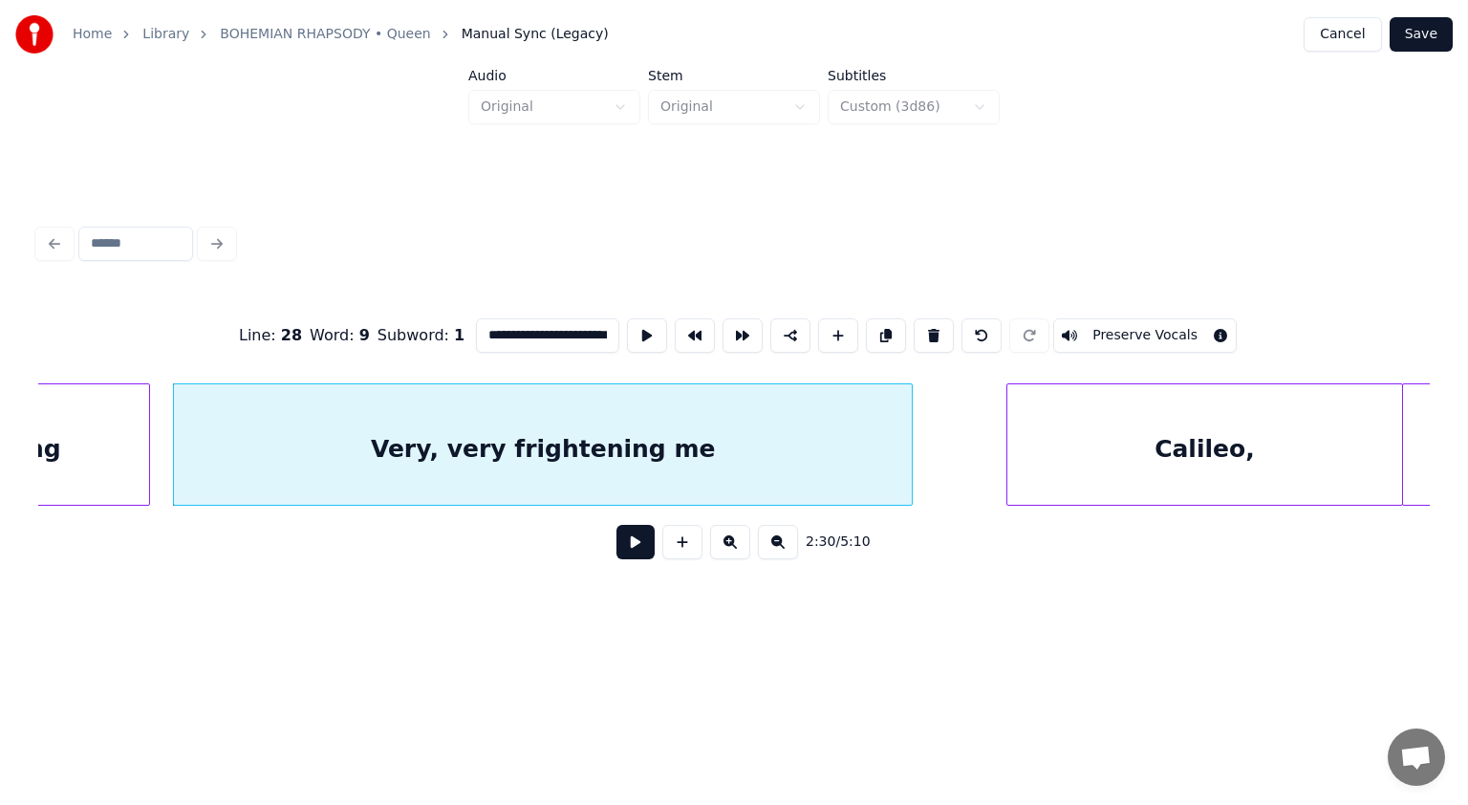
click at [609, 332] on input "**********" at bounding box center [547, 335] width 143 height 34
type input "**********"
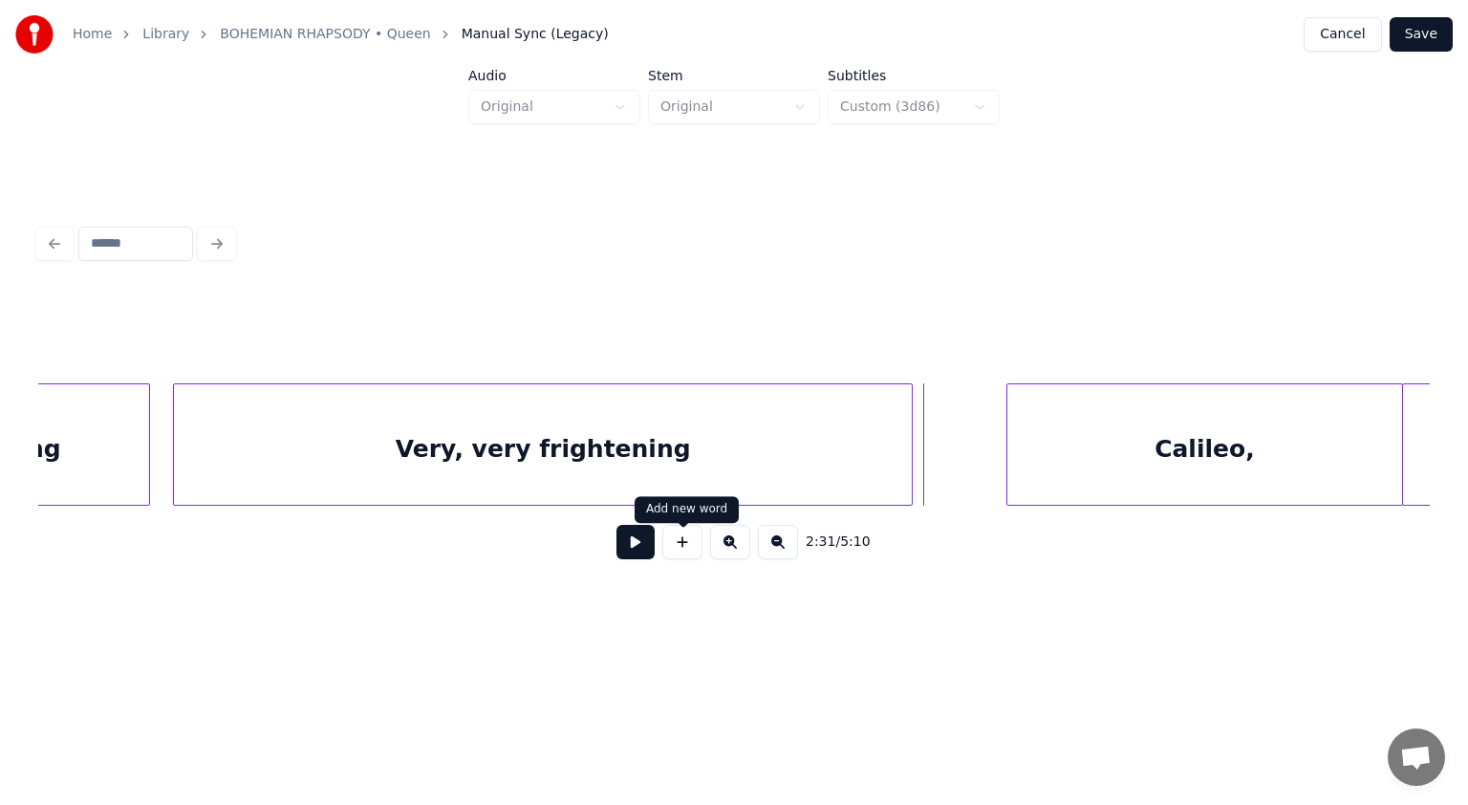
click at [682, 556] on button at bounding box center [682, 542] width 40 height 34
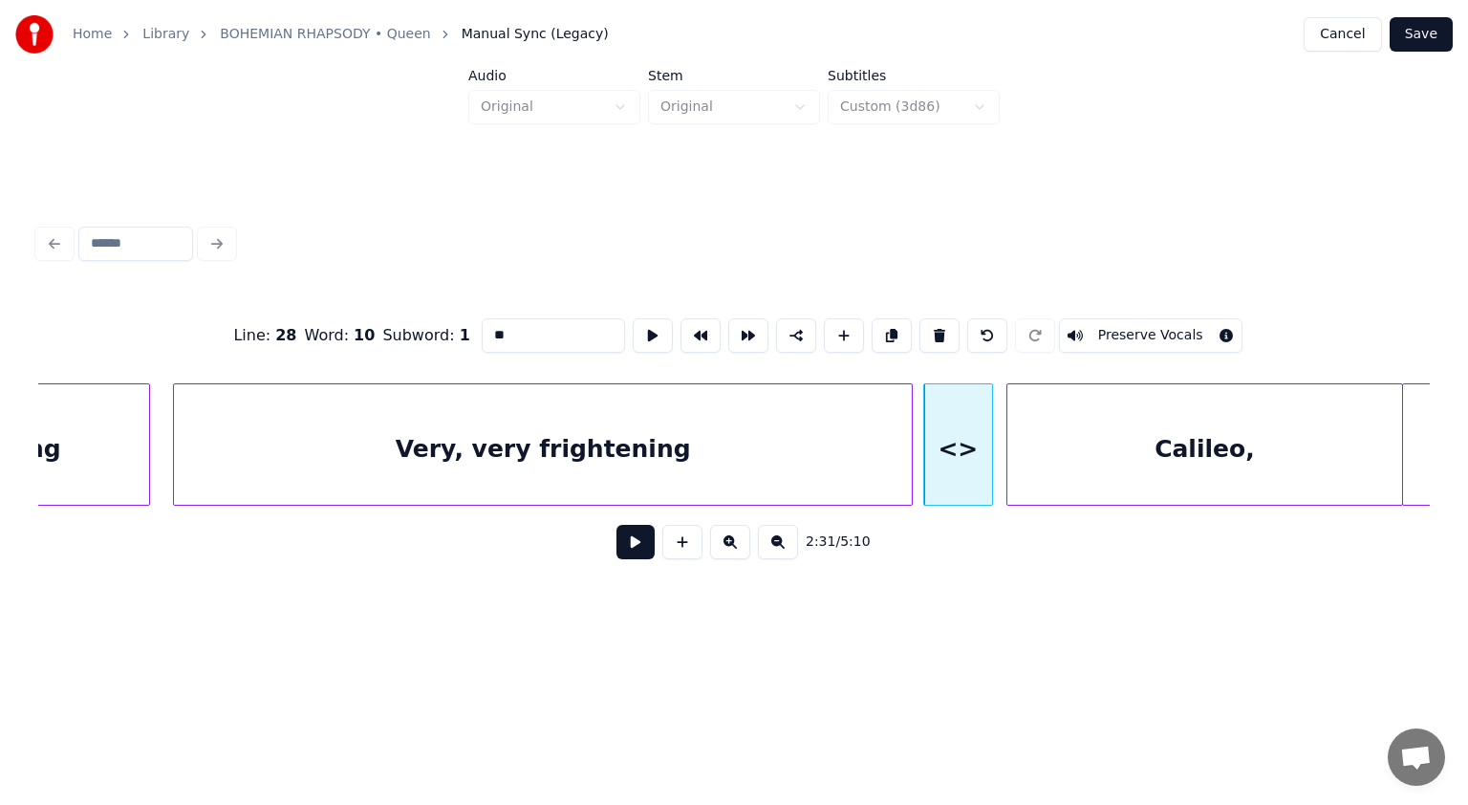
click at [991, 438] on div at bounding box center [990, 444] width 6 height 120
drag, startPoint x: 559, startPoint y: 328, endPoint x: 454, endPoint y: 336, distance: 105.5
click at [454, 336] on div "Line : 28 Word : 10 Subword : 1 ** Preserve Vocals" at bounding box center [734, 336] width 1392 height 96
click at [597, 461] on div "Very, very frightening" at bounding box center [543, 449] width 738 height 130
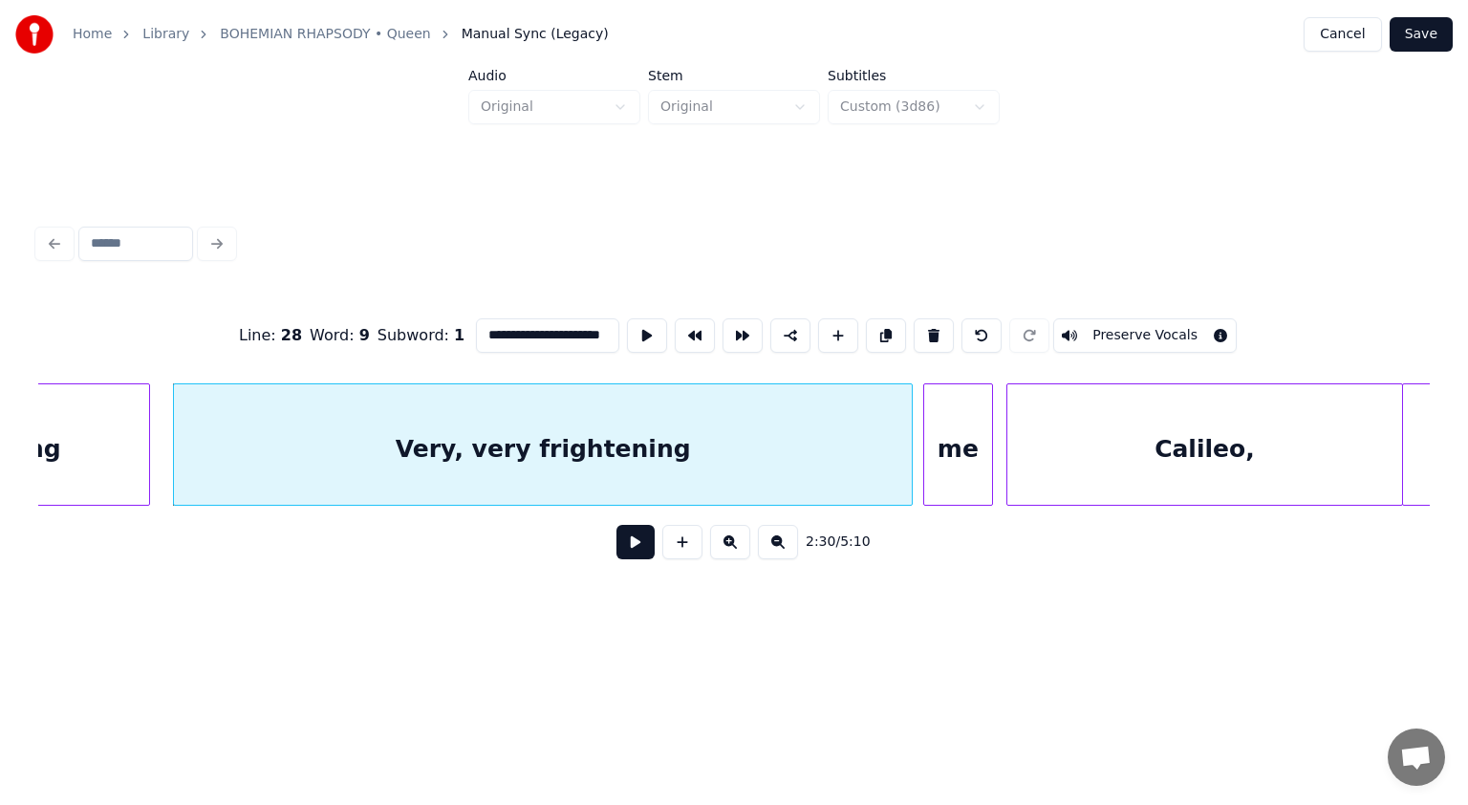
type input "**********"
click at [628, 549] on button at bounding box center [636, 542] width 38 height 34
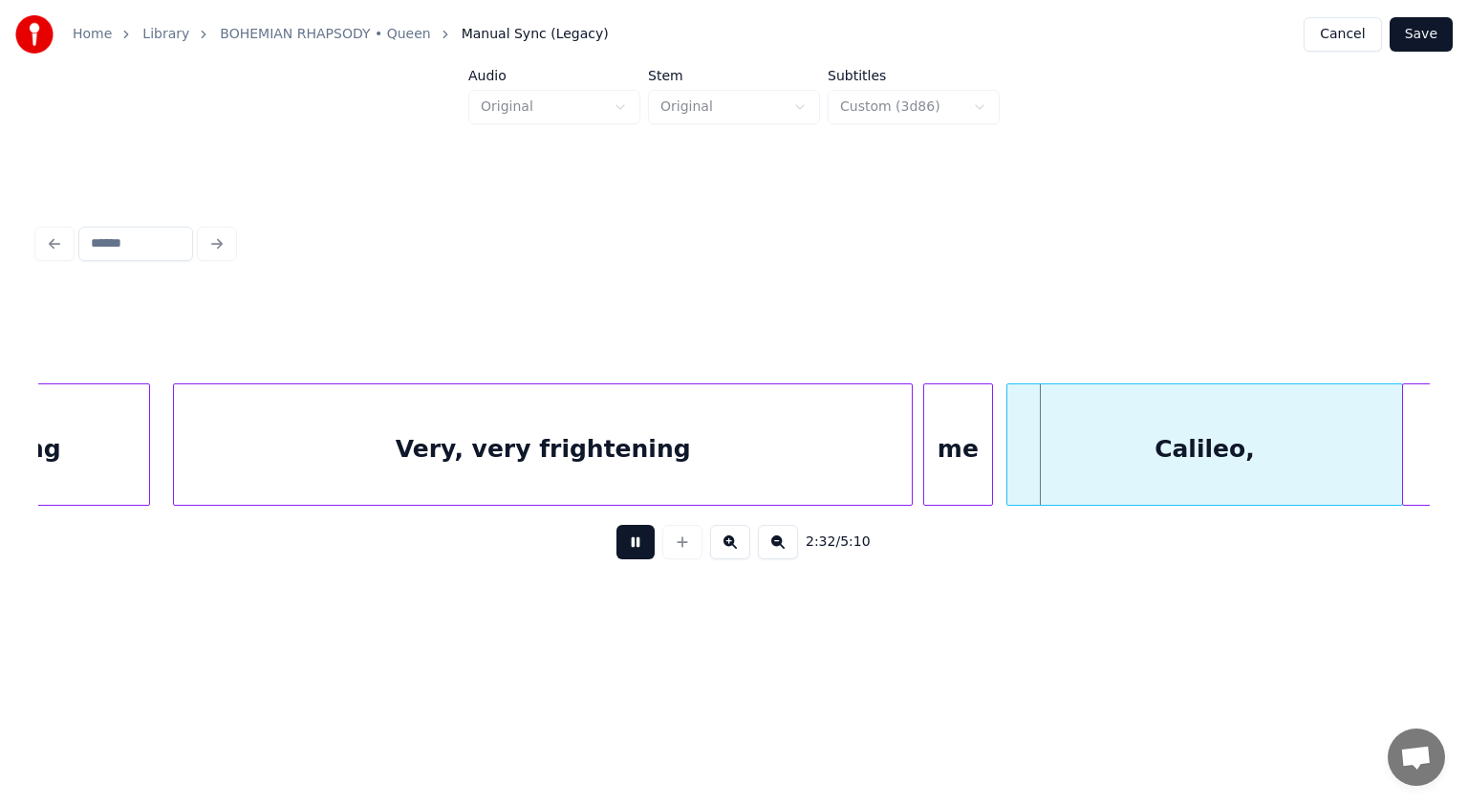
click at [628, 549] on button at bounding box center [636, 542] width 38 height 34
click at [879, 472] on div at bounding box center [879, 444] width 6 height 120
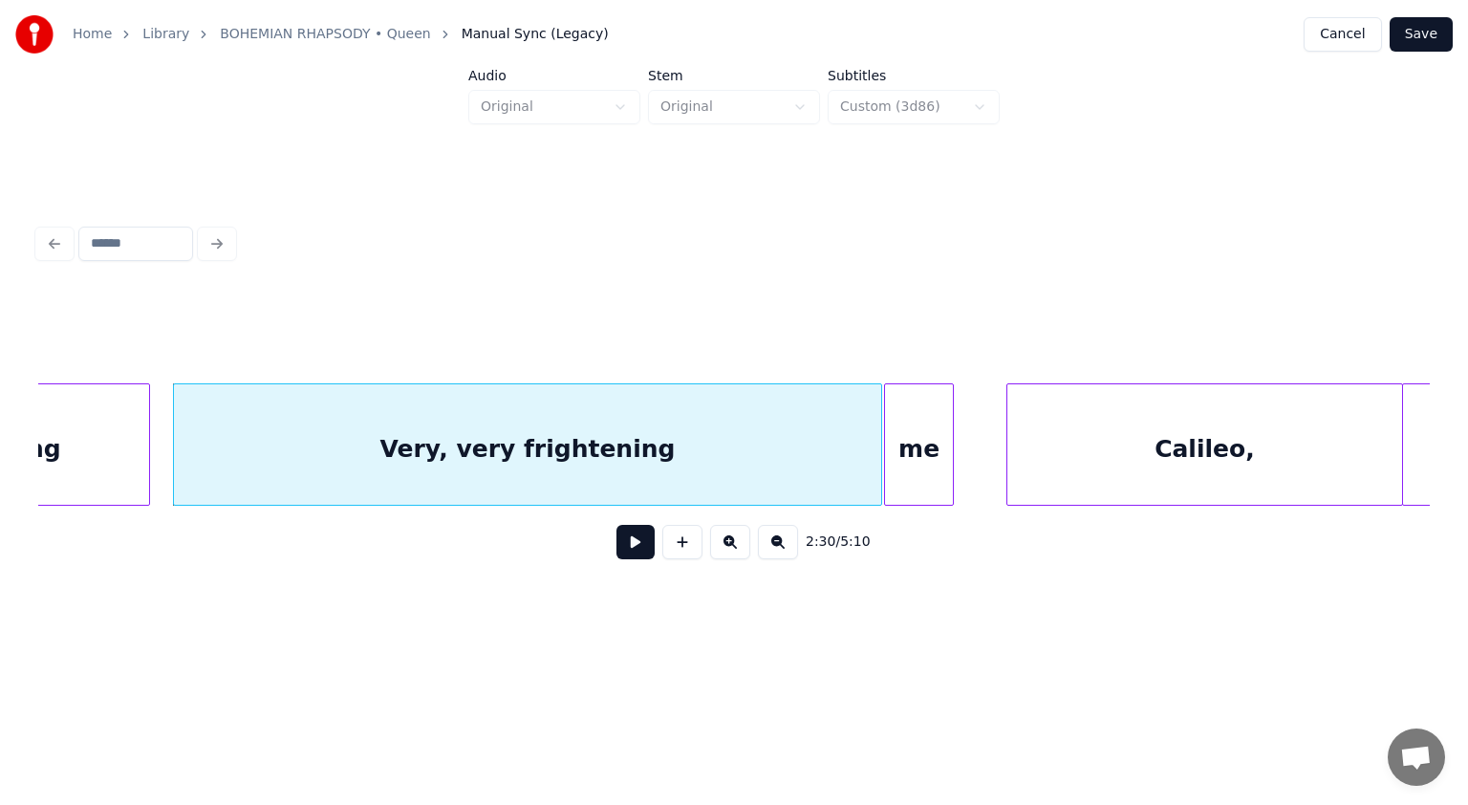
click at [884, 480] on div "me" at bounding box center [919, 444] width 70 height 122
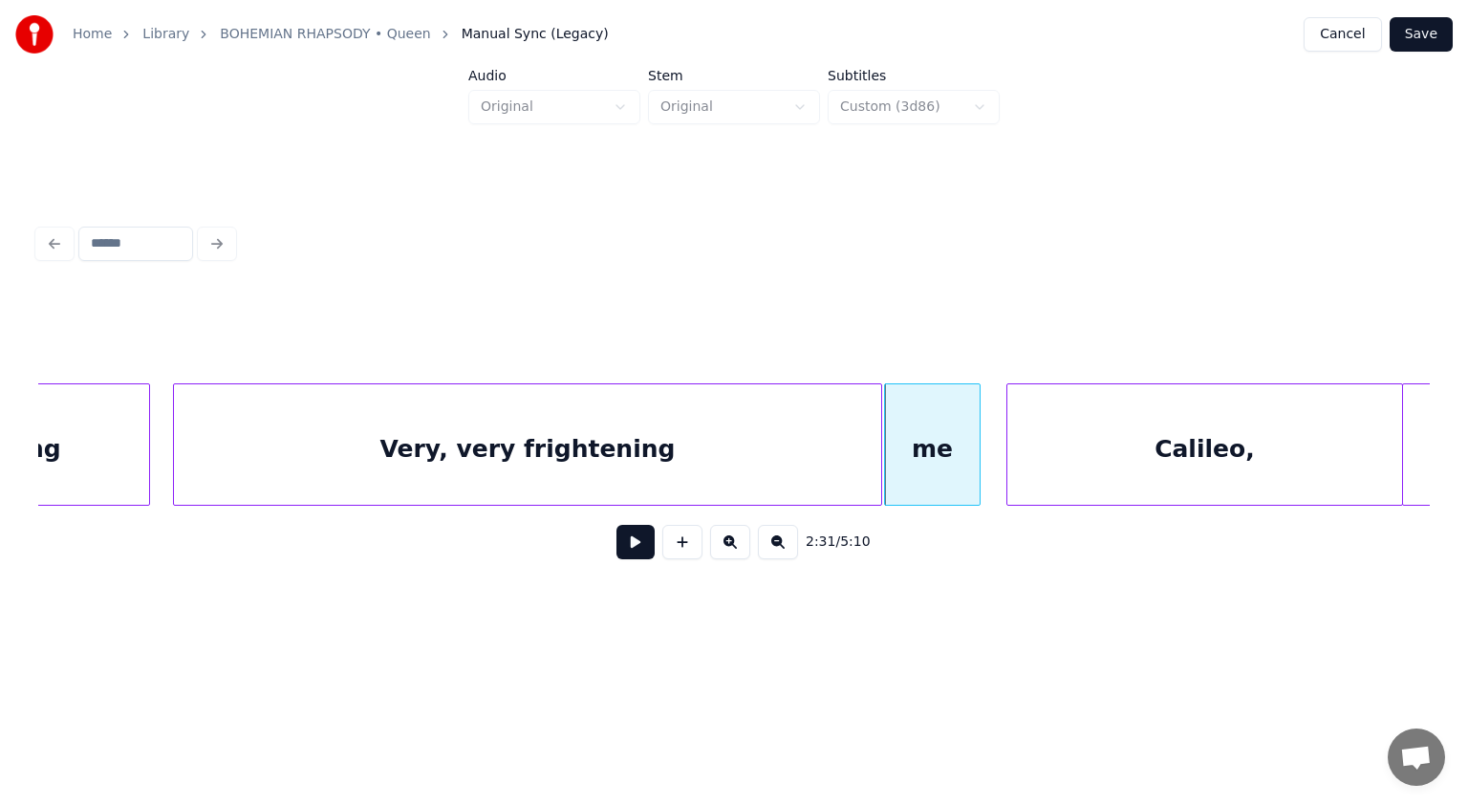
click at [976, 467] on div at bounding box center [977, 444] width 6 height 120
click at [665, 467] on div "Very, very frightening" at bounding box center [527, 449] width 707 height 130
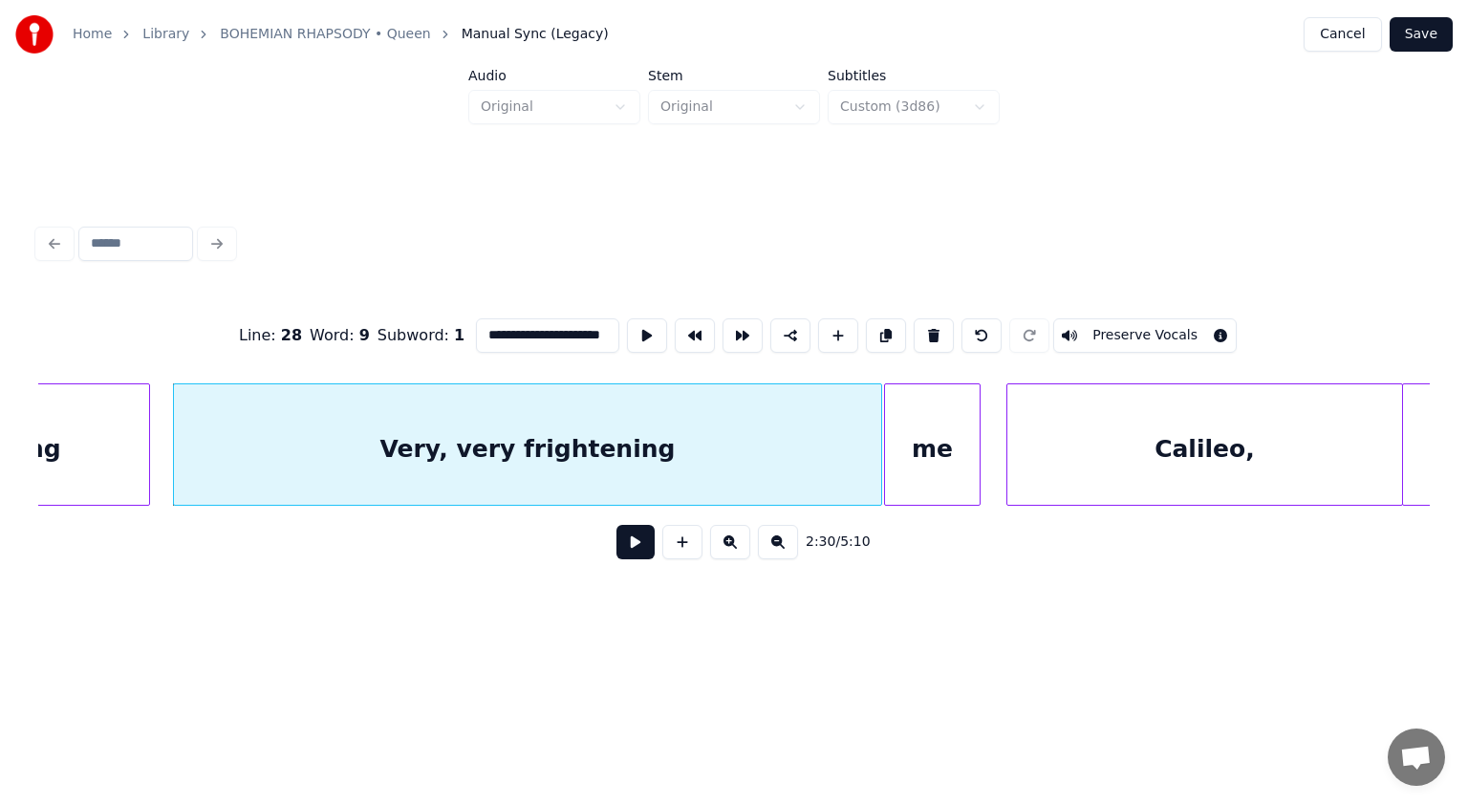
click at [643, 542] on button at bounding box center [636, 542] width 38 height 34
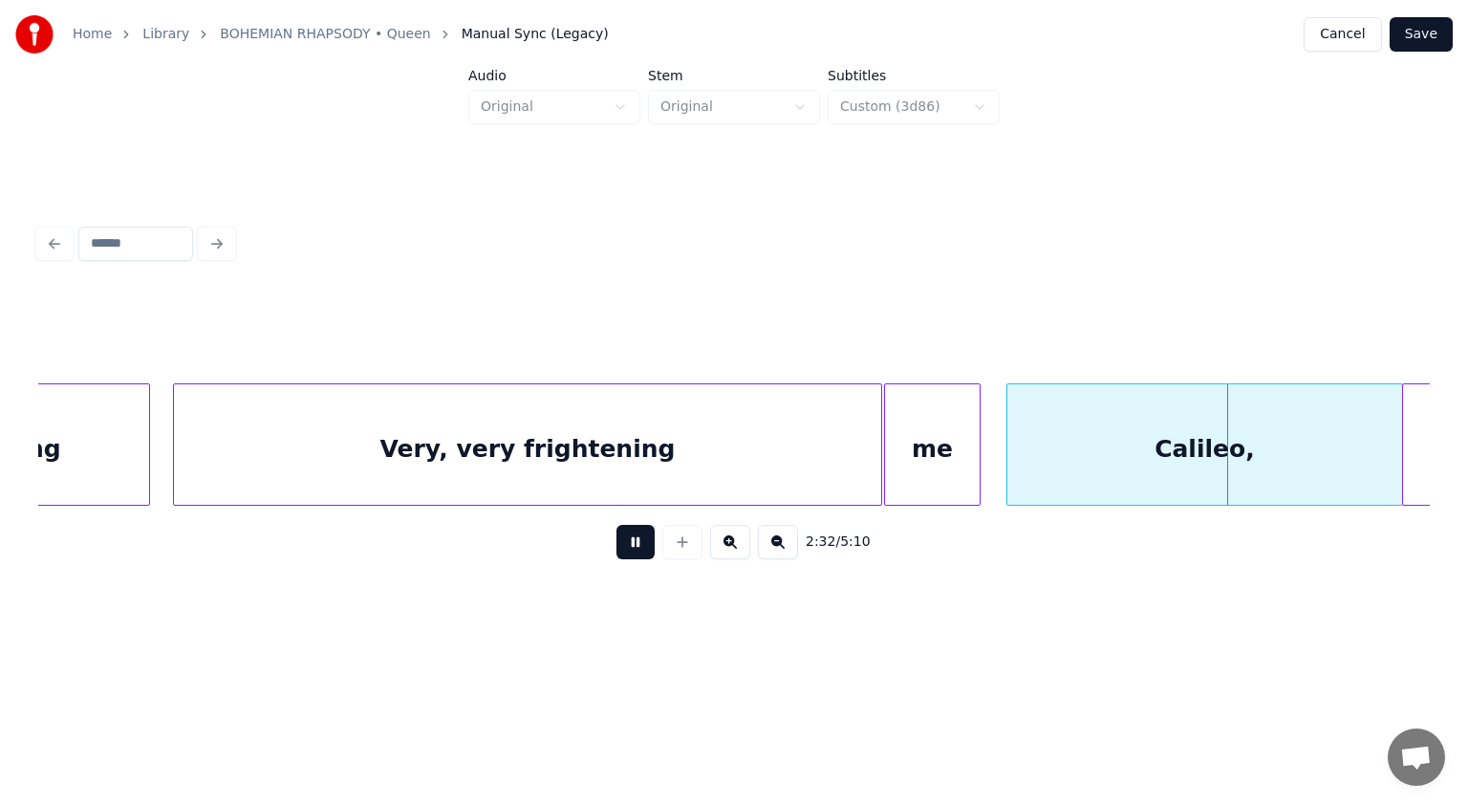
click at [643, 542] on button at bounding box center [636, 542] width 38 height 34
click at [832, 450] on div at bounding box center [833, 444] width 6 height 120
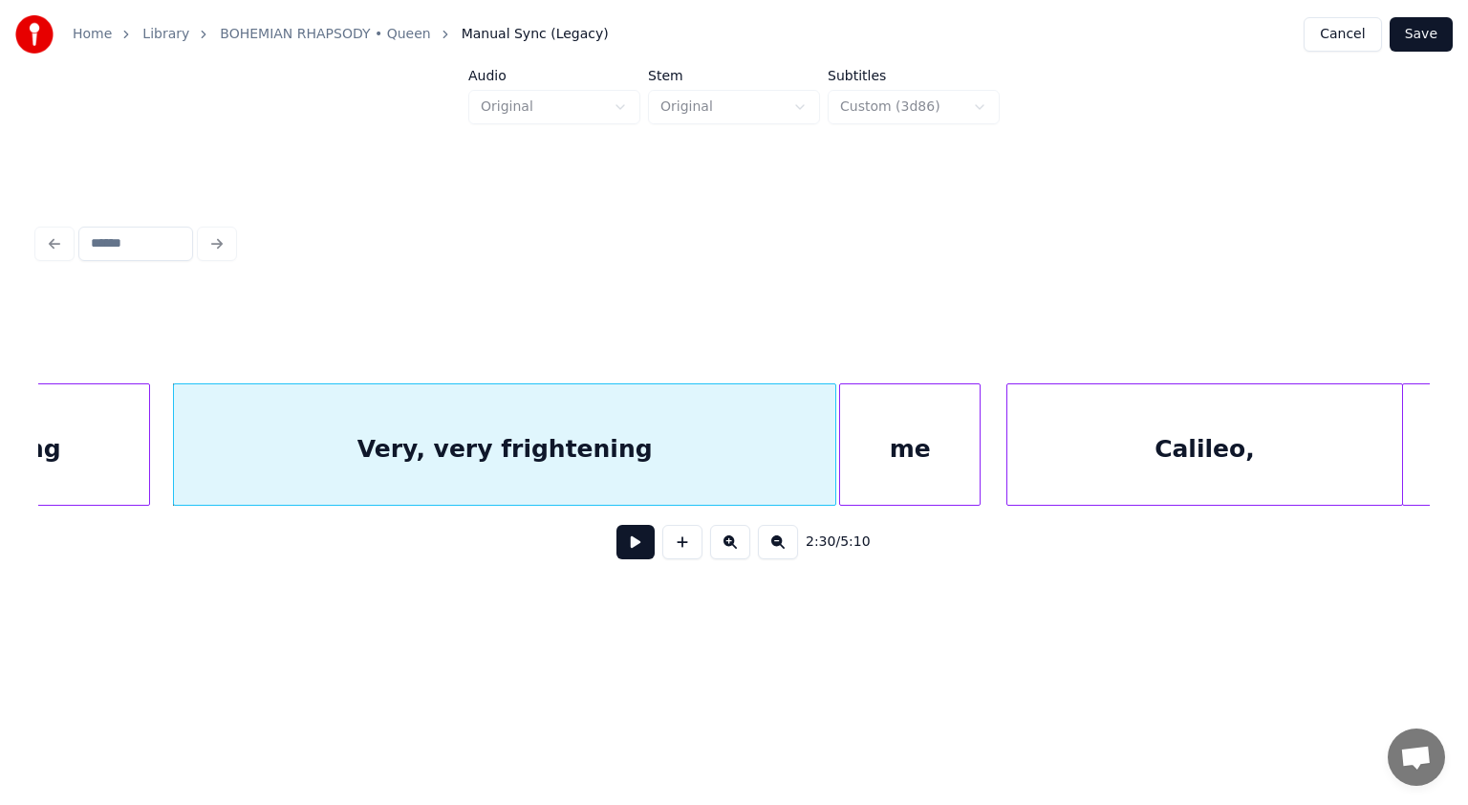
click at [845, 451] on div at bounding box center [843, 444] width 6 height 120
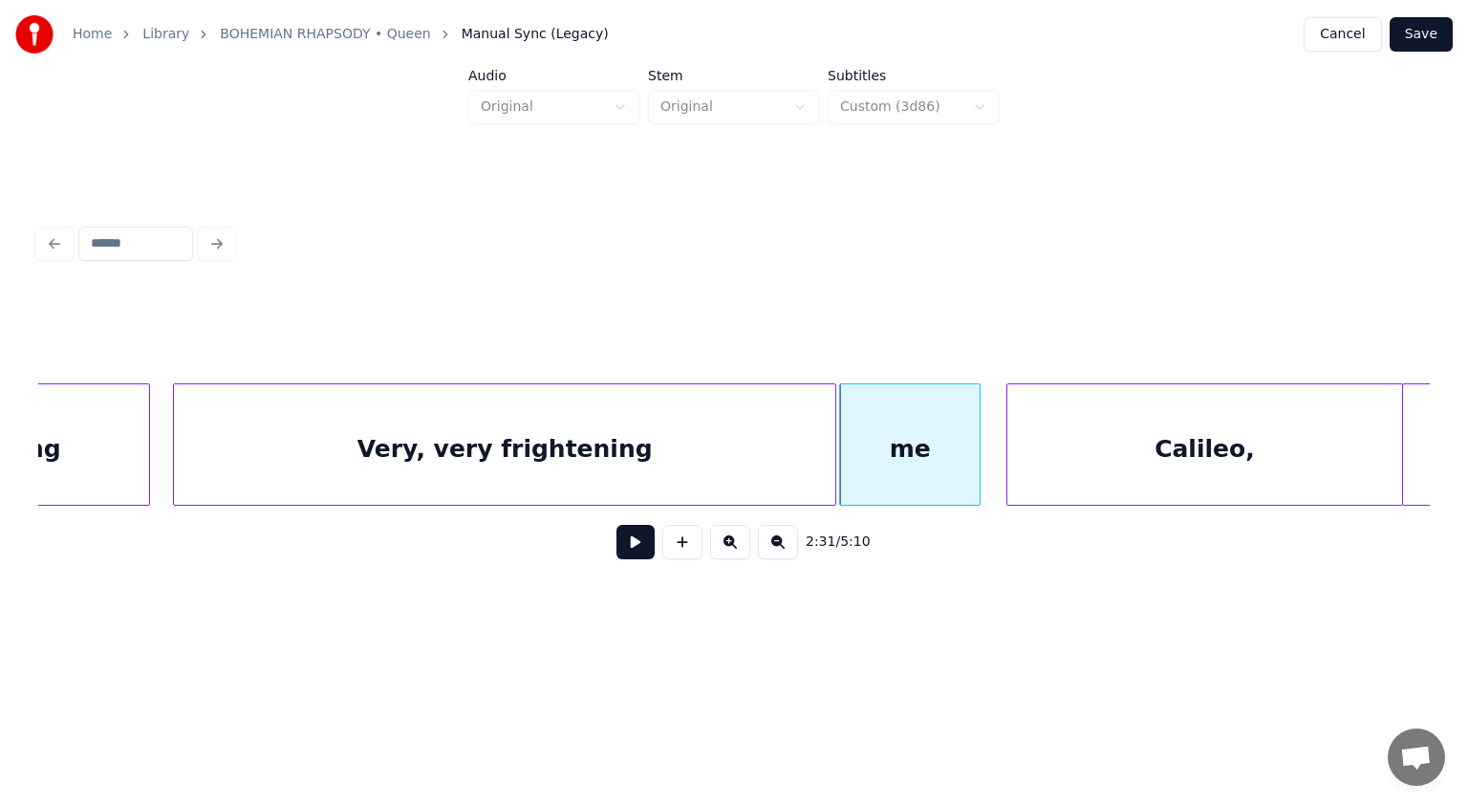
click at [636, 544] on button at bounding box center [636, 542] width 38 height 34
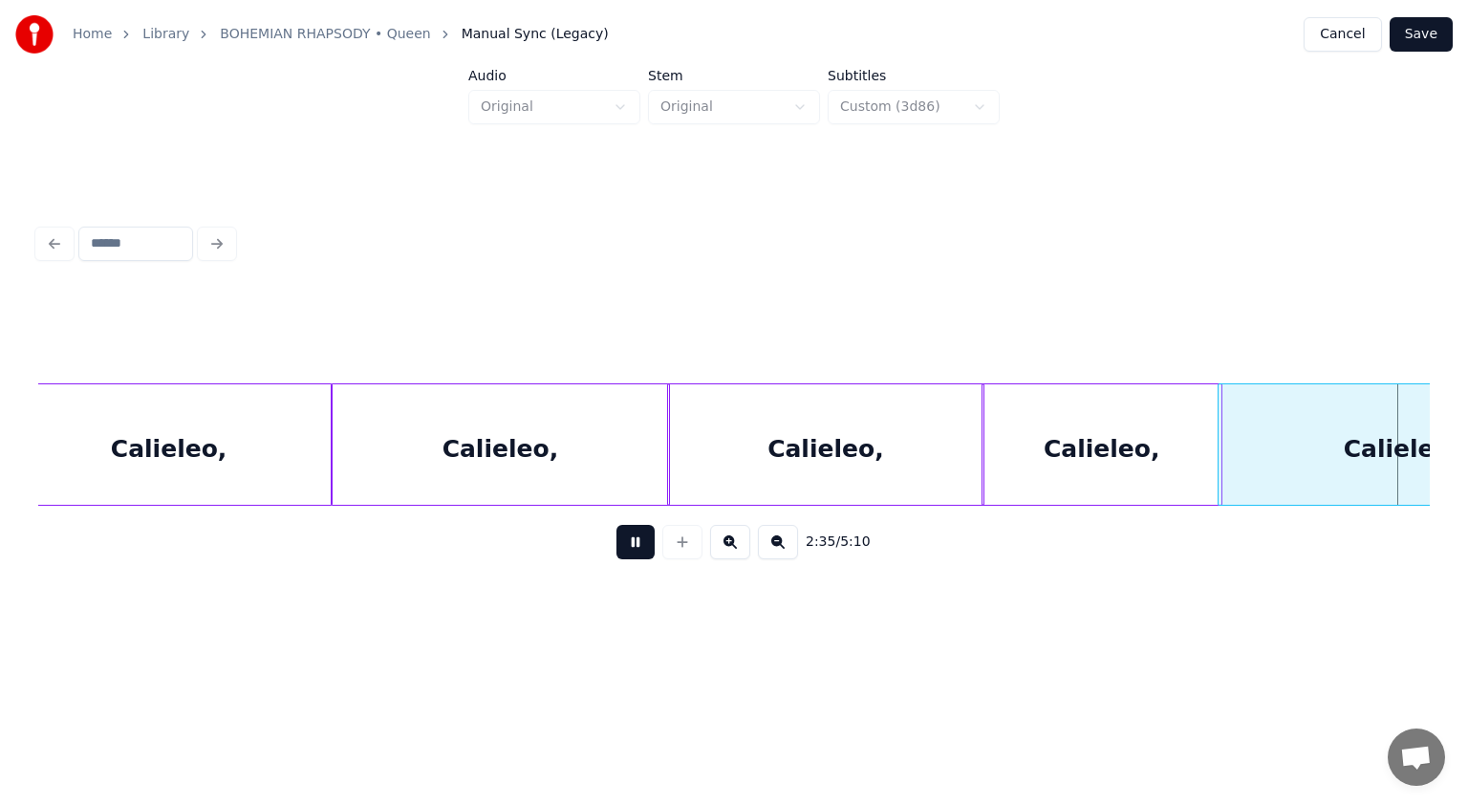
scroll to position [0, 74553]
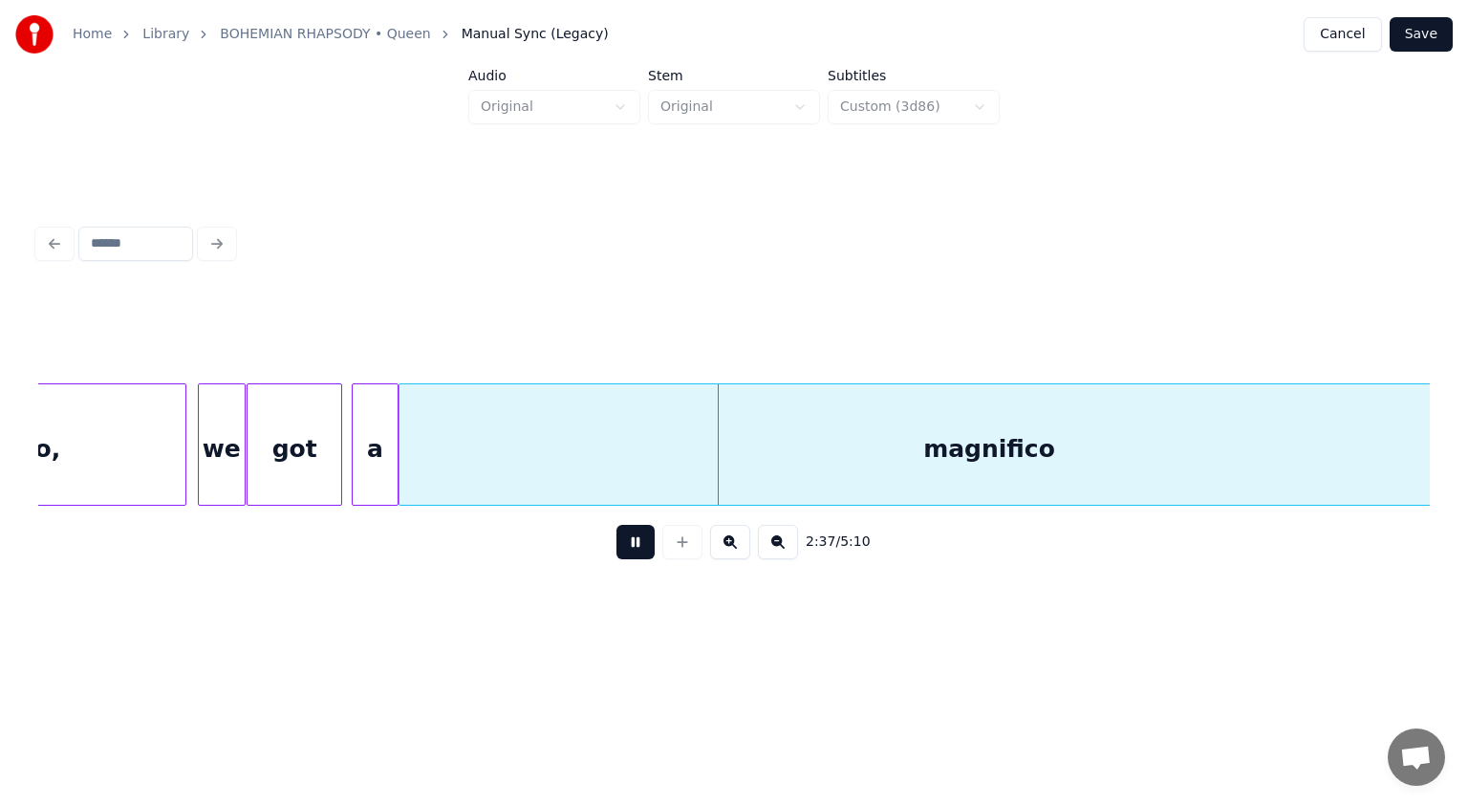
click at [636, 544] on button at bounding box center [636, 542] width 38 height 34
click at [440, 572] on div "2:37 / 5:10" at bounding box center [734, 542] width 1392 height 73
click at [284, 470] on div "got" at bounding box center [295, 449] width 94 height 130
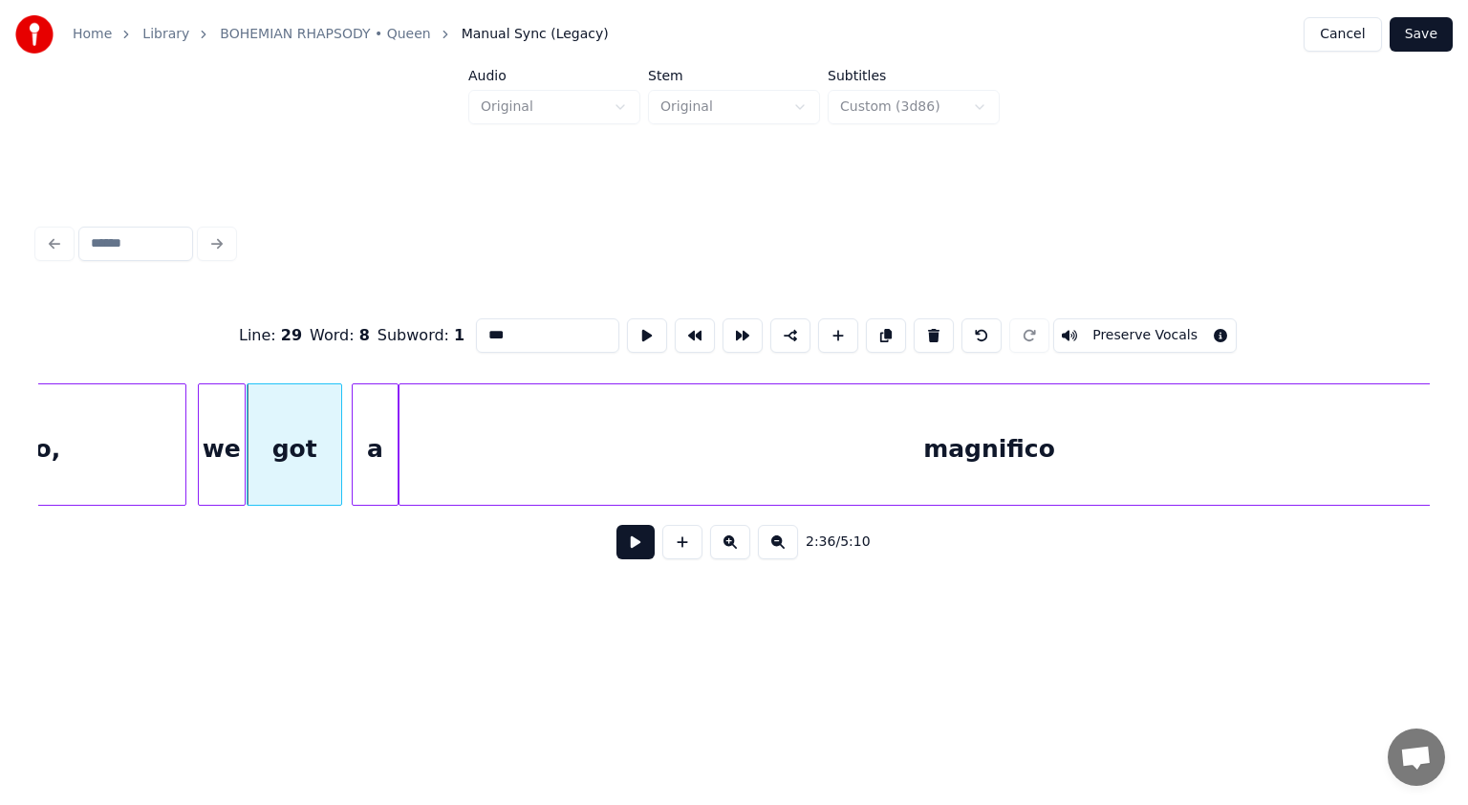
drag, startPoint x: 522, startPoint y: 327, endPoint x: 392, endPoint y: 335, distance: 130.2
click at [392, 335] on div "Line : 29 Word : 8 Subword : 1 *** Preserve Vocals" at bounding box center [734, 336] width 1392 height 96
paste input "****"
click at [222, 430] on div "we" at bounding box center [222, 449] width 46 height 130
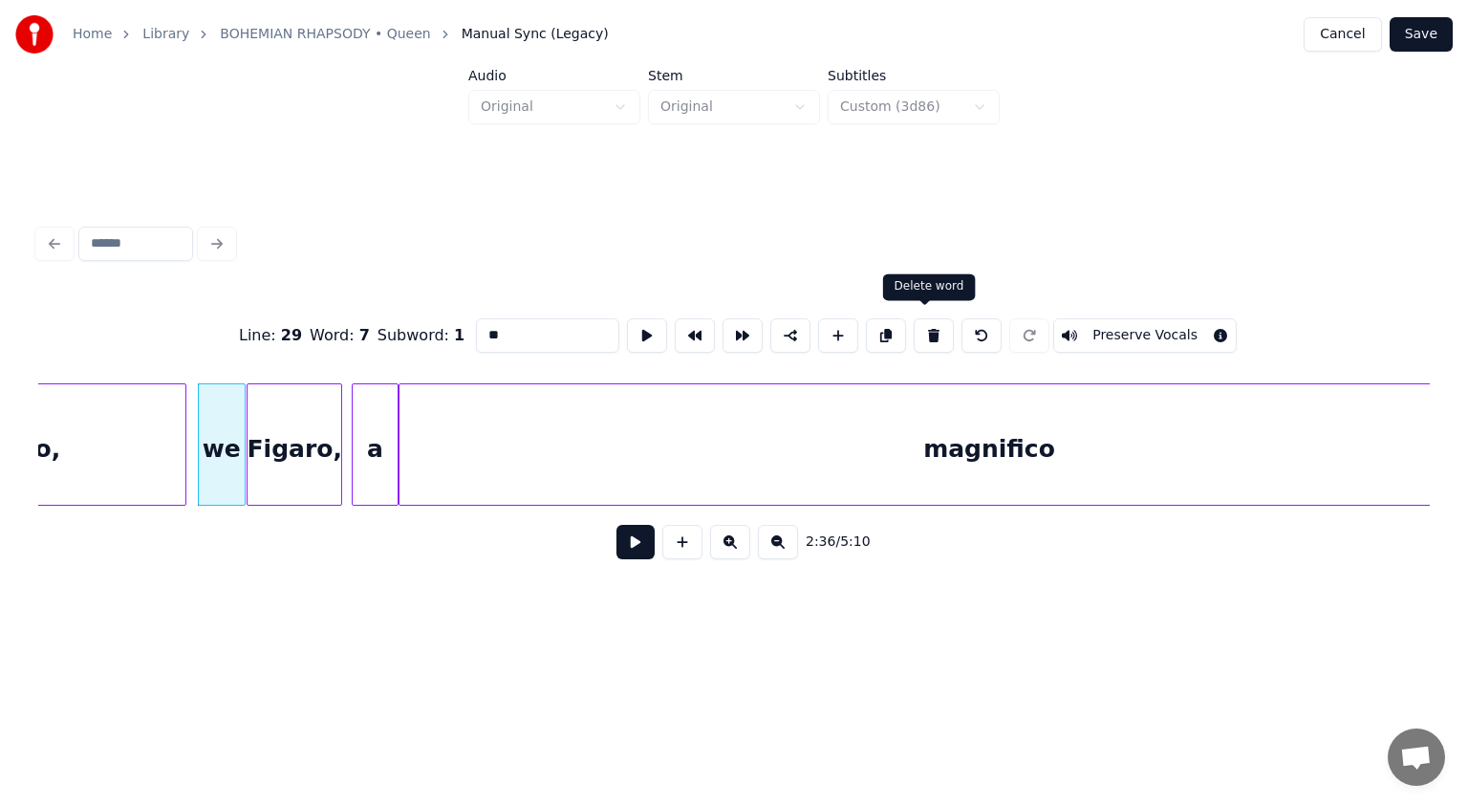
click at [934, 318] on button at bounding box center [934, 335] width 40 height 34
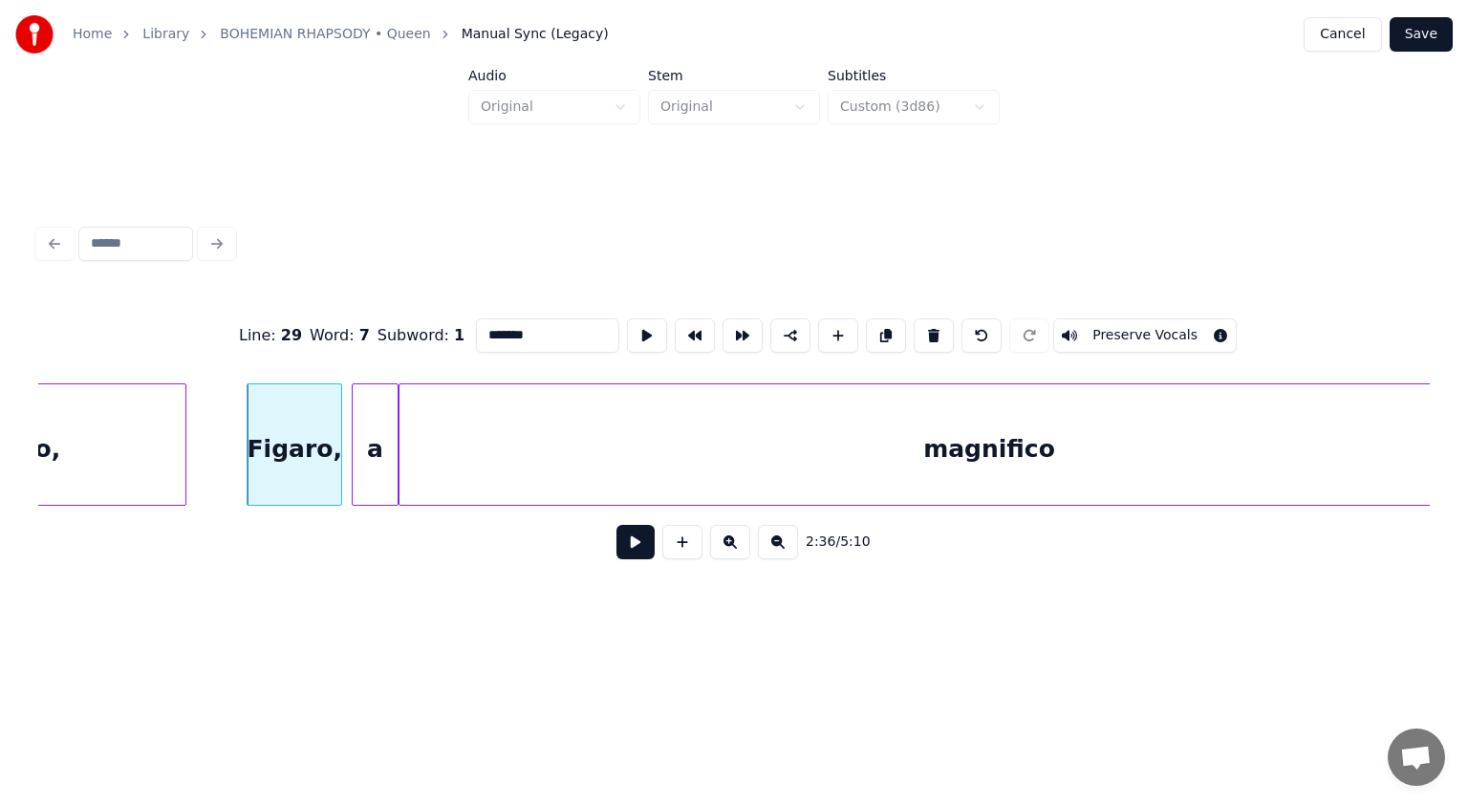
click at [382, 435] on div "a" at bounding box center [376, 449] width 46 height 130
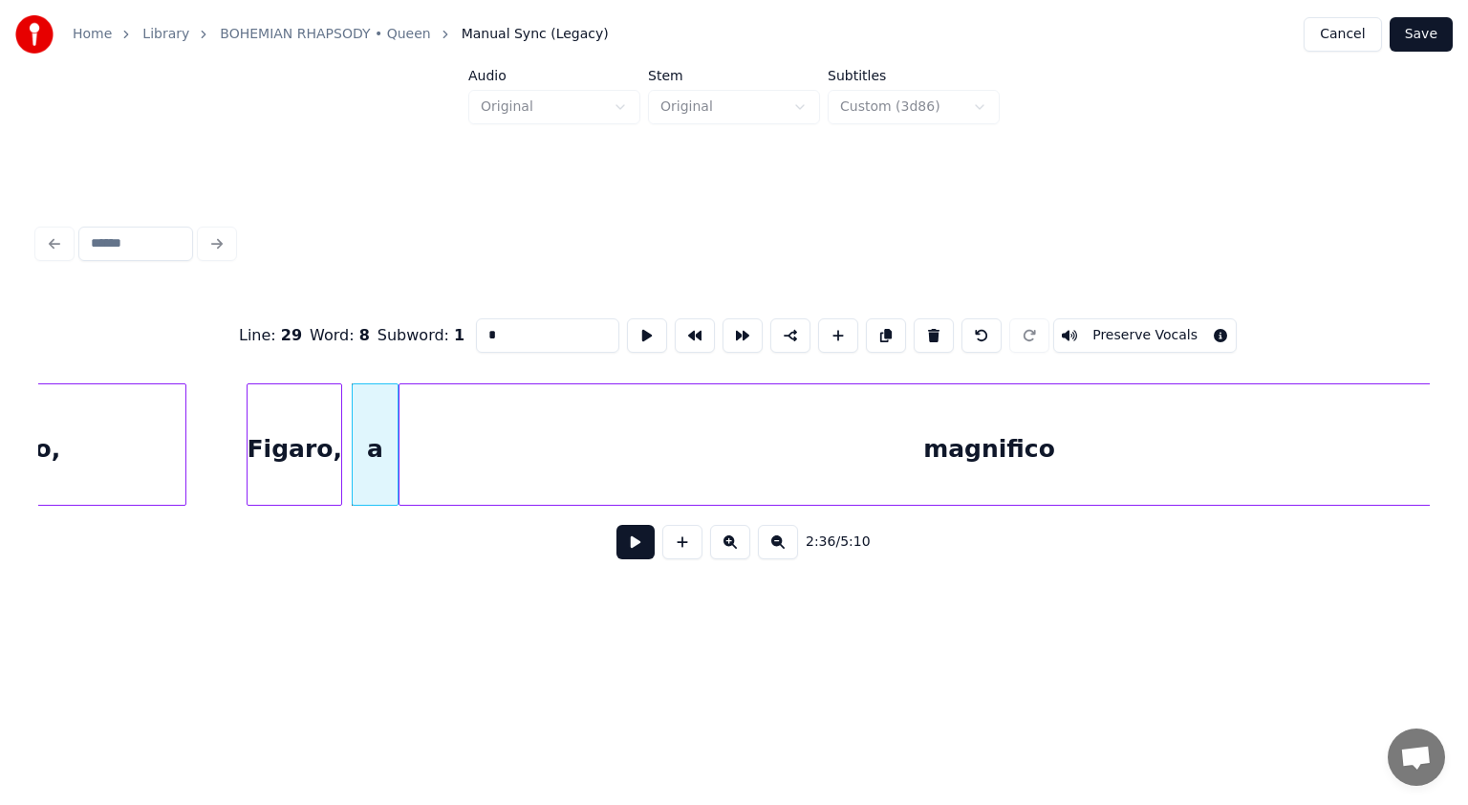
click at [929, 323] on button at bounding box center [934, 335] width 40 height 34
type input "*********"
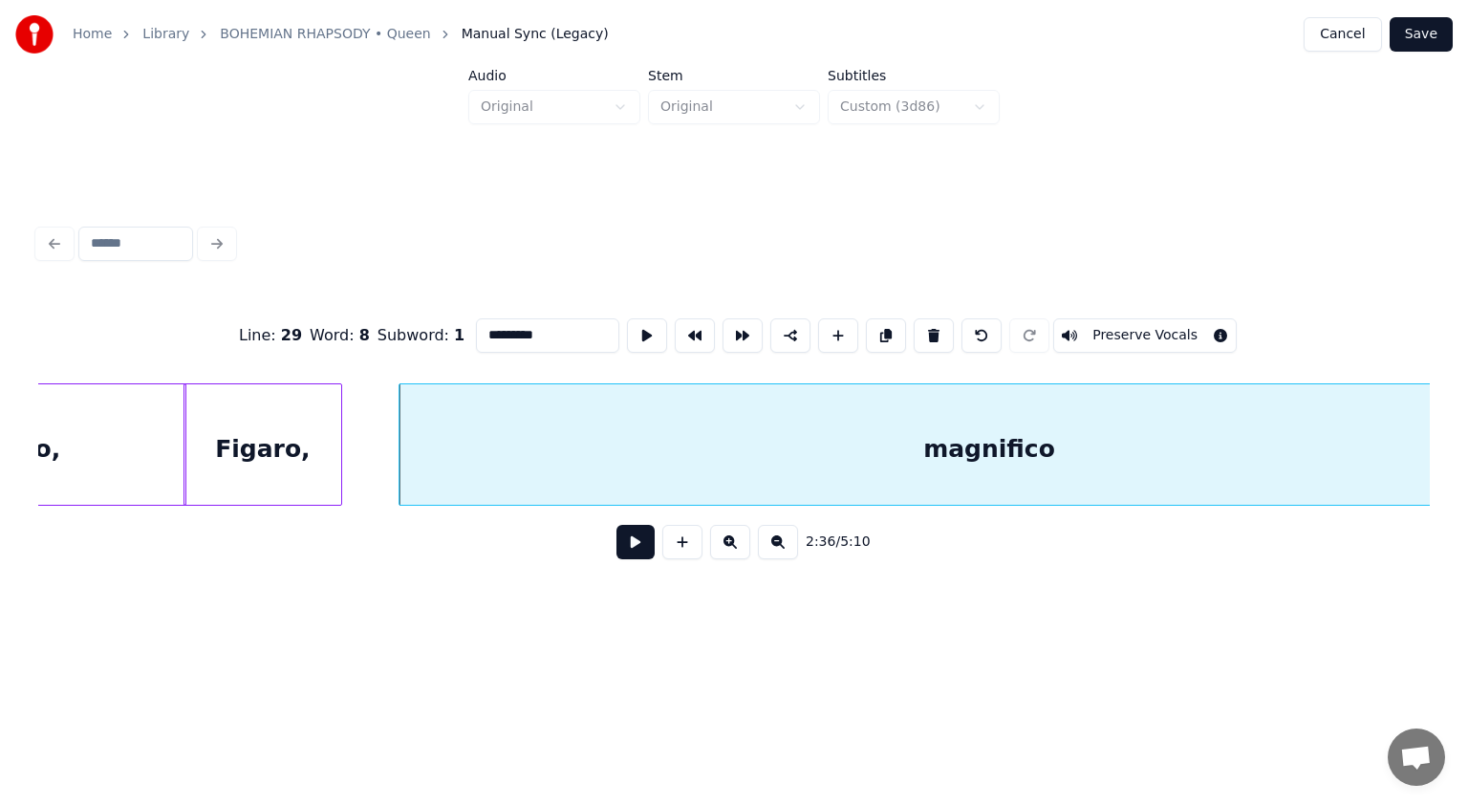
click at [187, 474] on div at bounding box center [187, 444] width 6 height 120
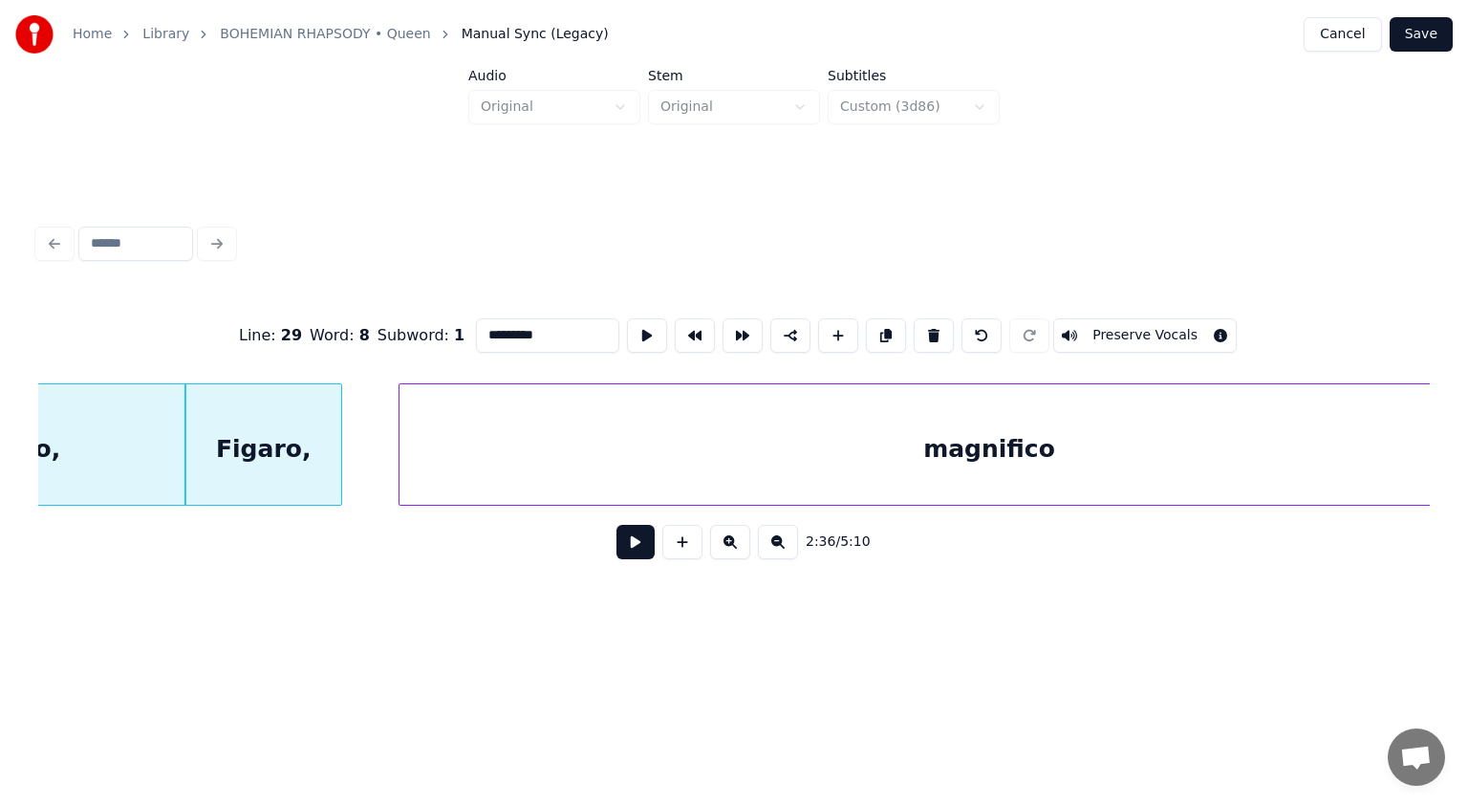
click at [631, 545] on button at bounding box center [636, 542] width 38 height 34
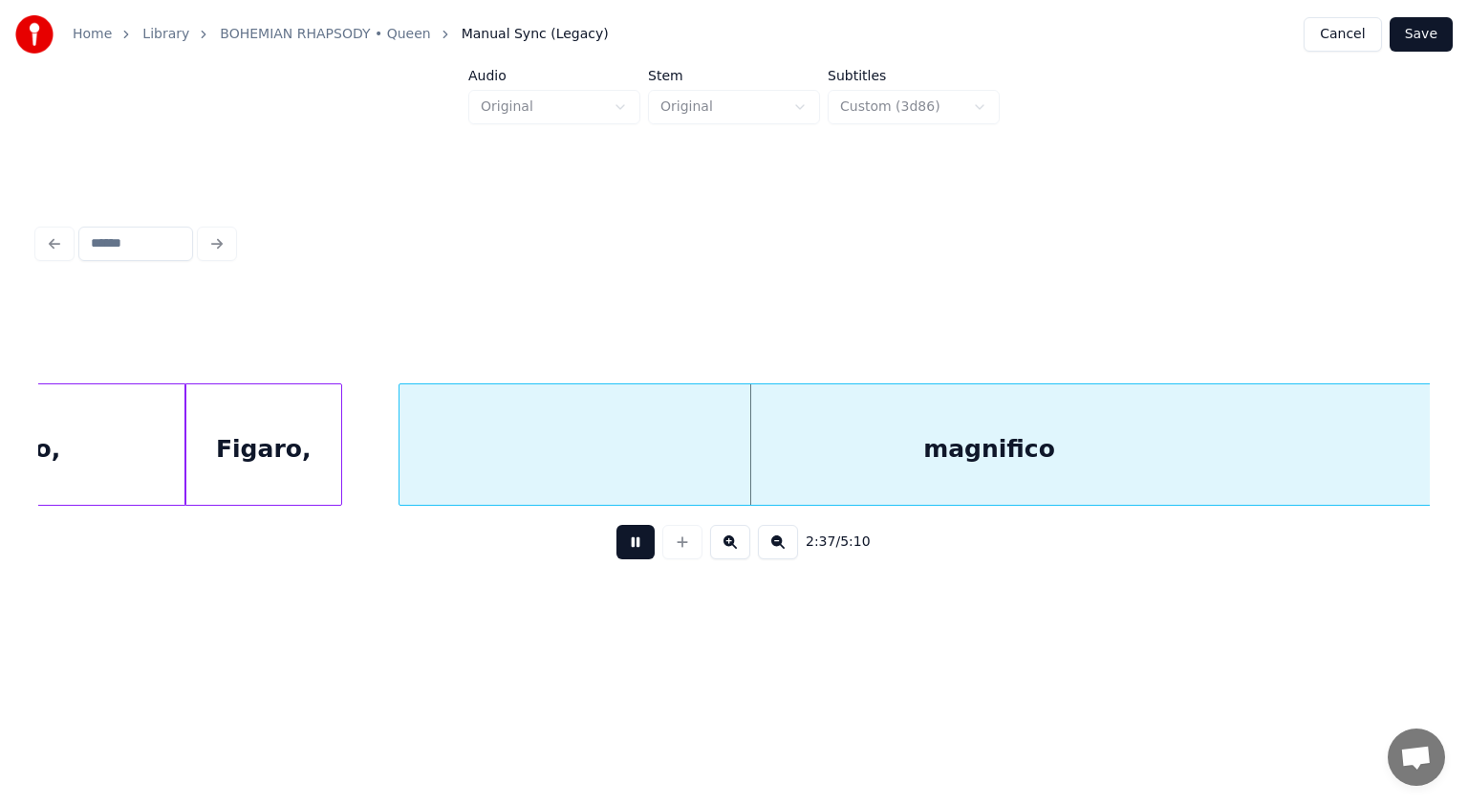
click at [631, 545] on button at bounding box center [636, 542] width 38 height 34
click at [363, 451] on div at bounding box center [361, 444] width 6 height 120
click at [631, 545] on button at bounding box center [636, 542] width 38 height 34
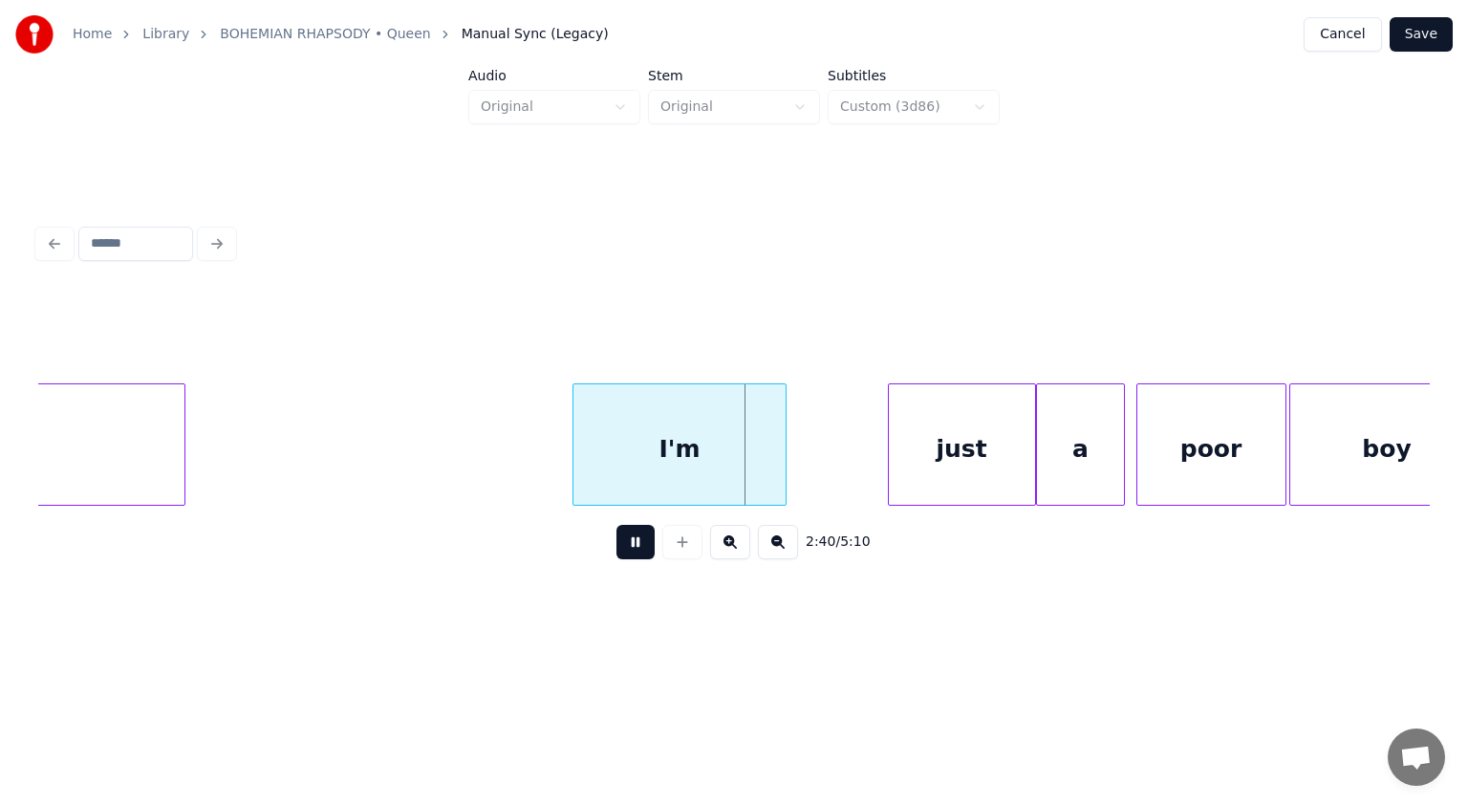
click at [631, 545] on button at bounding box center [636, 542] width 38 height 34
click at [345, 450] on div at bounding box center [348, 444] width 6 height 120
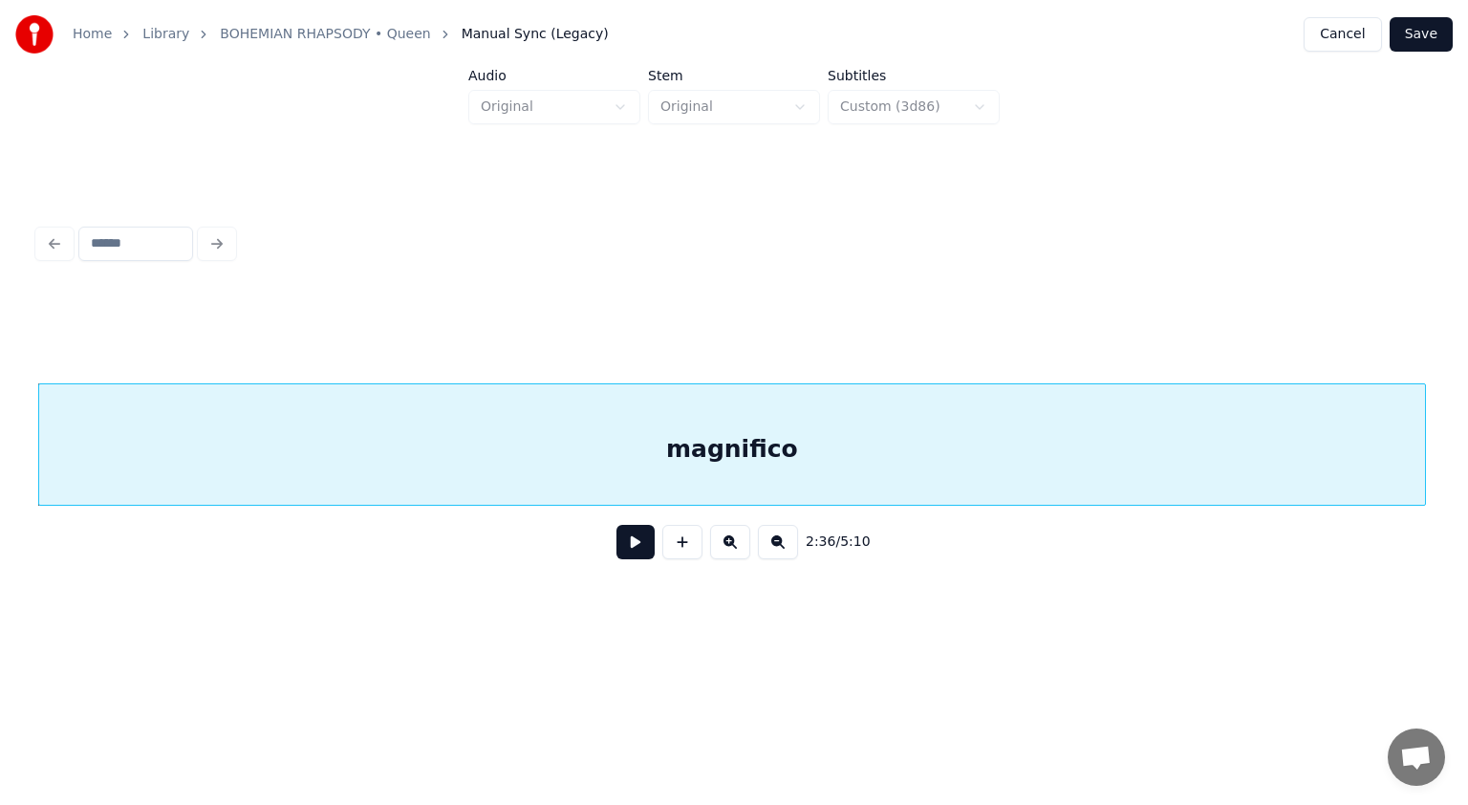
click at [641, 544] on button at bounding box center [636, 542] width 38 height 34
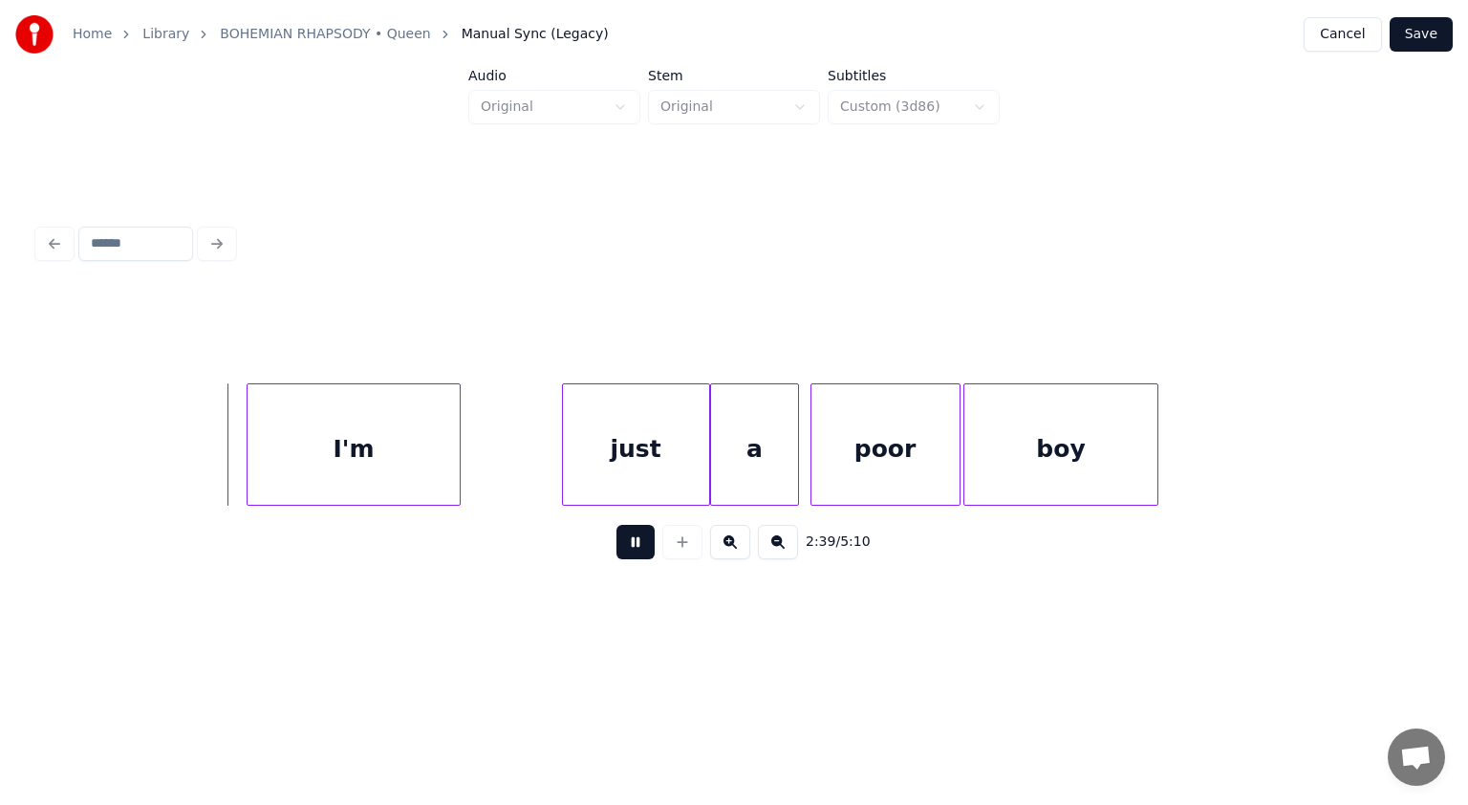
click at [641, 544] on button at bounding box center [636, 542] width 38 height 34
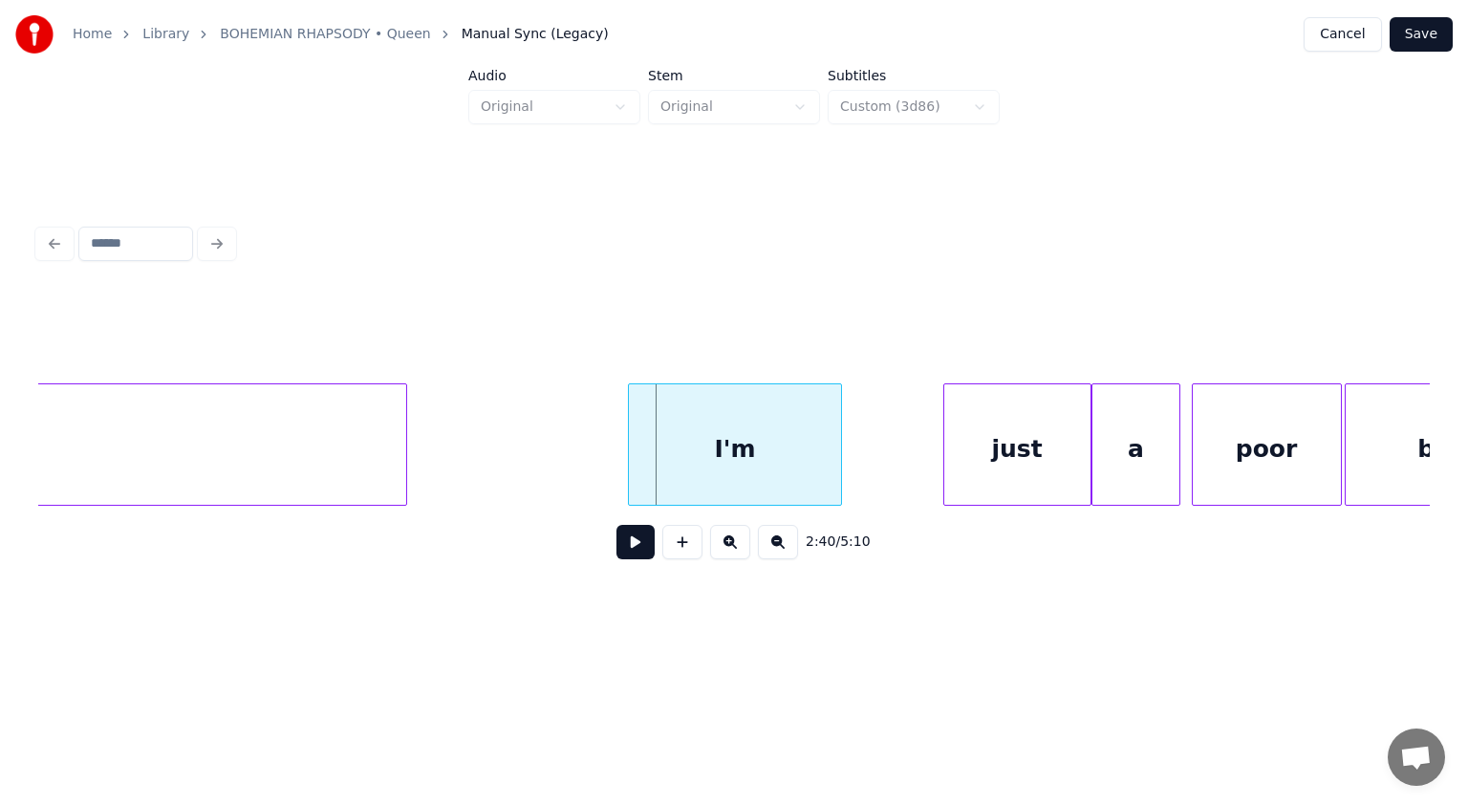
scroll to position [0, 75803]
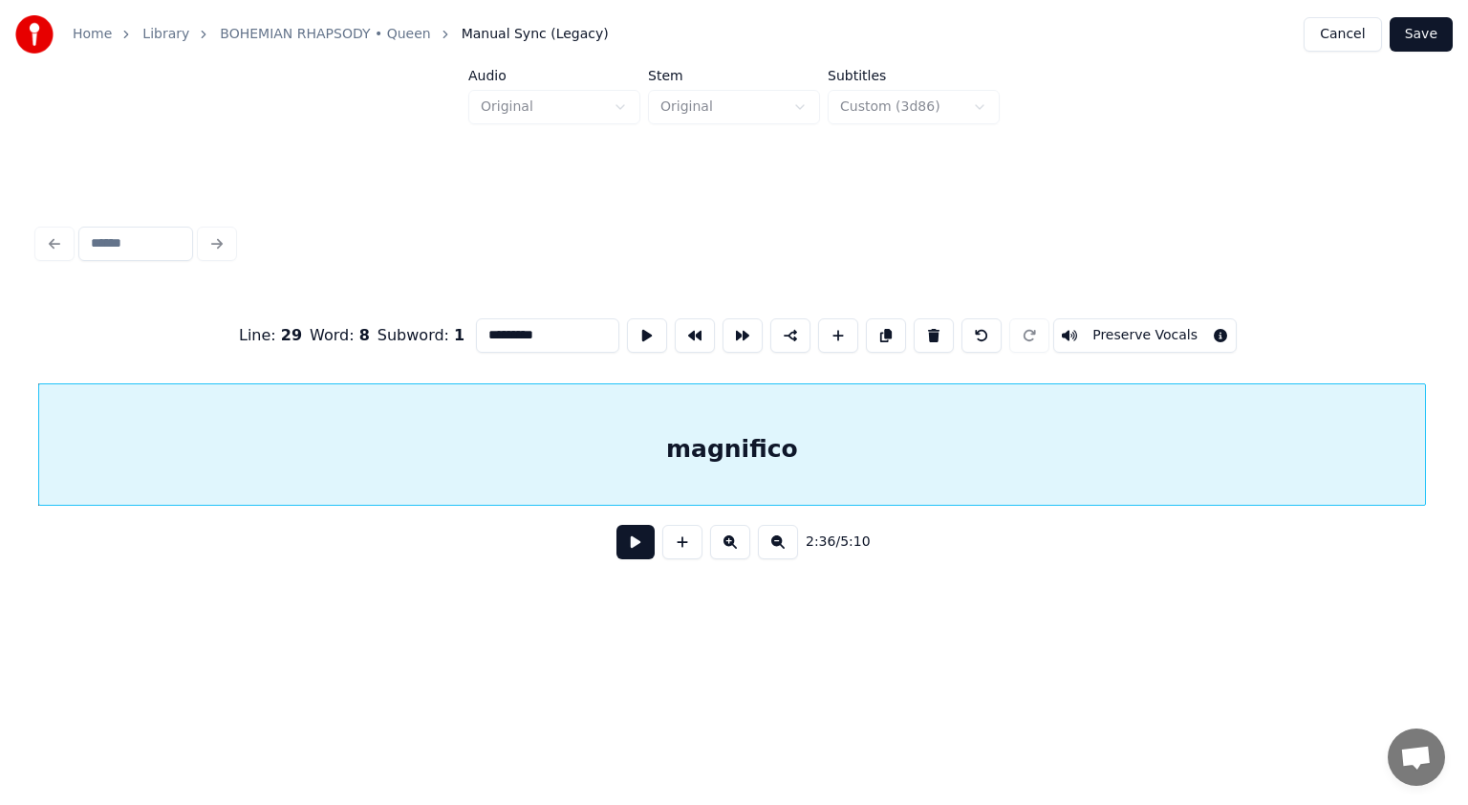
click at [545, 325] on input "*********" at bounding box center [547, 335] width 143 height 34
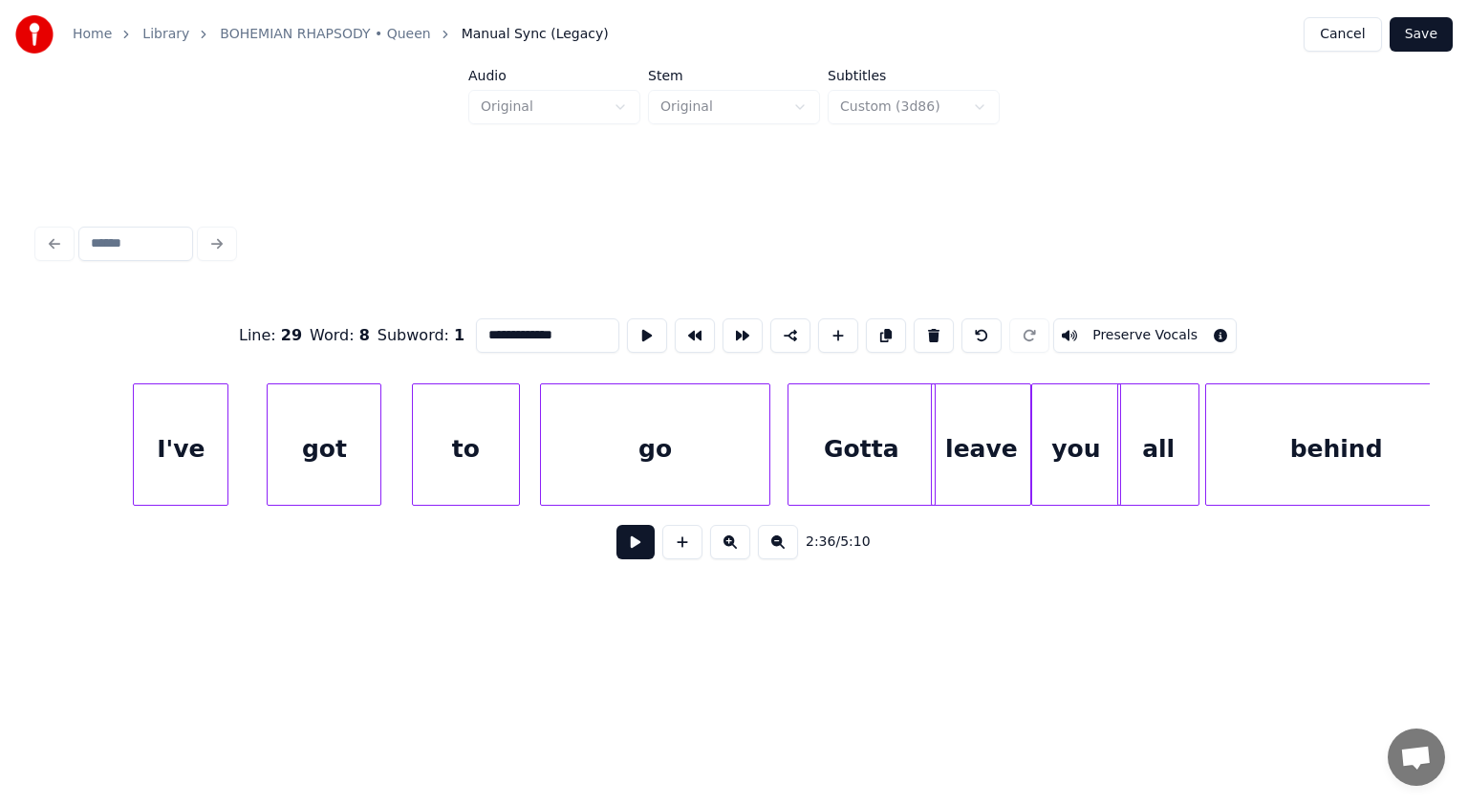
scroll to position [0, 60427]
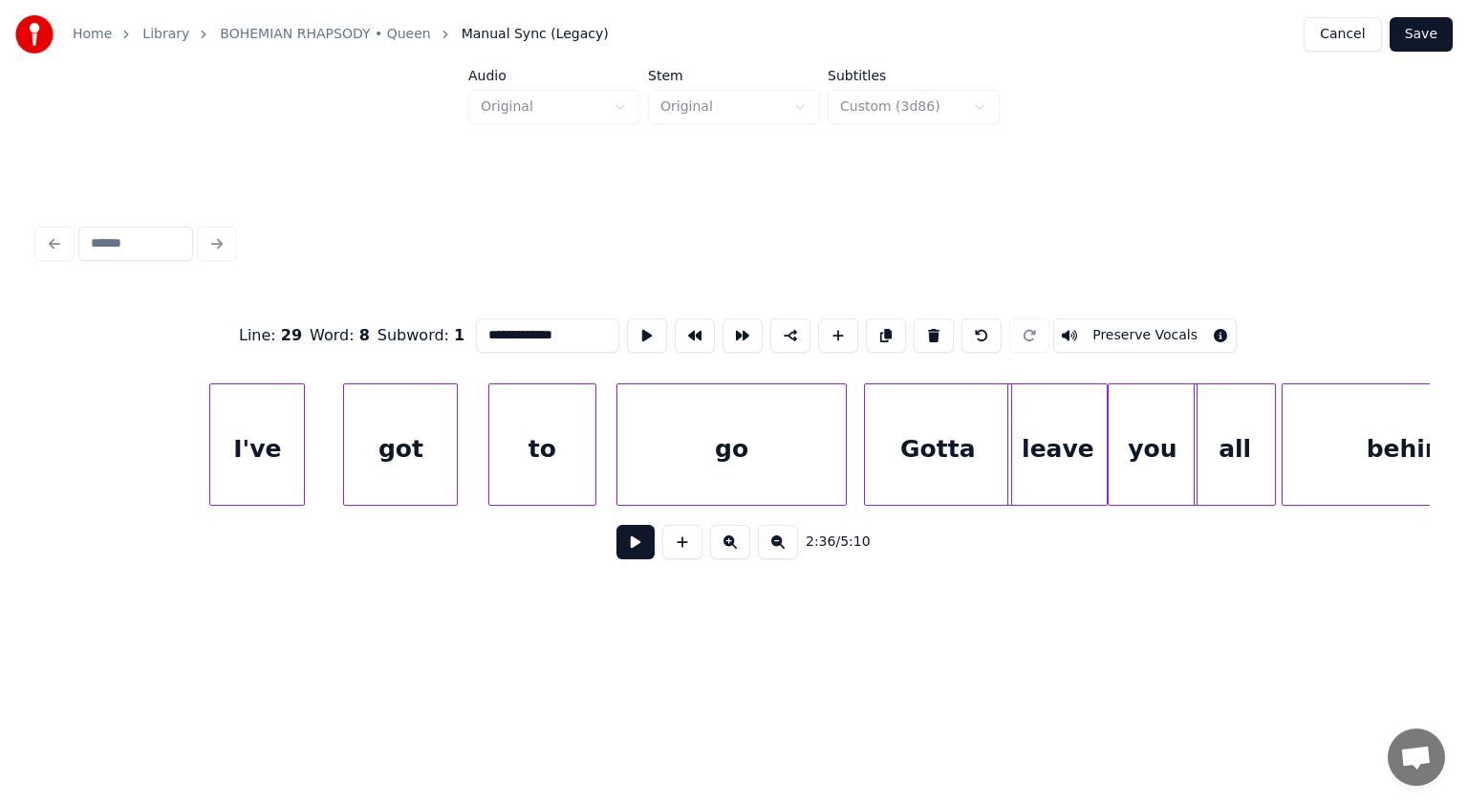
type input "**********"
click at [1430, 33] on button "Save" at bounding box center [1421, 34] width 63 height 34
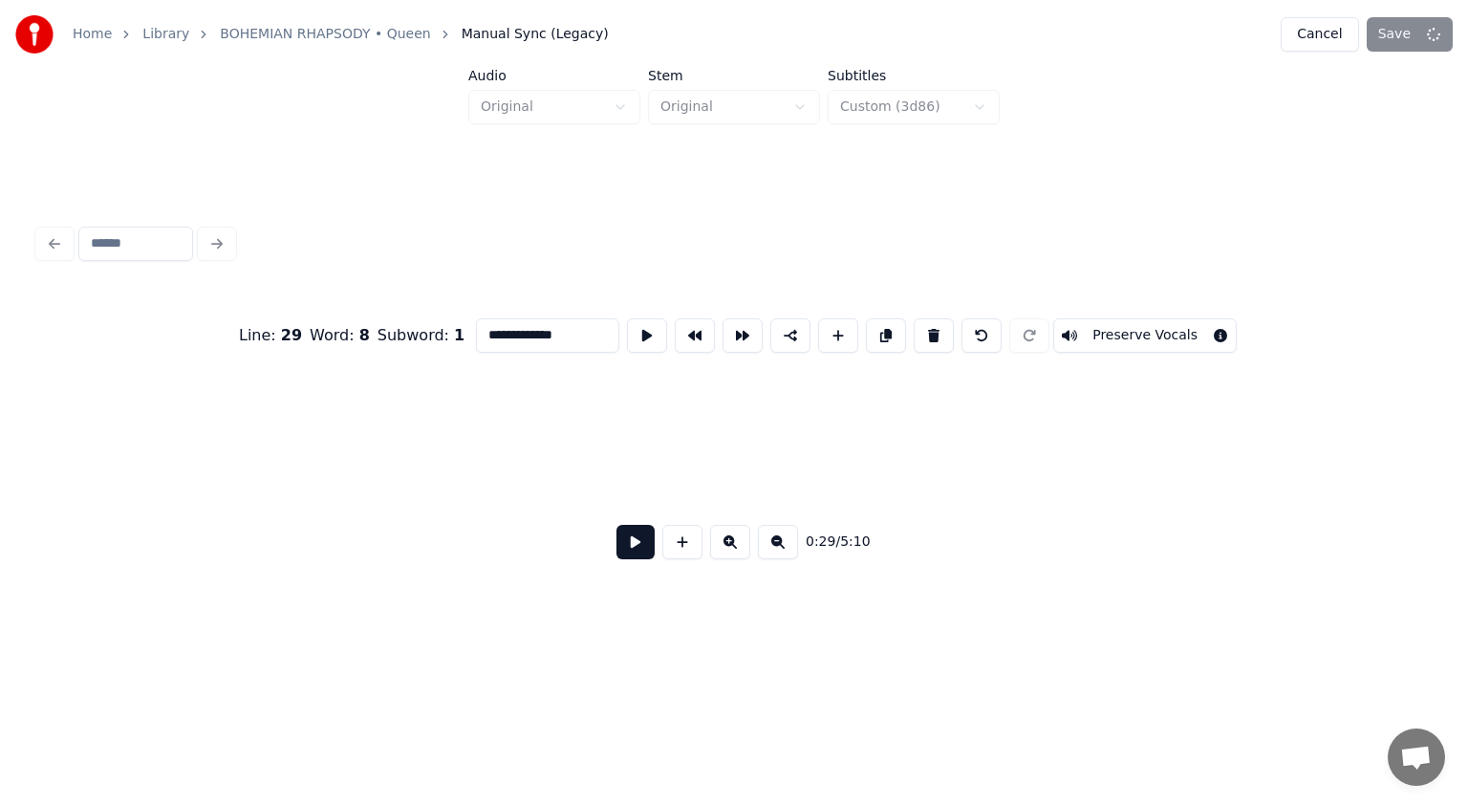
scroll to position [0, 14301]
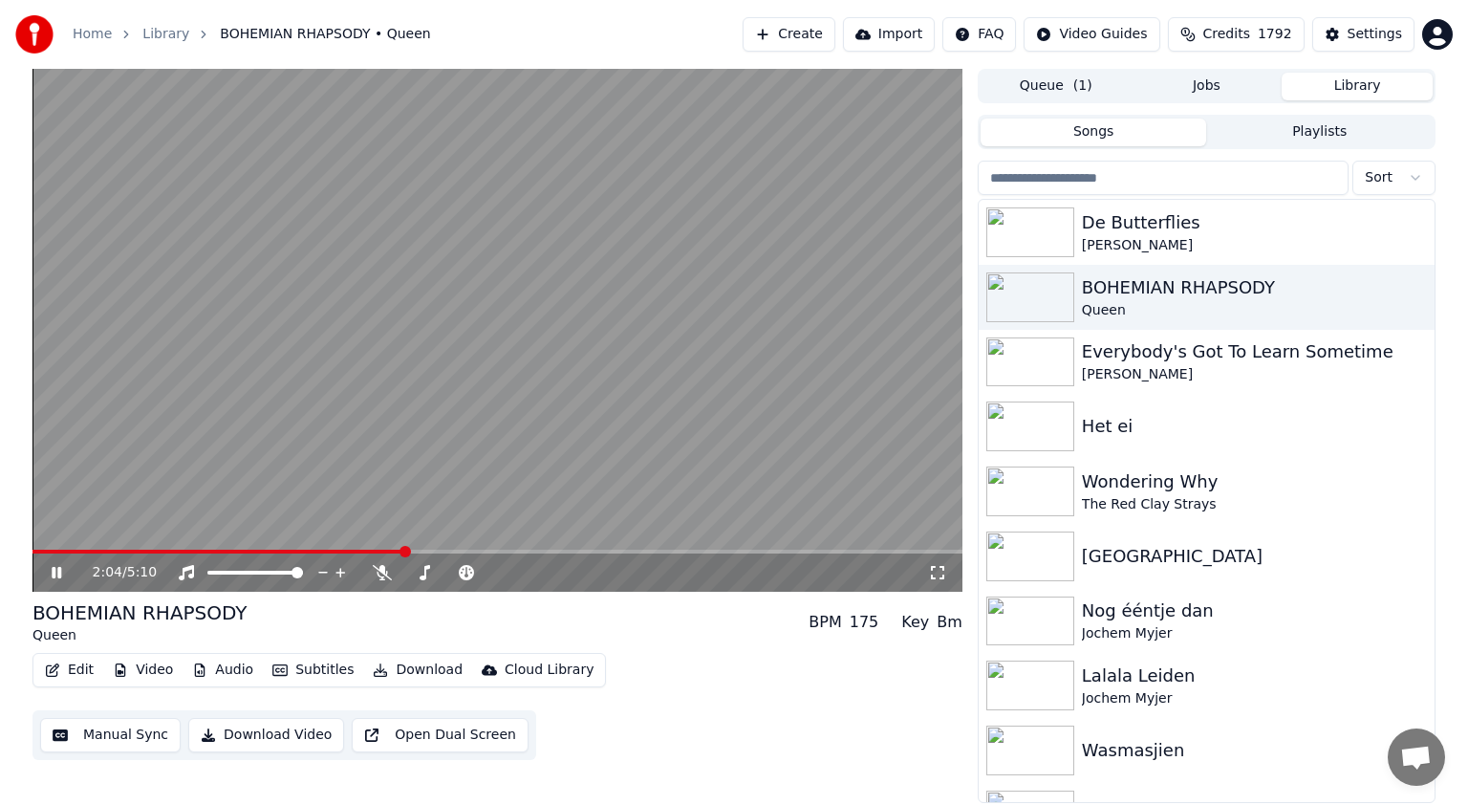
click at [56, 573] on icon at bounding box center [70, 572] width 45 height 15
click at [505, 574] on span at bounding box center [509, 572] width 11 height 11
click at [204, 553] on span at bounding box center [118, 552] width 171 height 4
click at [60, 572] on icon at bounding box center [56, 572] width 11 height 13
click at [60, 572] on icon at bounding box center [57, 572] width 10 height 11
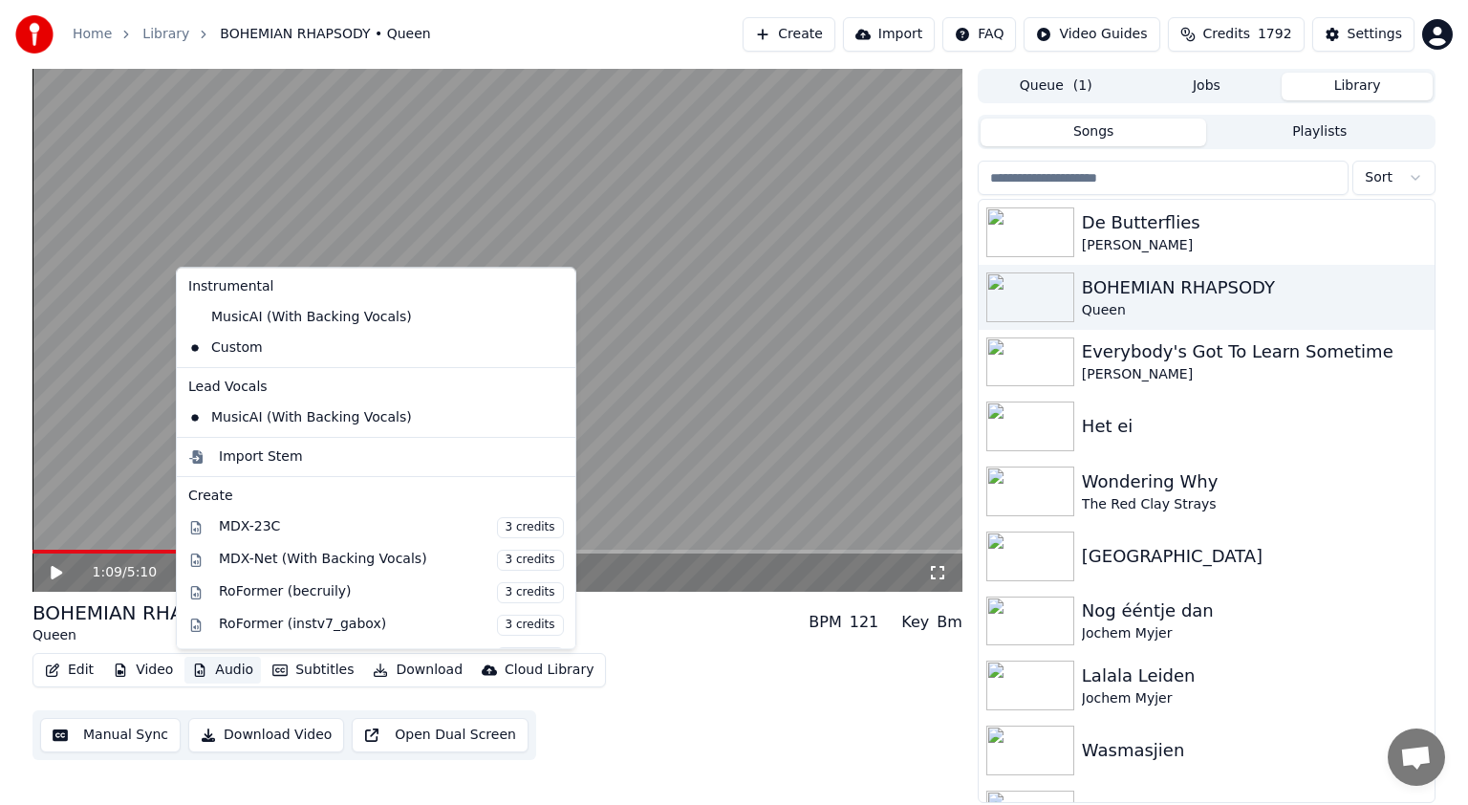
click at [241, 665] on button "Audio" at bounding box center [222, 670] width 76 height 27
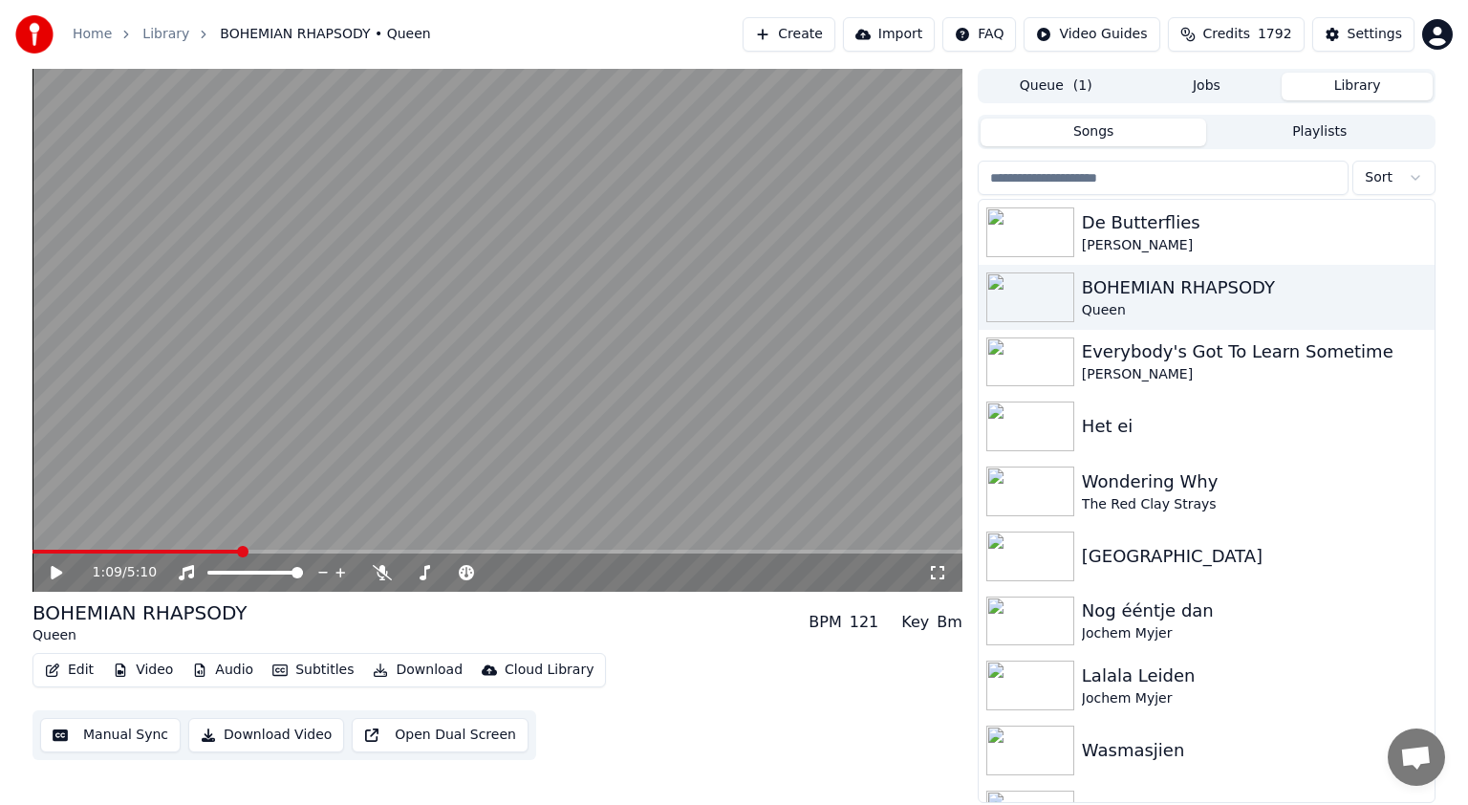
click at [707, 698] on div "Edit Video Audio Subtitles Download Cloud Library Manual Sync Download Video Op…" at bounding box center [498, 706] width 930 height 107
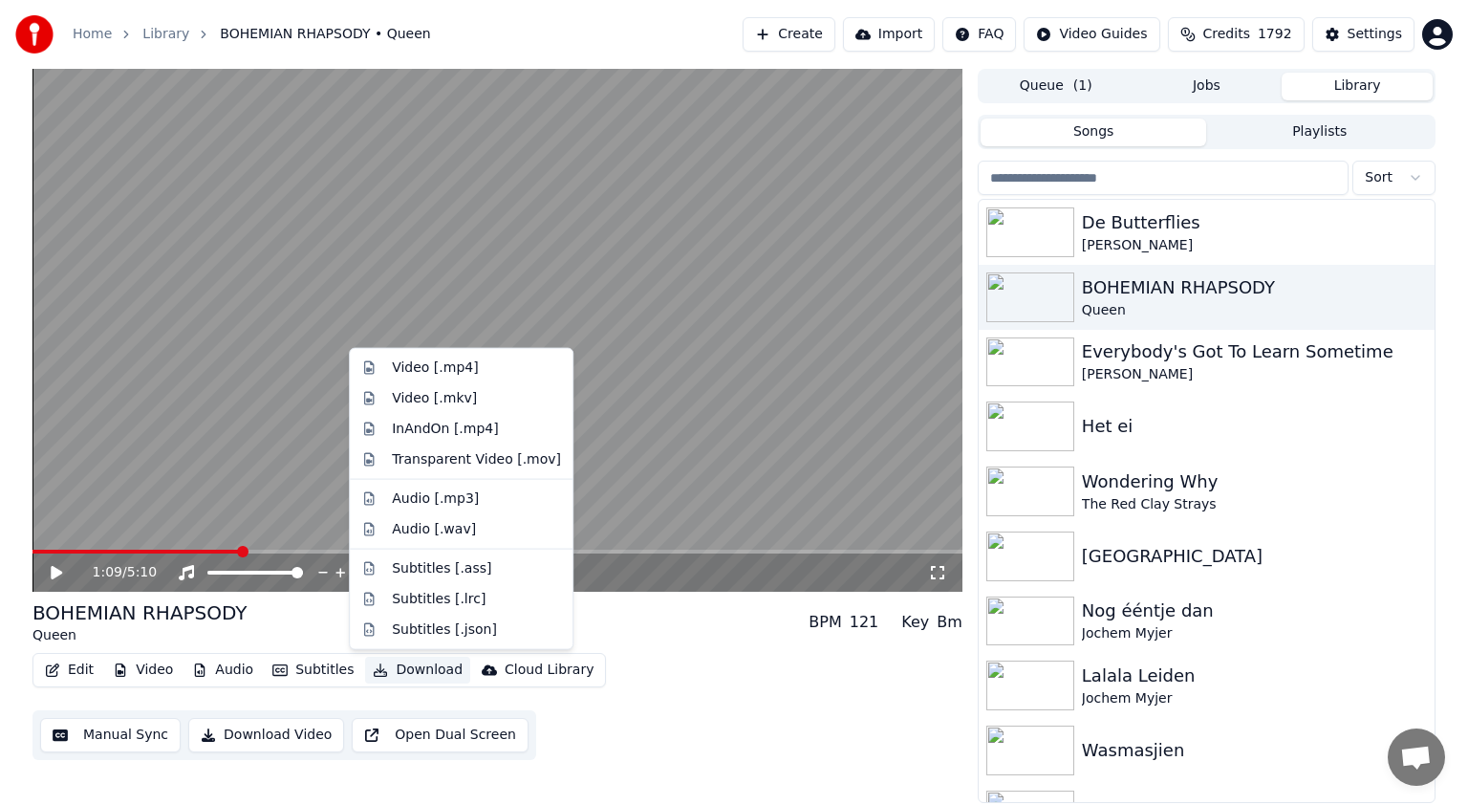
click at [432, 661] on button "Download" at bounding box center [417, 670] width 105 height 27
click at [423, 373] on div "Video [.mp4]" at bounding box center [435, 367] width 86 height 19
